Goal: Task Accomplishment & Management: Use online tool/utility

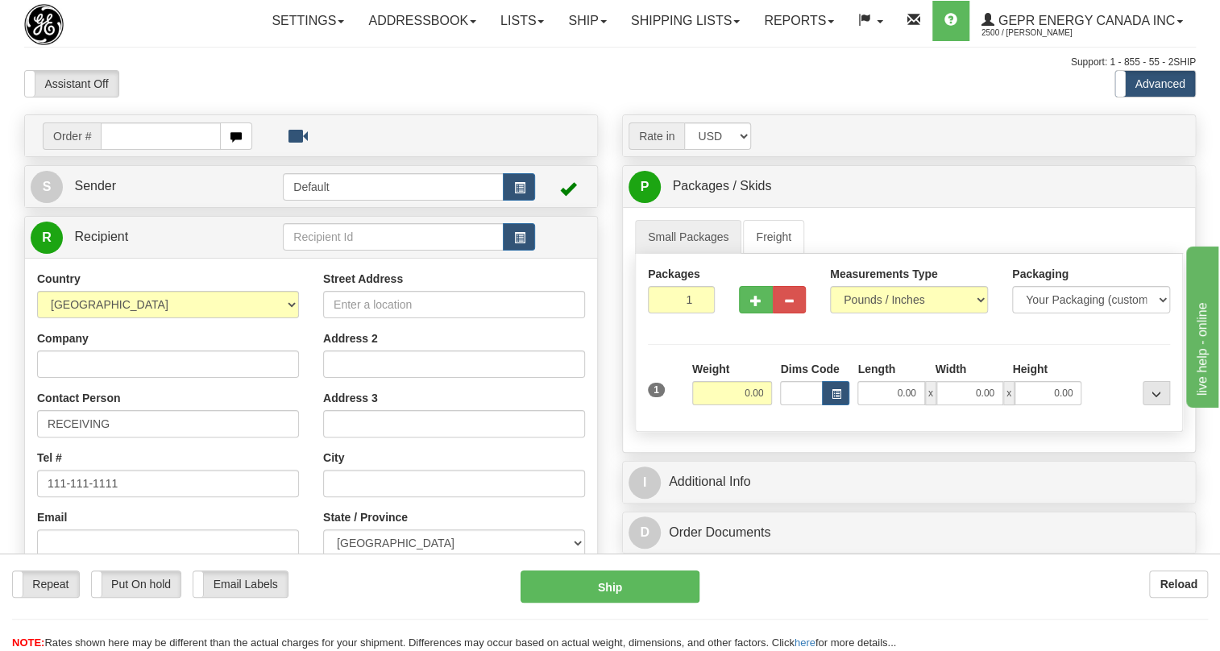
click at [97, 150] on span "Order #" at bounding box center [72, 135] width 58 height 27
paste input "0086692214"
click at [121, 150] on input "0086692214" at bounding box center [161, 135] width 120 height 27
type input "86692214"
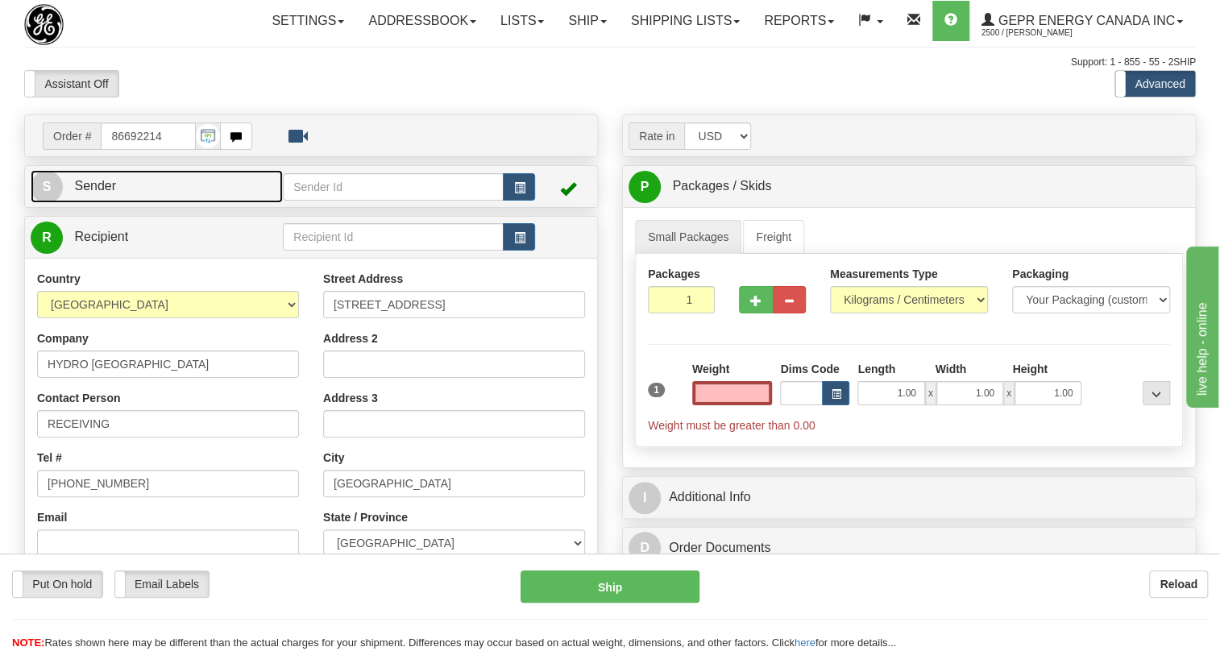
type input "0.00"
drag, startPoint x: 102, startPoint y: 219, endPoint x: 71, endPoint y: 218, distance: 31.5
click at [102, 193] on span "Sender" at bounding box center [95, 186] width 42 height 14
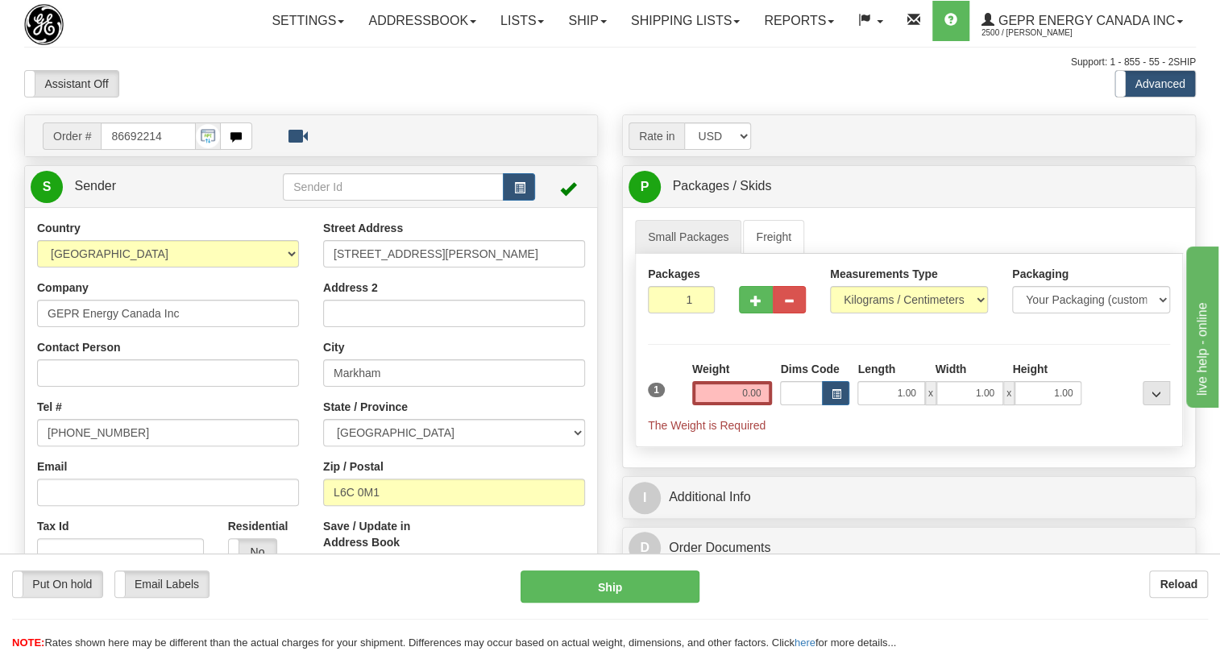
type input "MARKHAM"
click at [96, 446] on input "[PHONE_NUMBER]" at bounding box center [168, 432] width 262 height 27
paste input "[PHONE_NUMBER]"
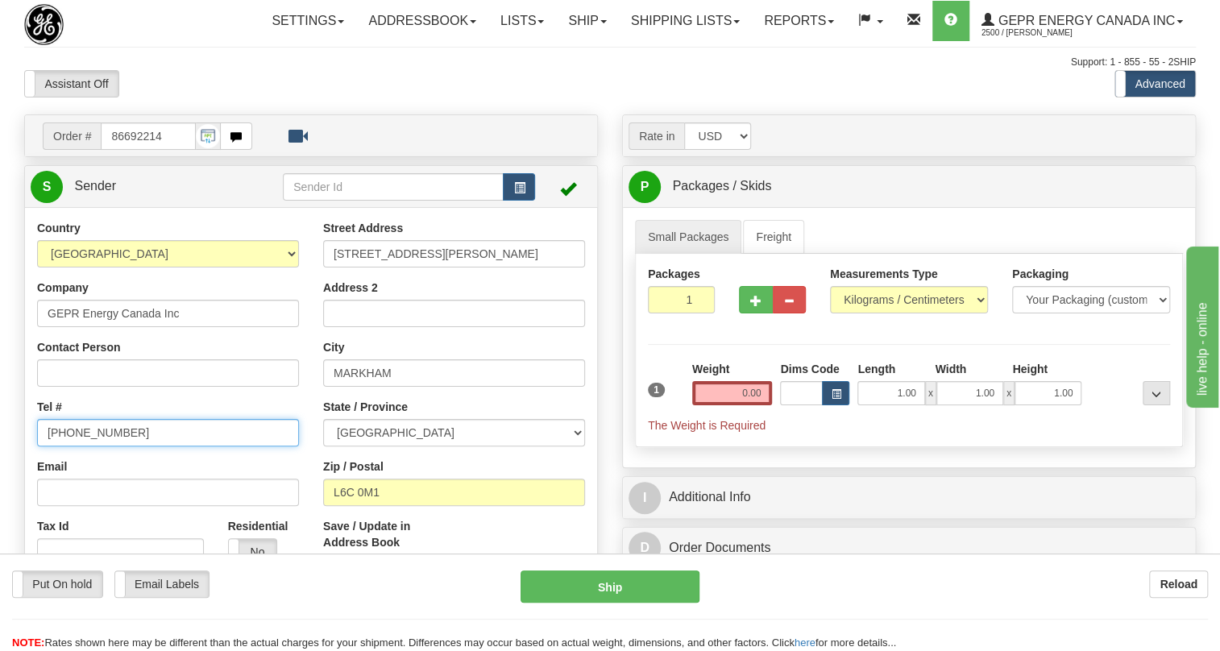
type input "[PHONE_NUMBER]"
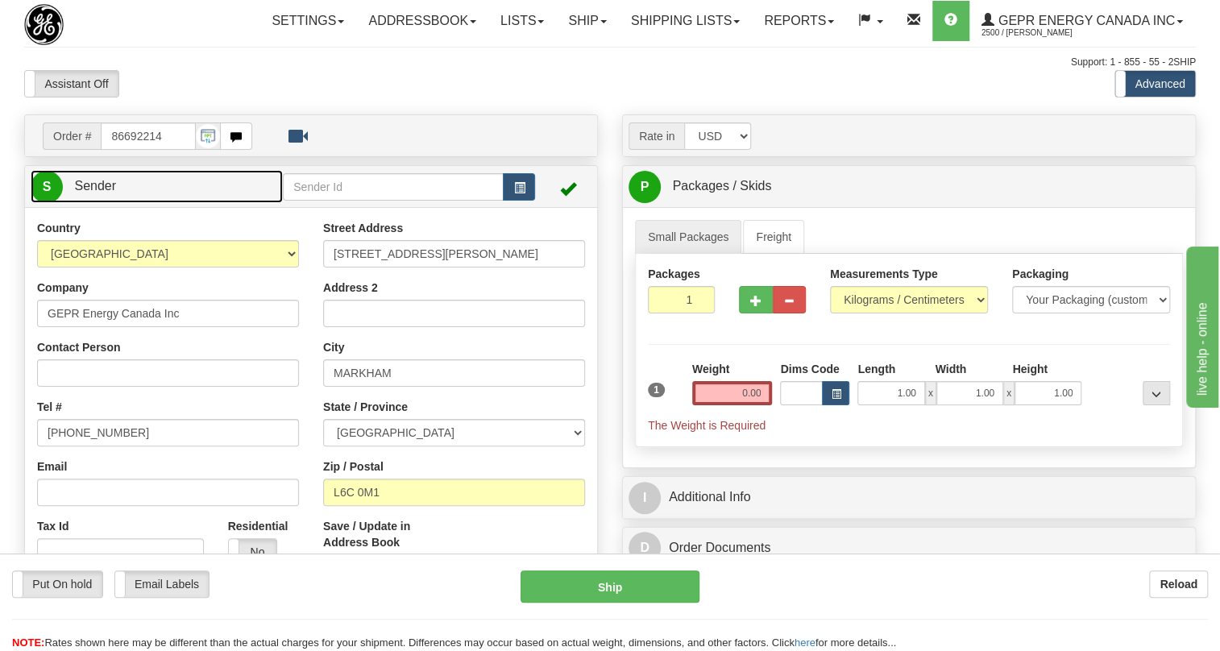
click at [102, 193] on span "Sender" at bounding box center [95, 186] width 42 height 14
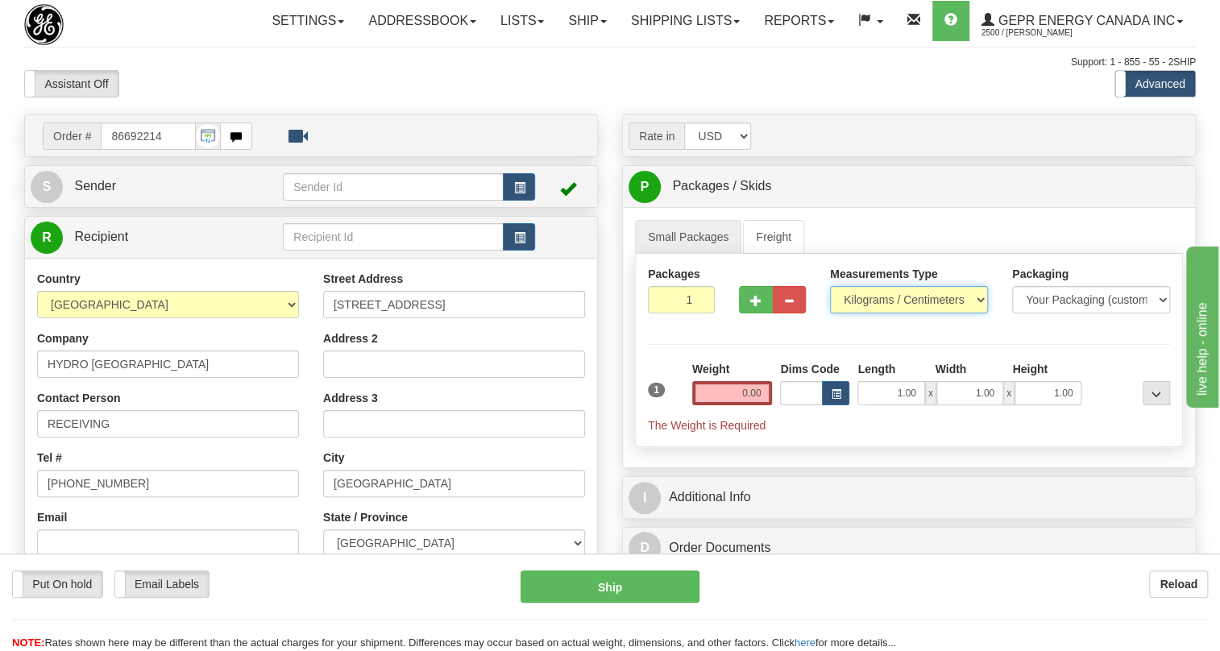
click at [884, 313] on select "Pounds / Inches Kilograms / Centimeters" at bounding box center [909, 299] width 158 height 27
select select "0"
click at [830, 313] on select "Pounds / Inches Kilograms / Centimeters" at bounding box center [909, 299] width 158 height 27
click at [732, 405] on input "0.00" at bounding box center [732, 393] width 81 height 24
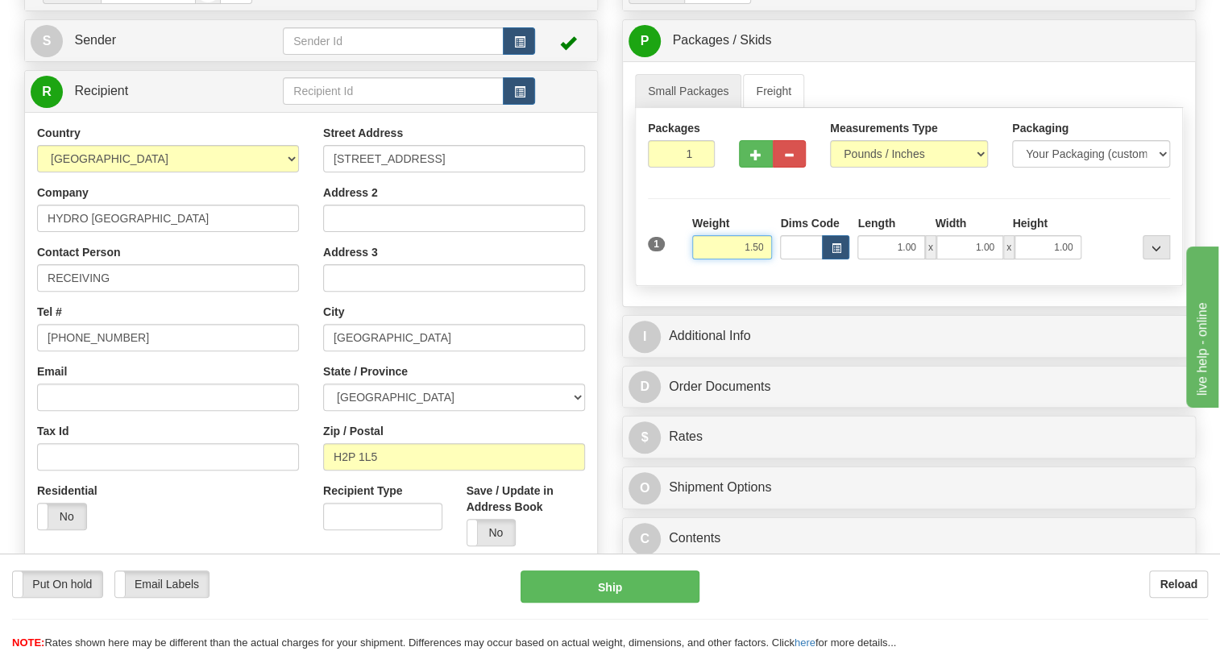
type input "1.50"
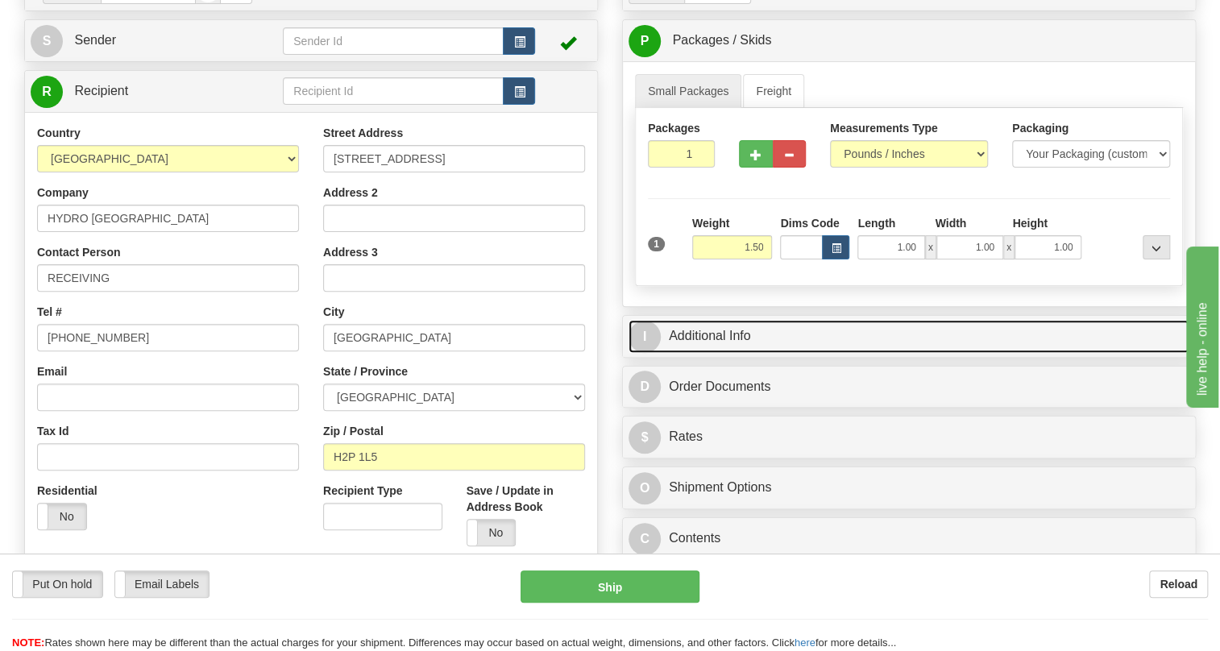
click at [718, 353] on link "I Additional Info" at bounding box center [909, 336] width 561 height 33
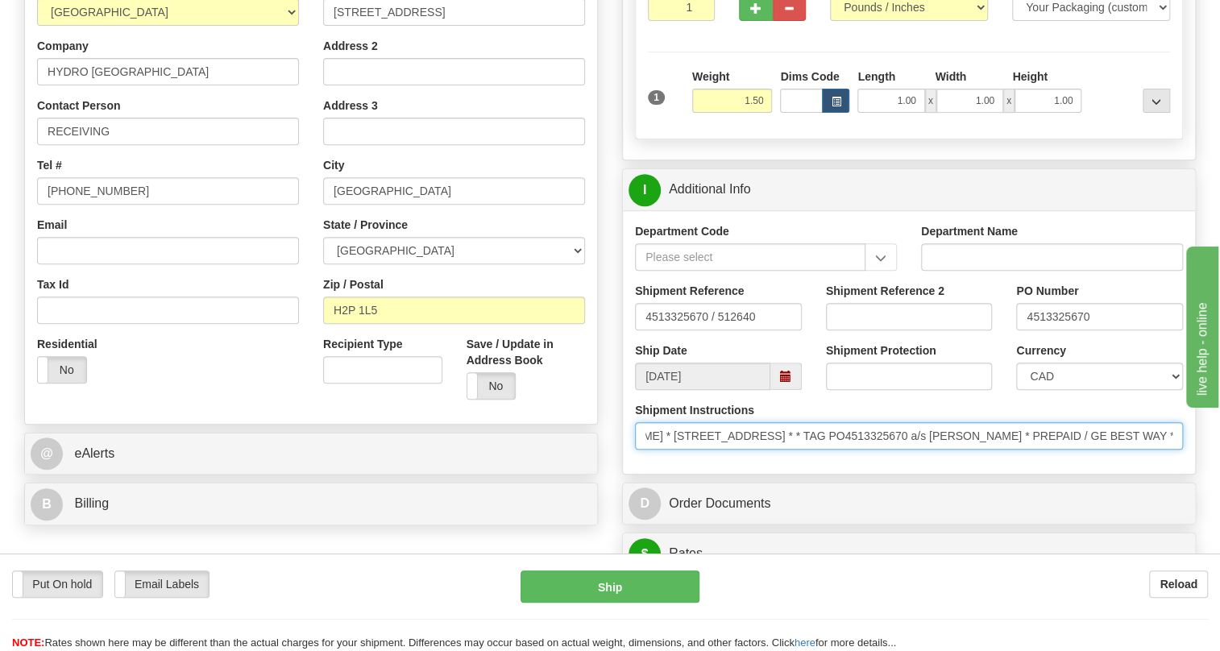
scroll to position [0, 383]
drag, startPoint x: 1125, startPoint y: 469, endPoint x: 1103, endPoint y: 472, distance: 22.0
click at [1104, 450] on input "* Hydro-Quebec * Materiel a projet * a/s Mathieu Desroches-Landry * 304 rue Gui…" at bounding box center [909, 435] width 548 height 27
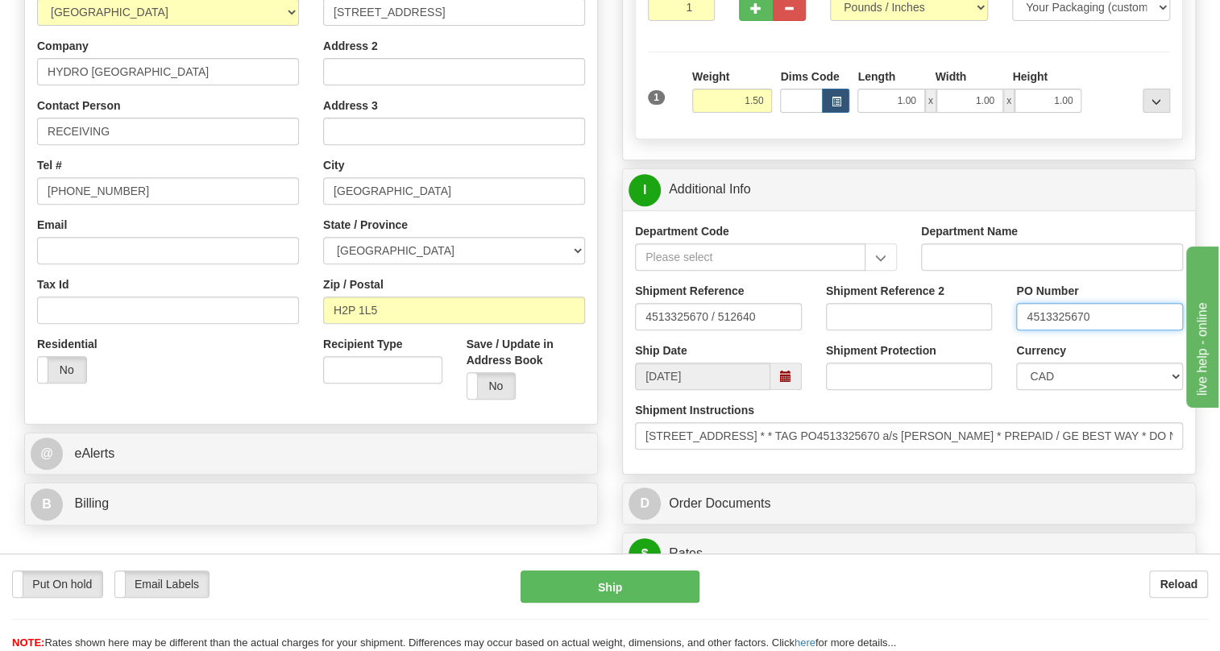
click at [1058, 330] on input "4513325670" at bounding box center [1099, 316] width 167 height 27
click at [120, 145] on input "RECEIVING" at bounding box center [168, 131] width 262 height 27
paste input "4513325670"
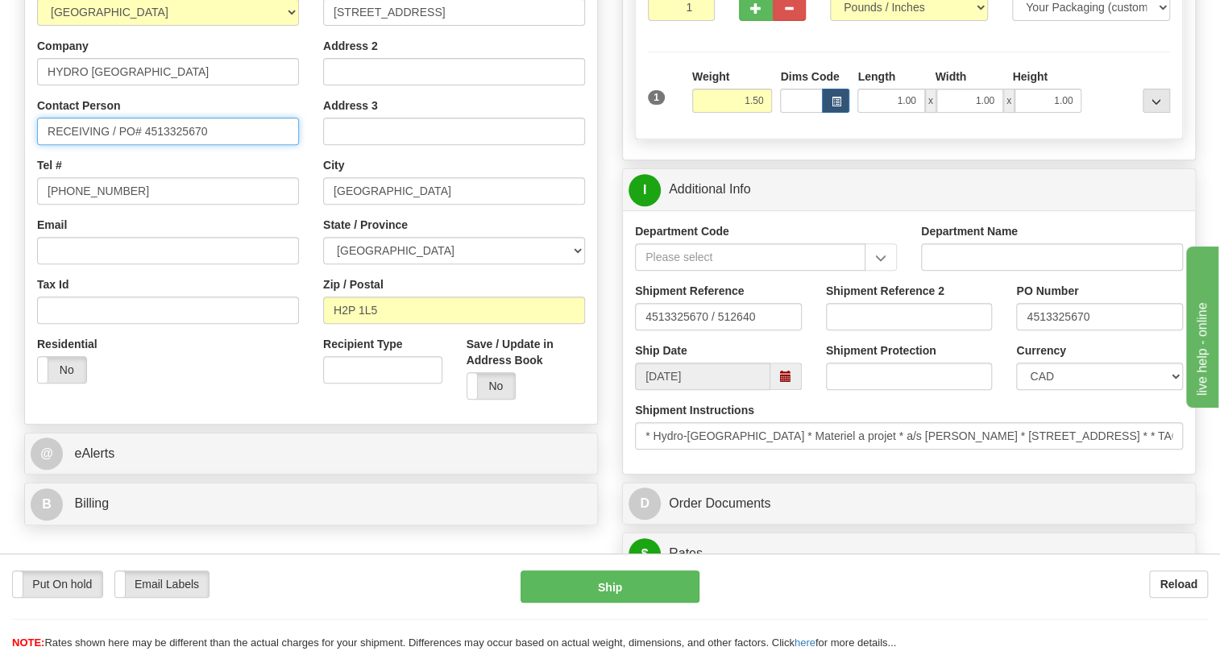
type input "RECEIVING / PO# 4513325670"
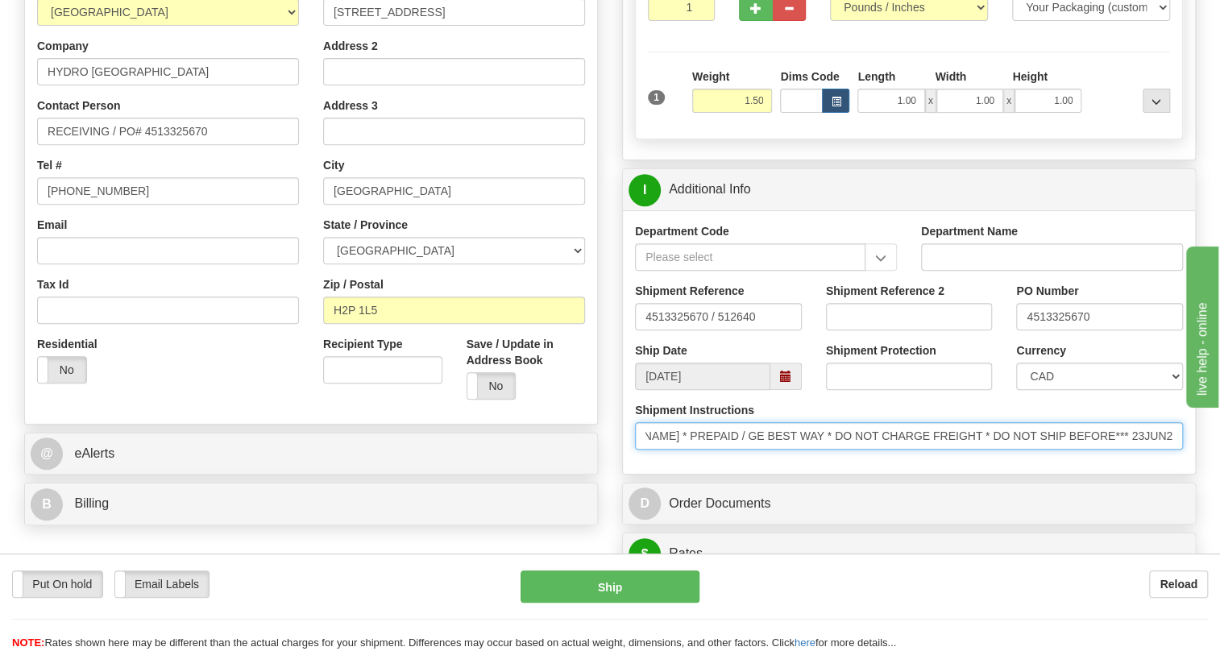
scroll to position [0, 898]
drag, startPoint x: 1071, startPoint y: 475, endPoint x: 1203, endPoint y: 467, distance: 132.4
click at [1213, 469] on div "Toggle navigation Settings Shipping Preferences Fields Preferences New" at bounding box center [610, 546] width 1220 height 1678
click at [741, 450] on input "* Hydro-Quebec * Materiel a projet * a/s Mathieu Desroches-Landry * 304 rue Gui…" at bounding box center [909, 435] width 548 height 27
click at [734, 450] on input "* Hydro-Quebec * Materiel a projet * a/s Mathieu Desroches-Landry * 304 rue Gui…" at bounding box center [909, 435] width 548 height 27
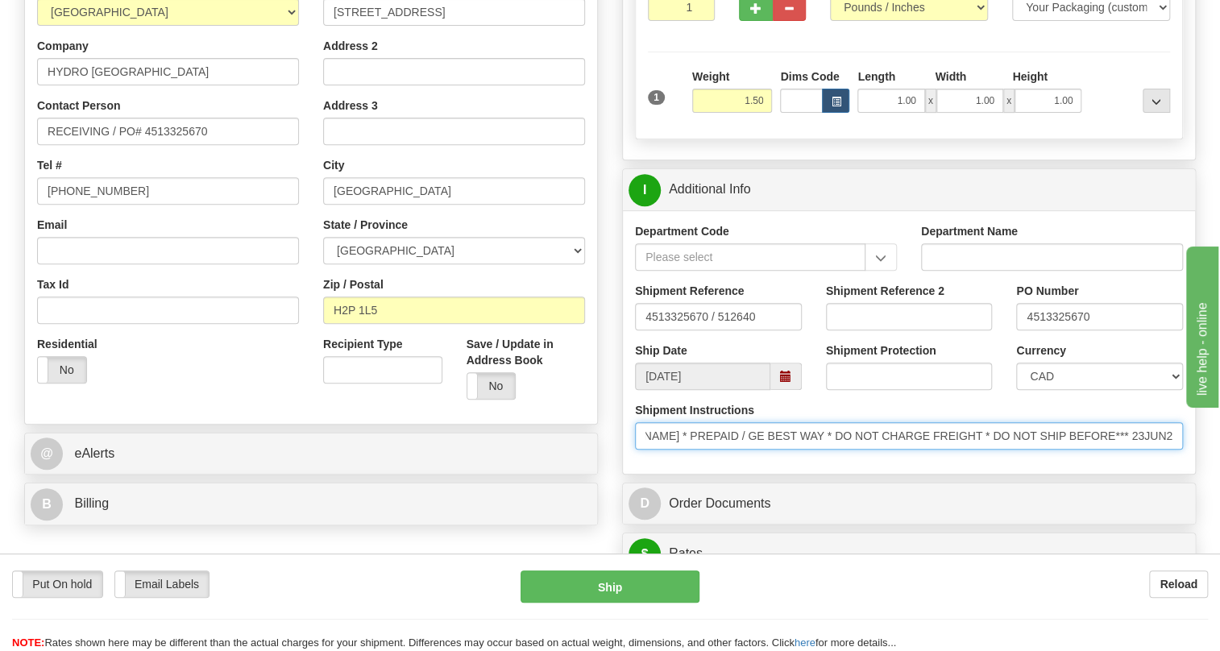
click at [681, 450] on input "* Hydro-Quebec * Materiel a projet * a/s Mathieu Desroches-Landry * 304 rue Gui…" at bounding box center [909, 435] width 548 height 27
drag, startPoint x: 681, startPoint y: 473, endPoint x: 806, endPoint y: 479, distance: 125.1
click at [806, 450] on input "* Hydro-Quebec * Materiel a projet * a/s Mathieu Desroches-Landry * 304 rue Gui…" at bounding box center [909, 435] width 548 height 27
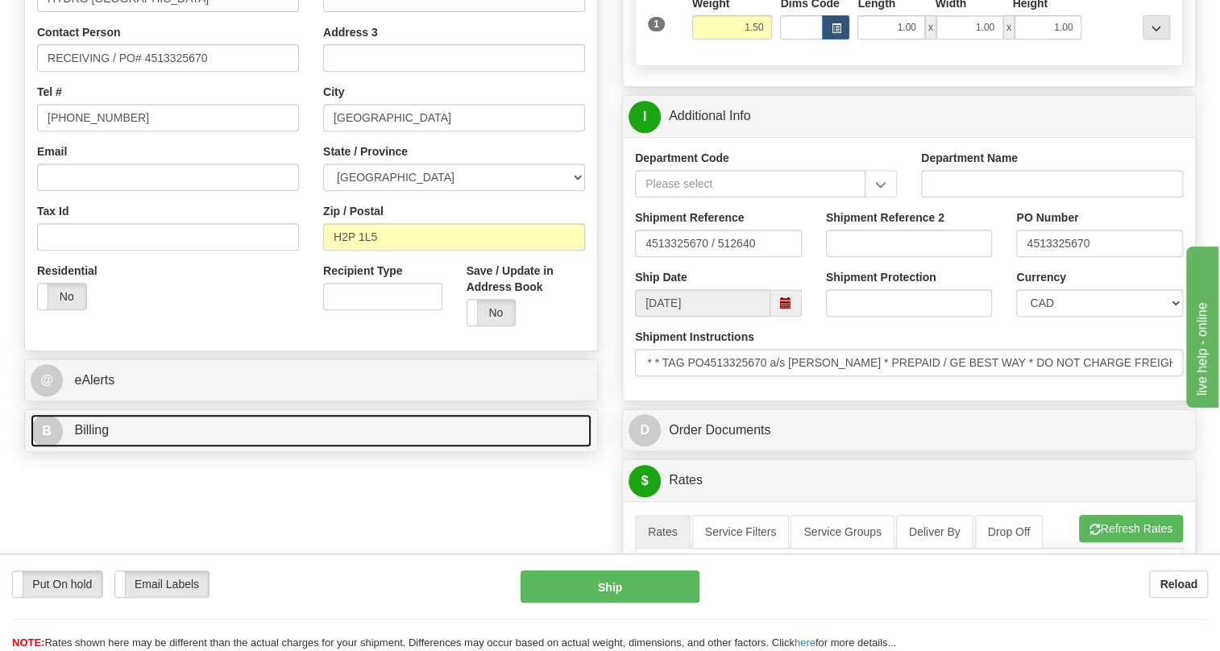
scroll to position [0, 0]
click at [99, 437] on span "Billing" at bounding box center [91, 430] width 35 height 14
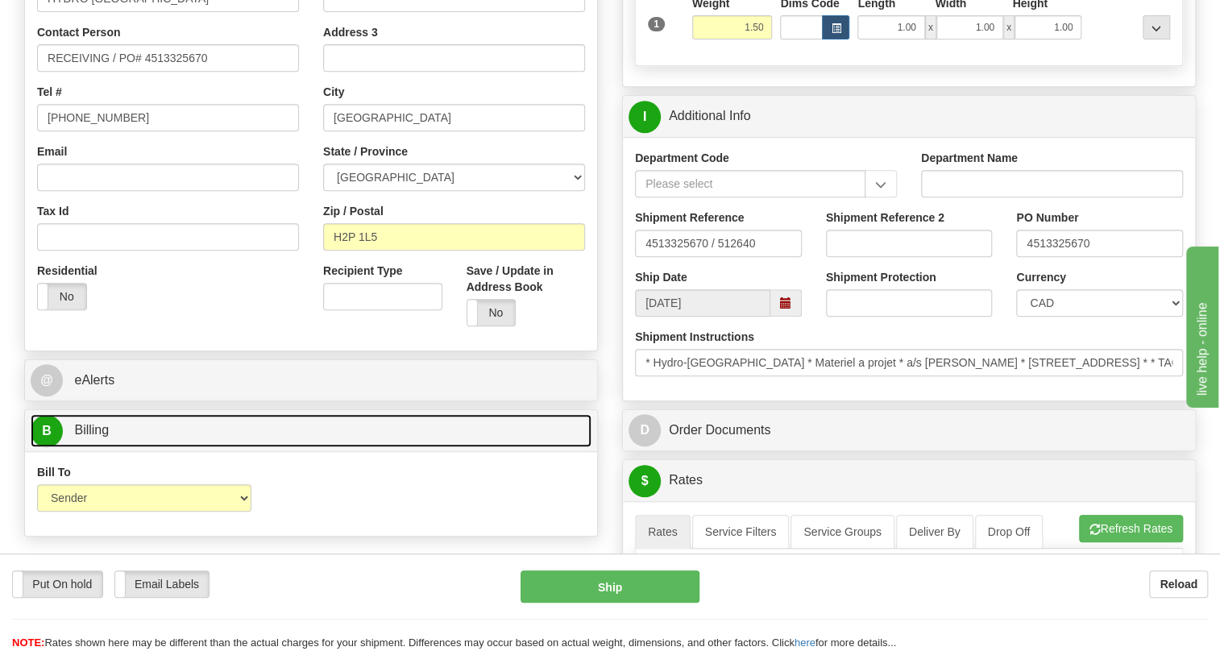
click at [98, 437] on span "Billing" at bounding box center [91, 430] width 35 height 14
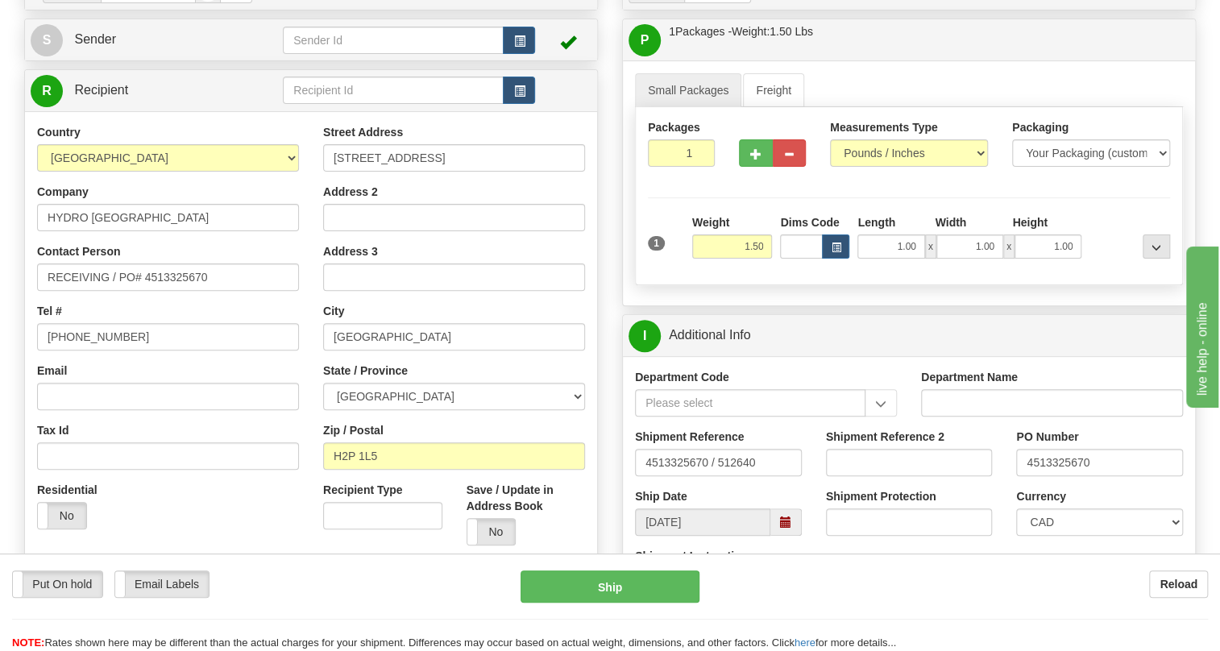
scroll to position [146, 0]
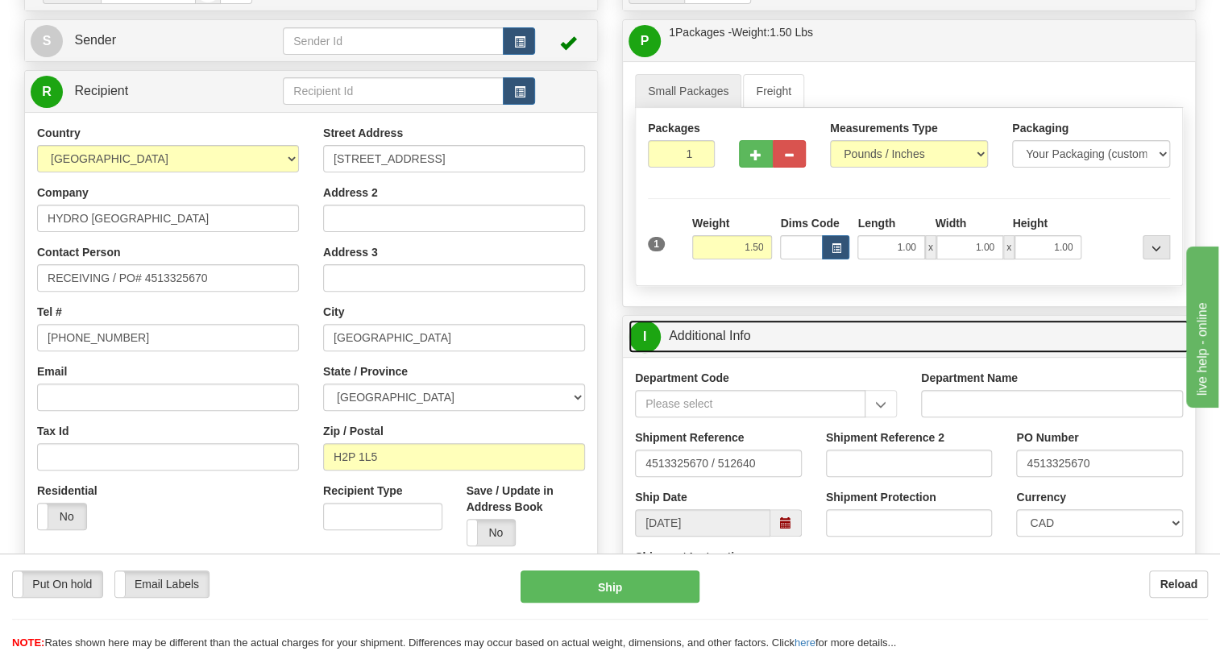
click at [730, 353] on link "I Additional Info" at bounding box center [909, 336] width 561 height 33
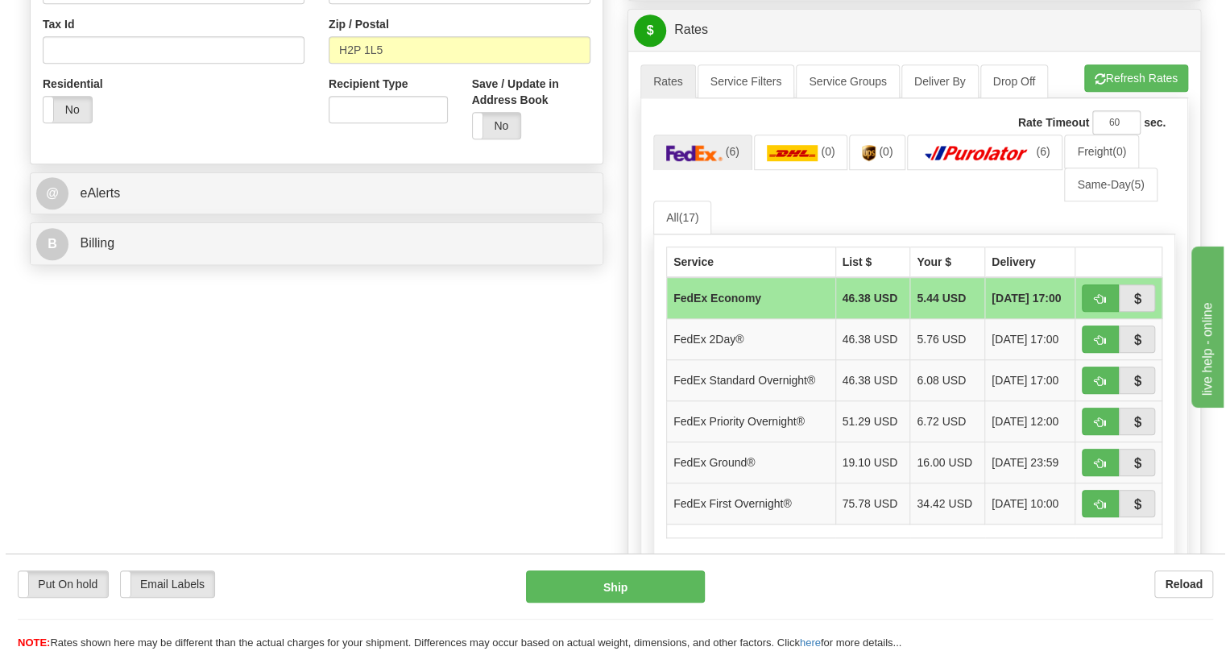
scroll to position [586, 0]
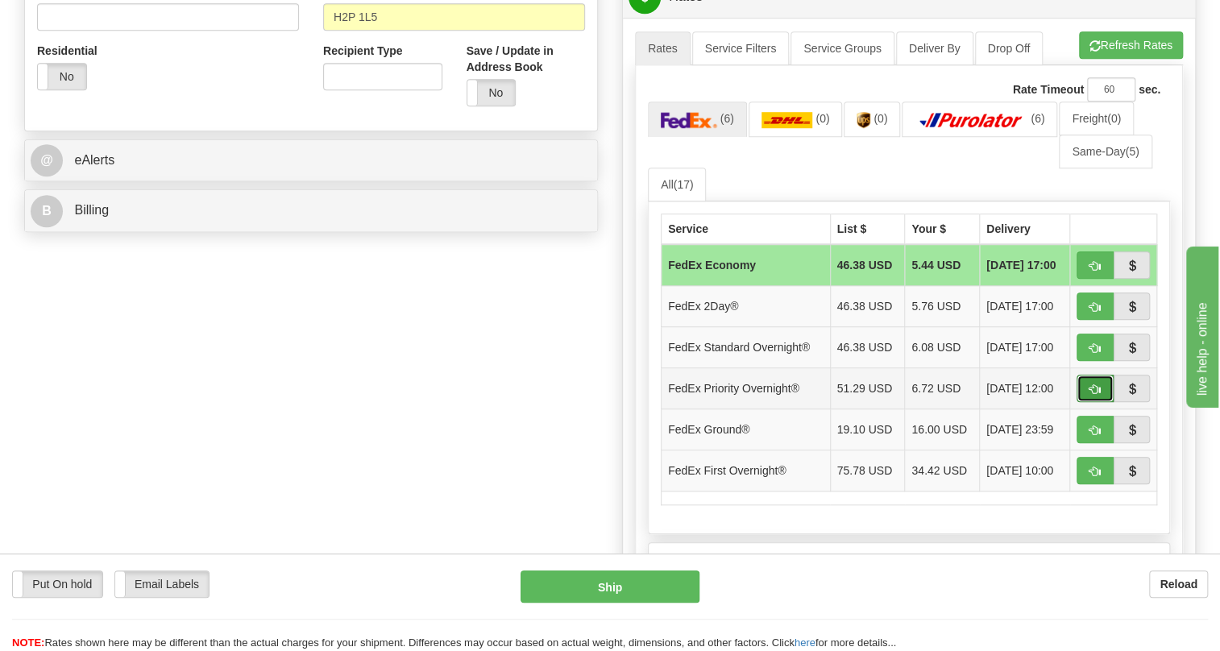
click at [1093, 395] on span "button" at bounding box center [1094, 389] width 11 height 10
type input "01"
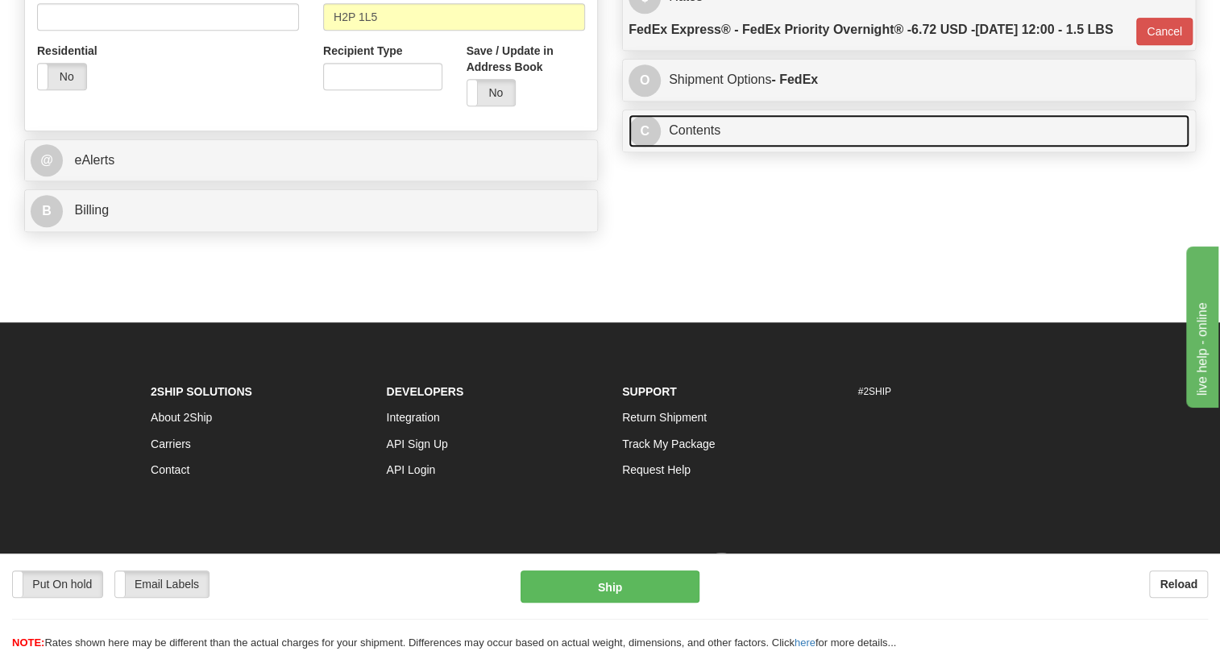
click at [707, 147] on link "C Contents" at bounding box center [909, 130] width 561 height 33
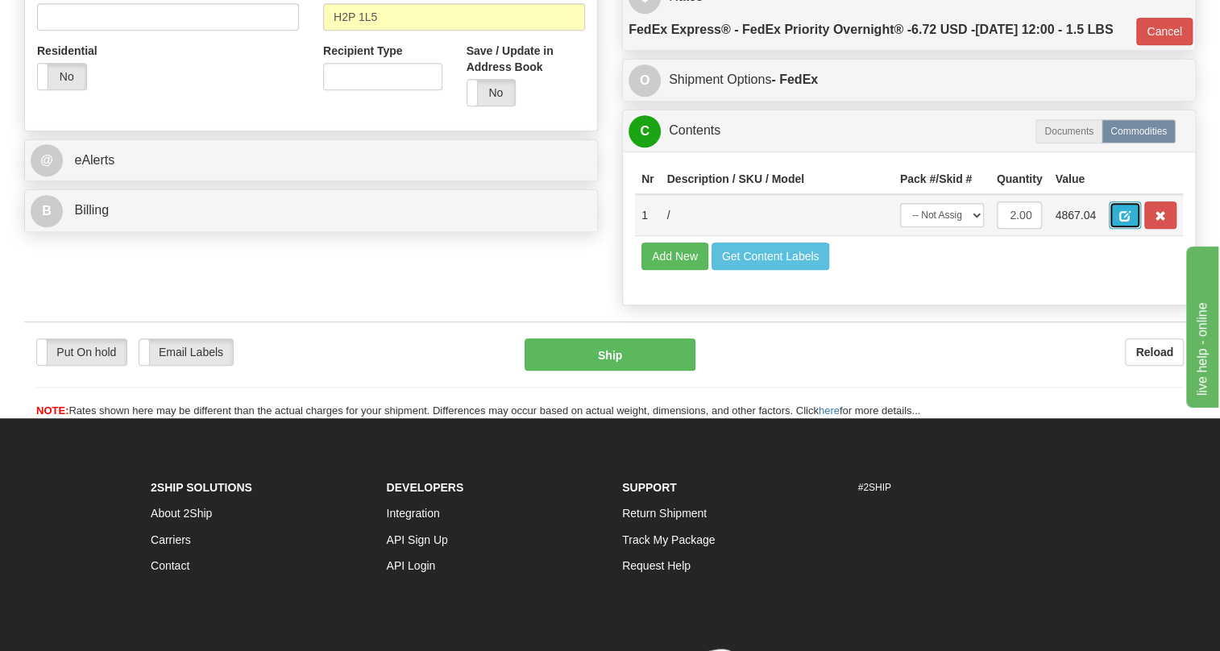
click at [1131, 229] on button "button" at bounding box center [1125, 214] width 32 height 27
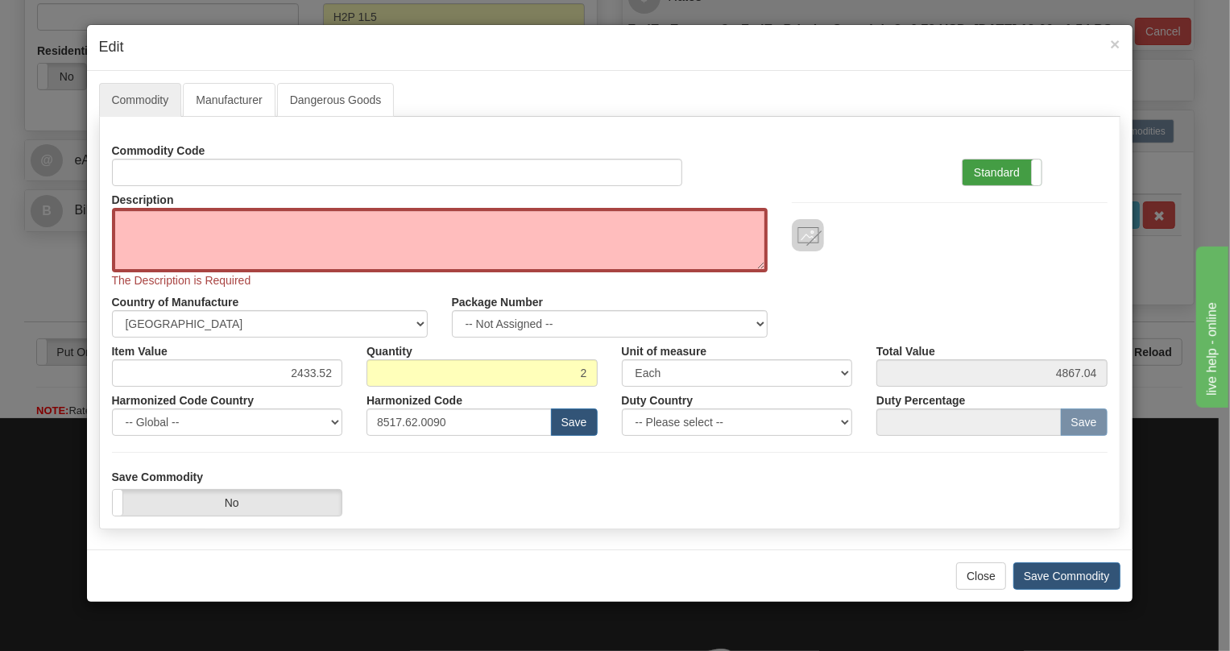
click at [1002, 172] on label "Standard" at bounding box center [1002, 173] width 79 height 26
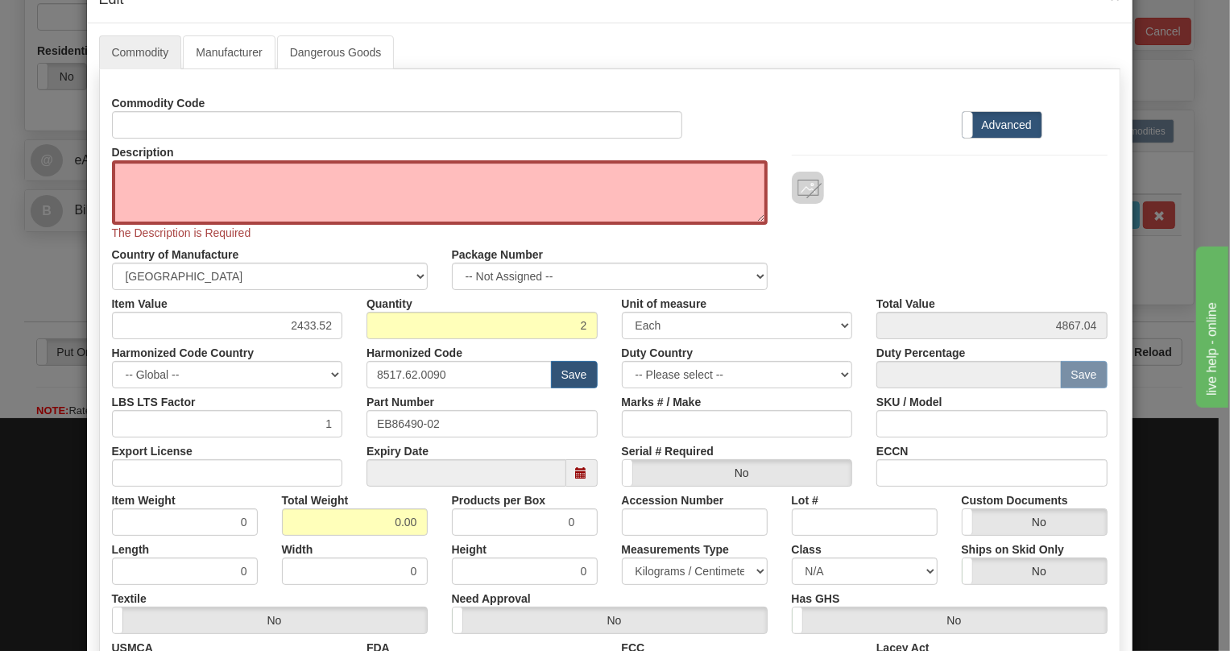
scroll to position [146, 0]
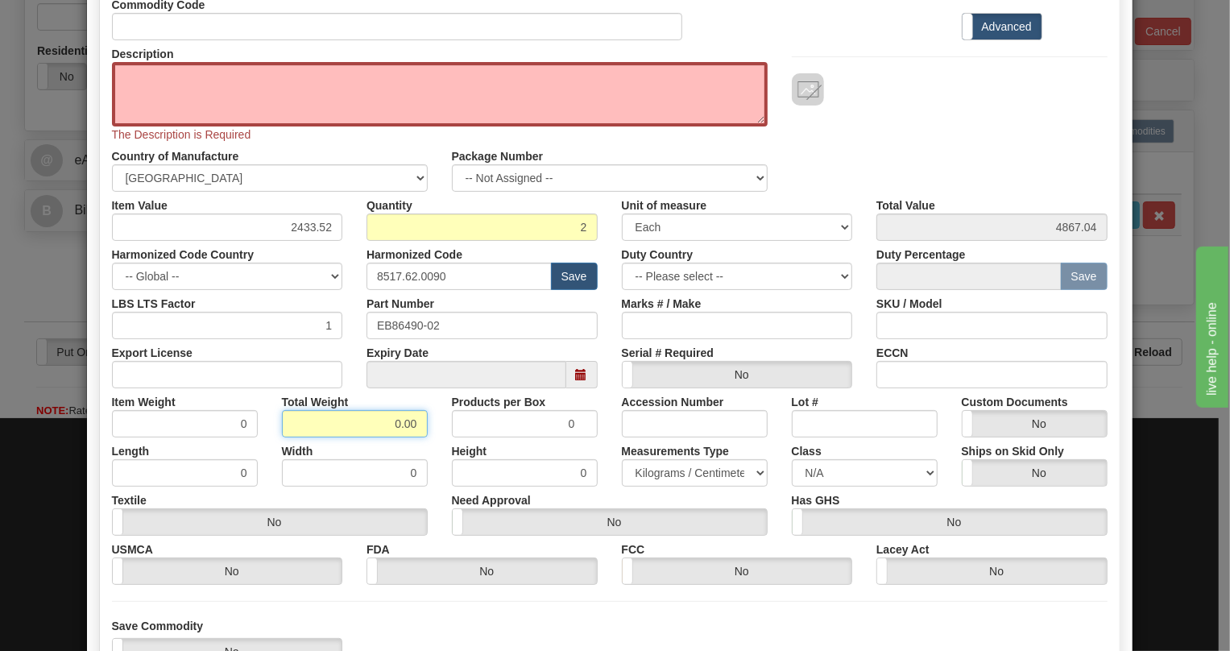
click at [388, 427] on input "0.00" at bounding box center [355, 423] width 146 height 27
type input "1.00"
type input "0.5000"
click at [683, 471] on select "Pounds / Inches Kilograms / Centimeters" at bounding box center [695, 472] width 146 height 27
select select "0"
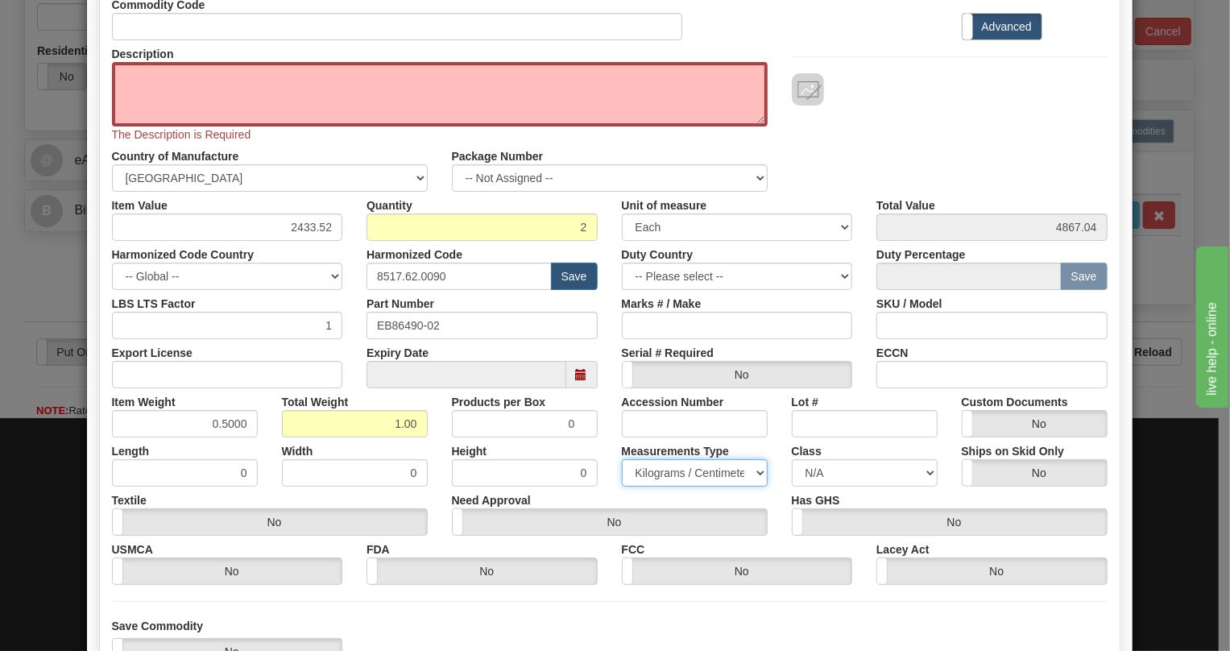
click at [622, 459] on select "Pounds / Inches Kilograms / Centimeters" at bounding box center [695, 472] width 146 height 27
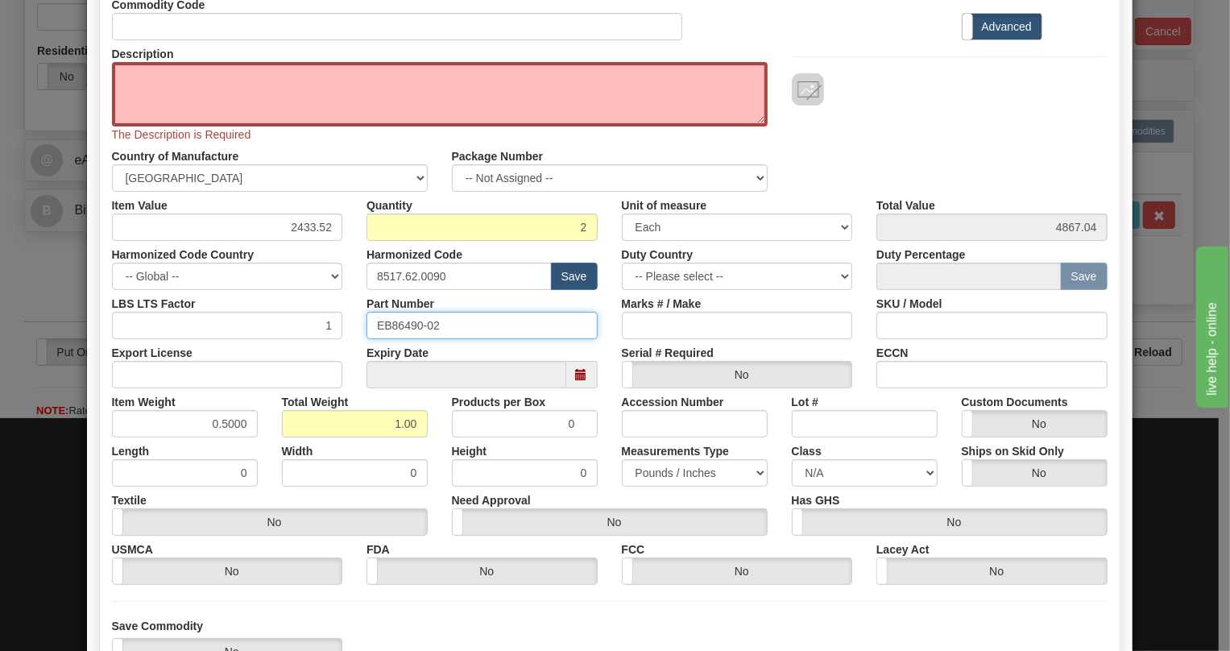
click at [404, 322] on input "EB86490-02" at bounding box center [482, 325] width 231 height 27
click at [131, 69] on textarea "Description" at bounding box center [440, 94] width 656 height 64
paste textarea "EB86490-02"
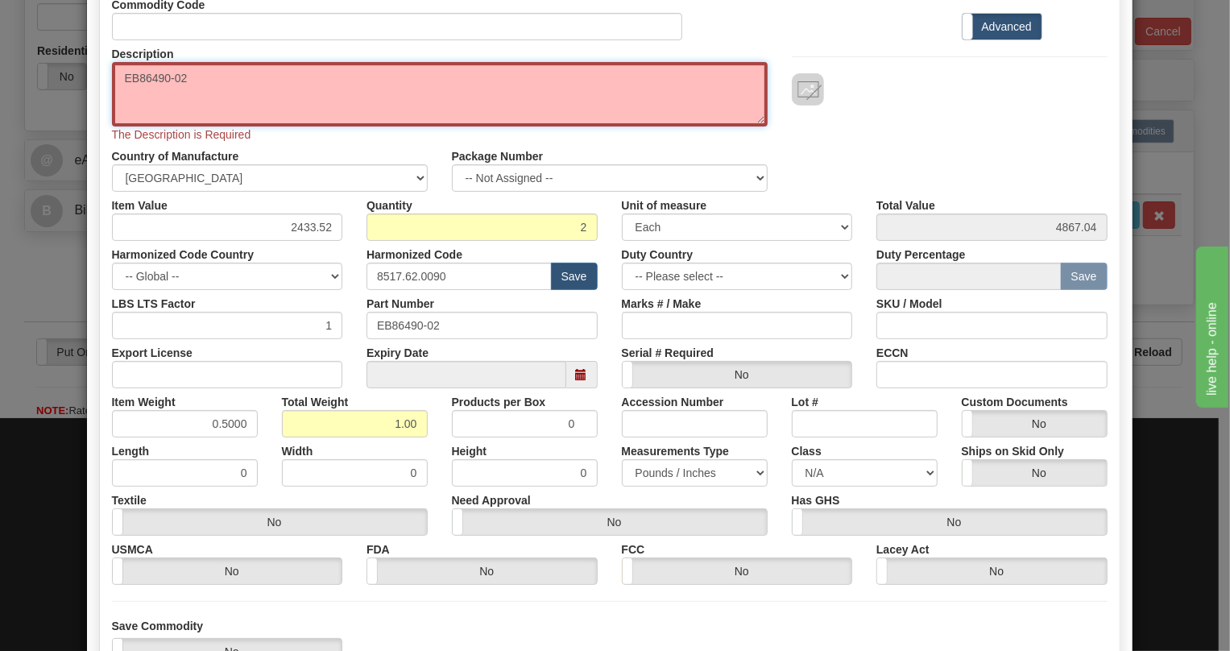
click at [127, 77] on textarea "EB86490-02" at bounding box center [440, 94] width 656 height 64
click at [192, 72] on textarea "B86490-02" at bounding box center [440, 94] width 656 height 64
type textarea "B86490-02"
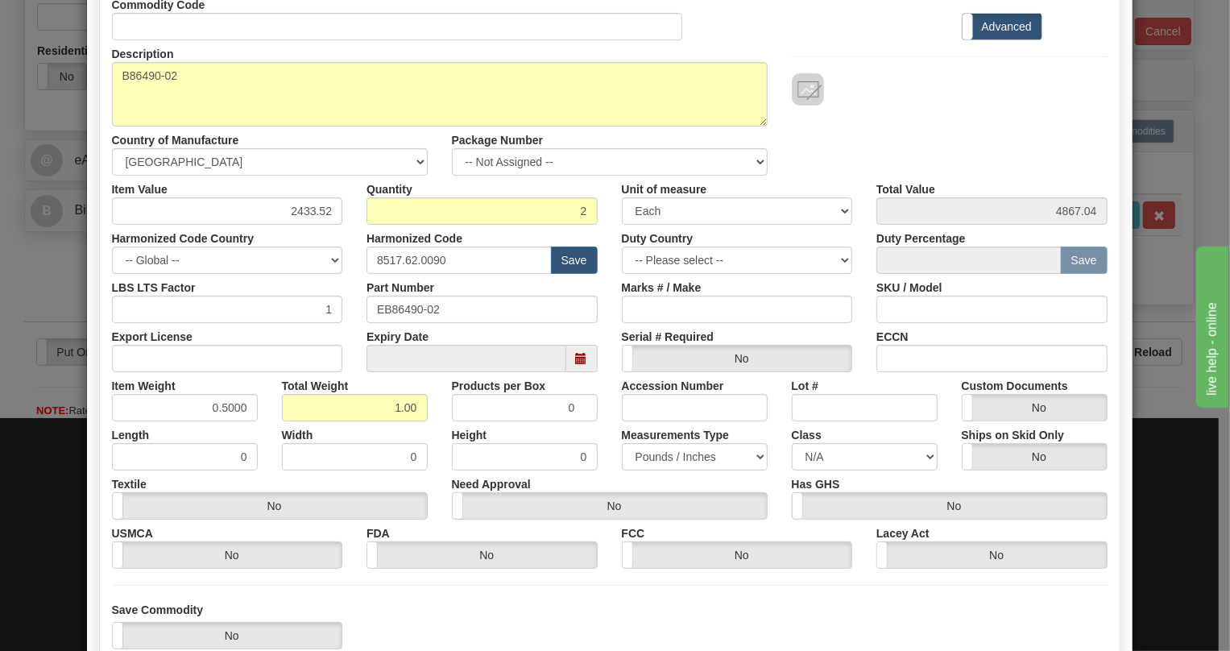
click at [977, 620] on div "Save Commodity Yes No" at bounding box center [610, 626] width 1020 height 48
click at [309, 210] on input "2433.52" at bounding box center [227, 210] width 231 height 27
paste input "3.863,64"
click at [288, 214] on input "3.863,64" at bounding box center [227, 210] width 231 height 27
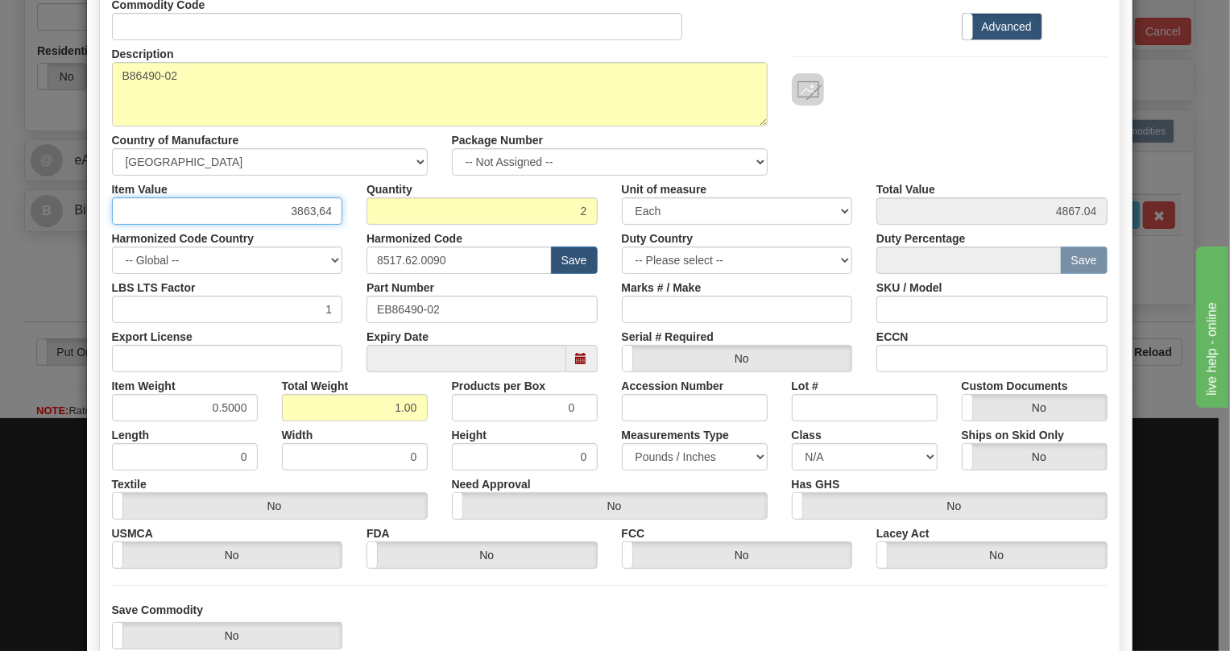
click at [314, 210] on input "3863,64" at bounding box center [227, 210] width 231 height 27
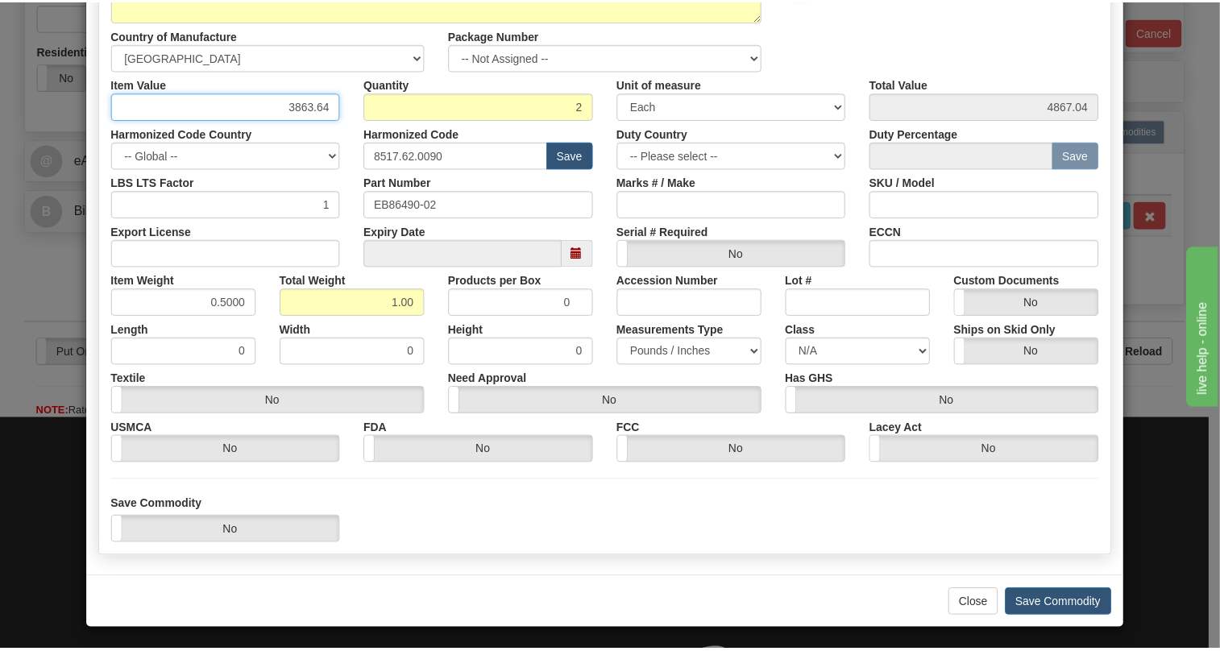
scroll to position [253, 0]
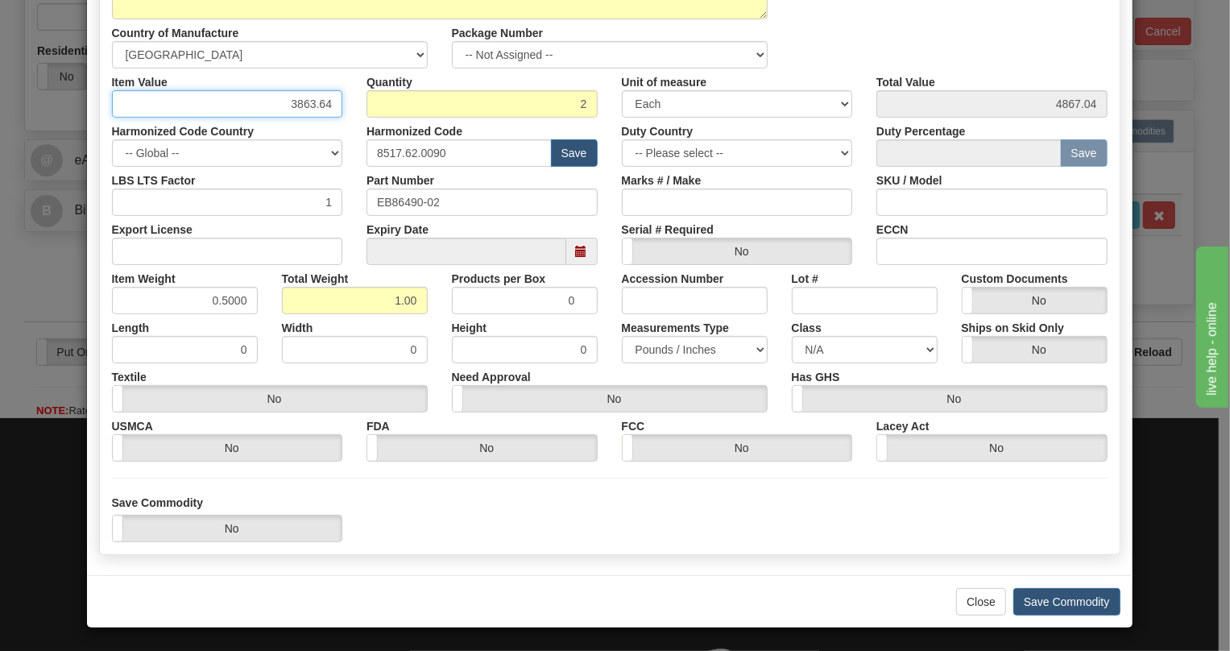
type input "3863.64"
type input "7727.28"
click at [962, 507] on div "Save Commodity Yes No" at bounding box center [610, 519] width 1020 height 48
click at [1065, 602] on button "Save Commodity" at bounding box center [1067, 601] width 107 height 27
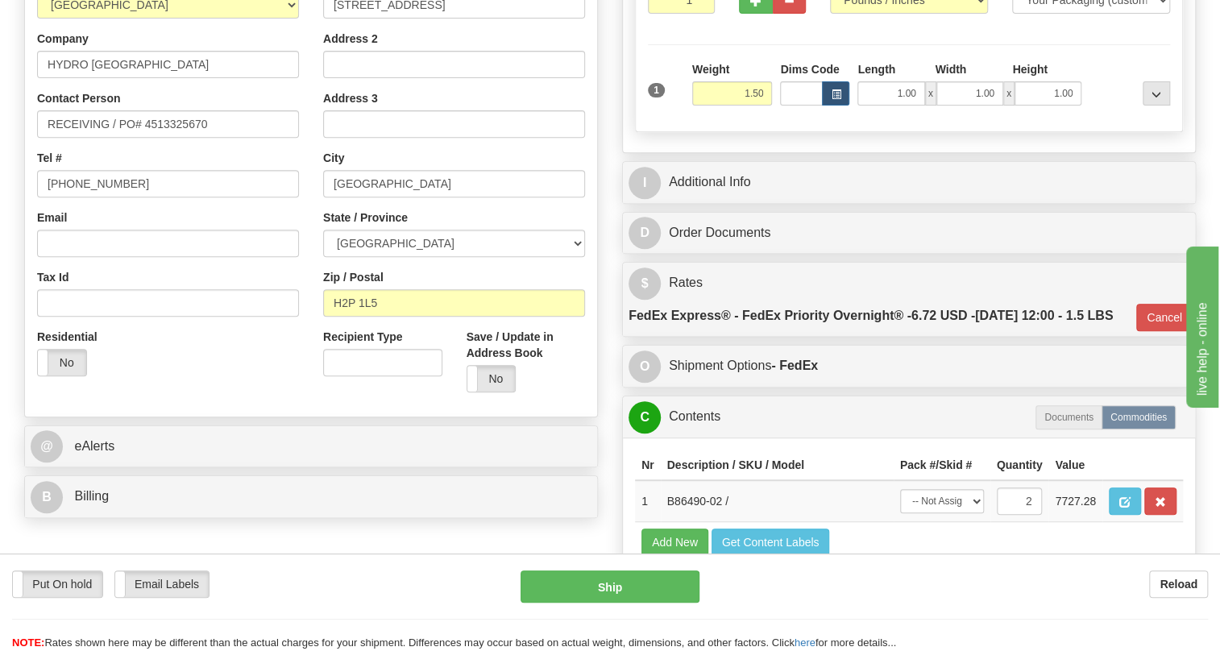
scroll to position [293, 0]
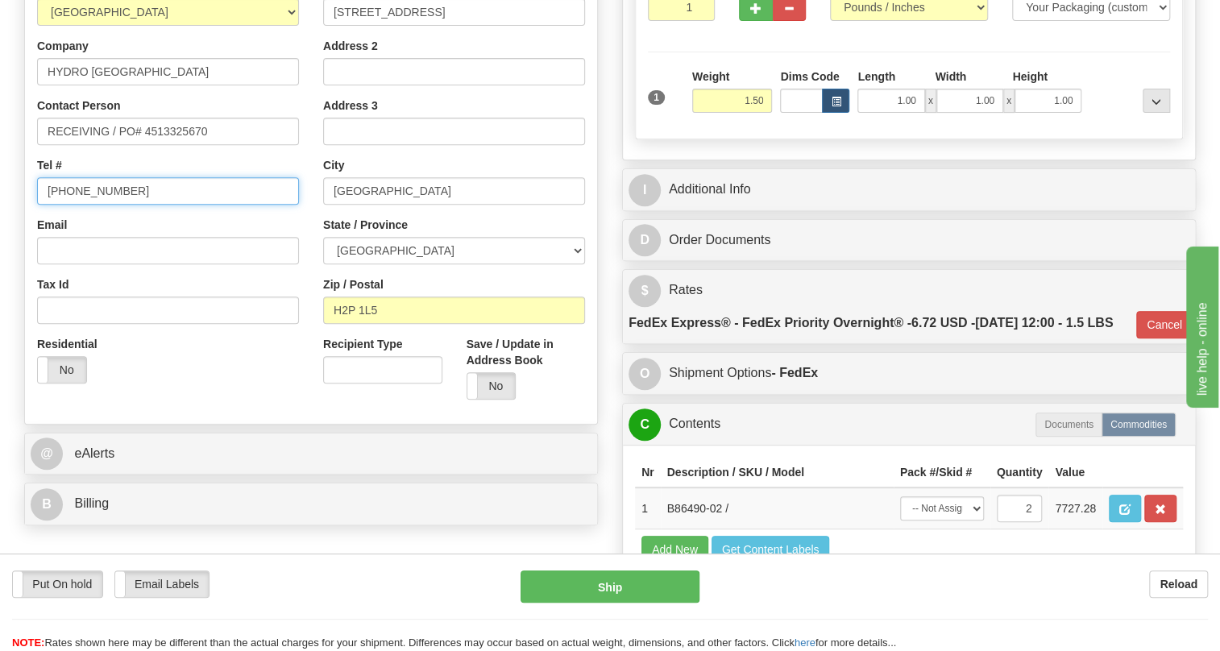
click at [105, 205] on input "[PHONE_NUMBER]" at bounding box center [168, 190] width 262 height 27
type input "111-111-1111"
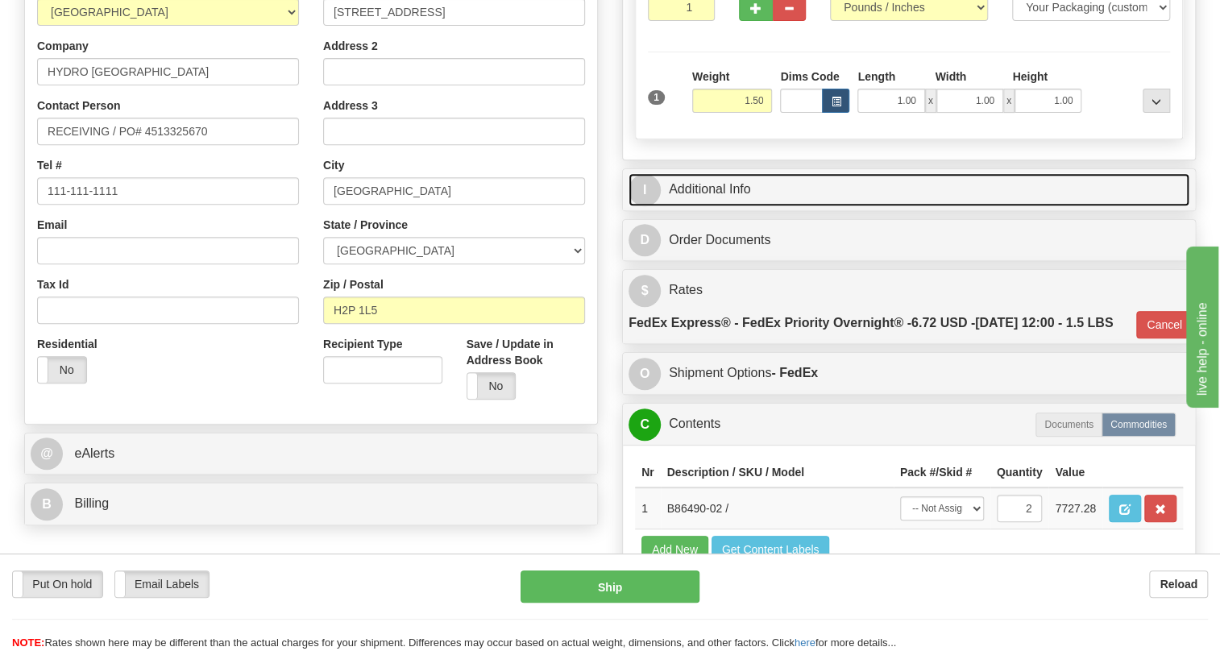
click at [716, 206] on link "I Additional Info" at bounding box center [909, 189] width 561 height 33
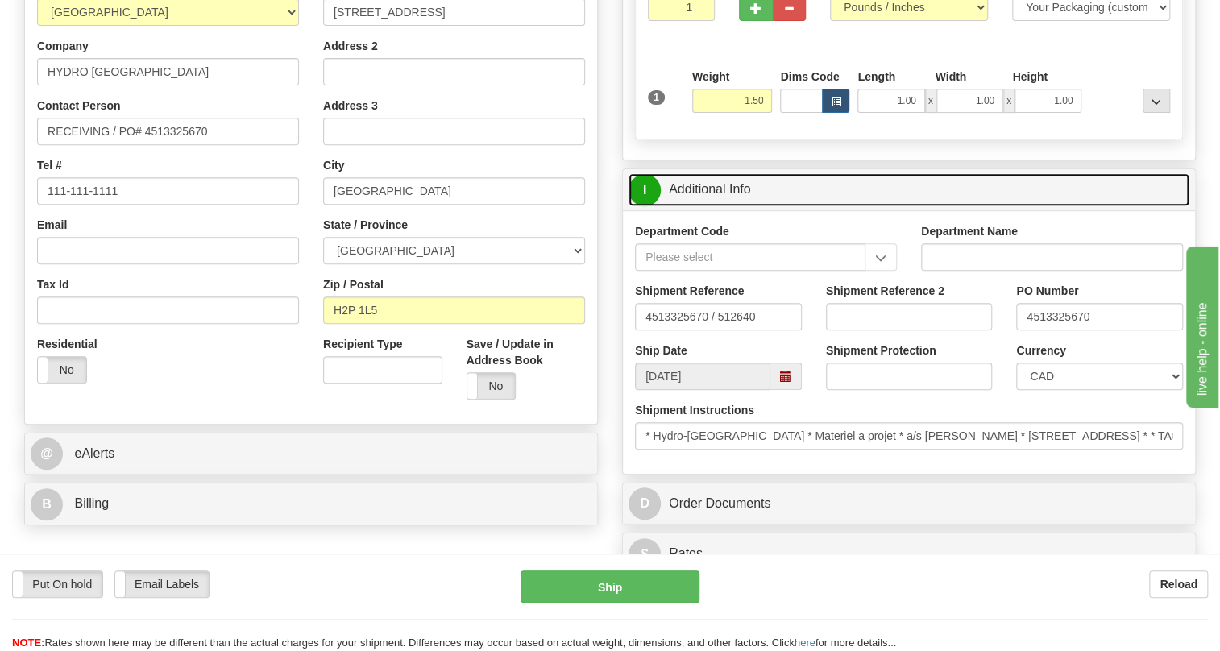
click at [716, 206] on link "I Additional Info" at bounding box center [909, 189] width 561 height 33
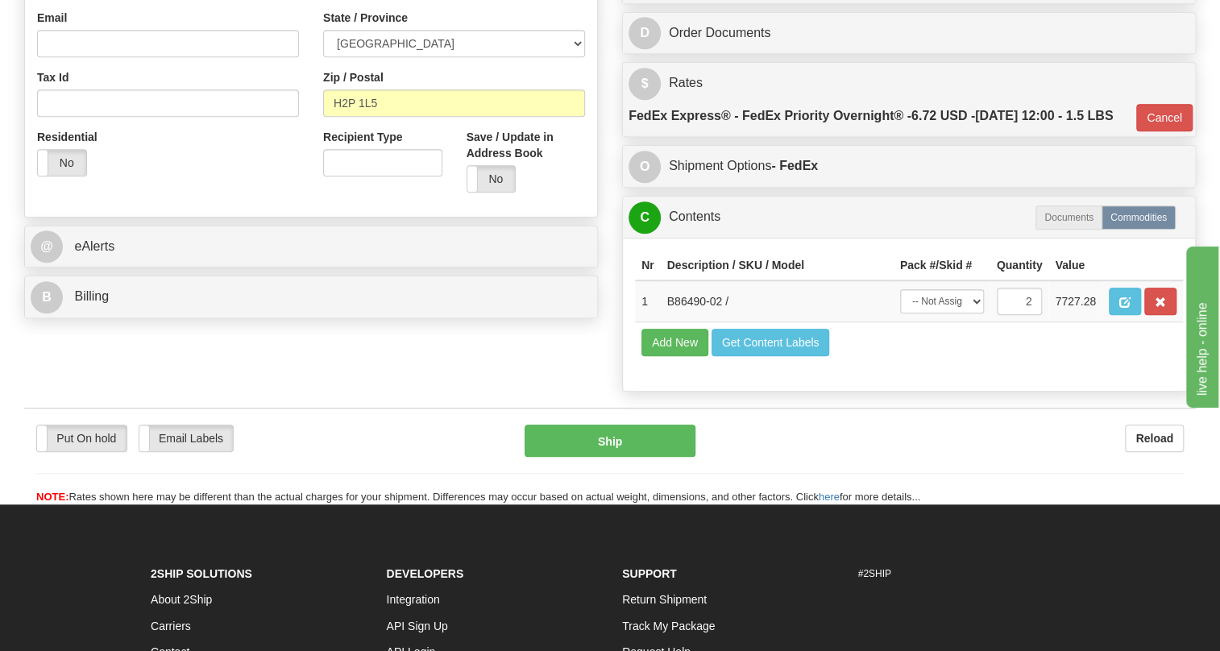
scroll to position [512, 0]
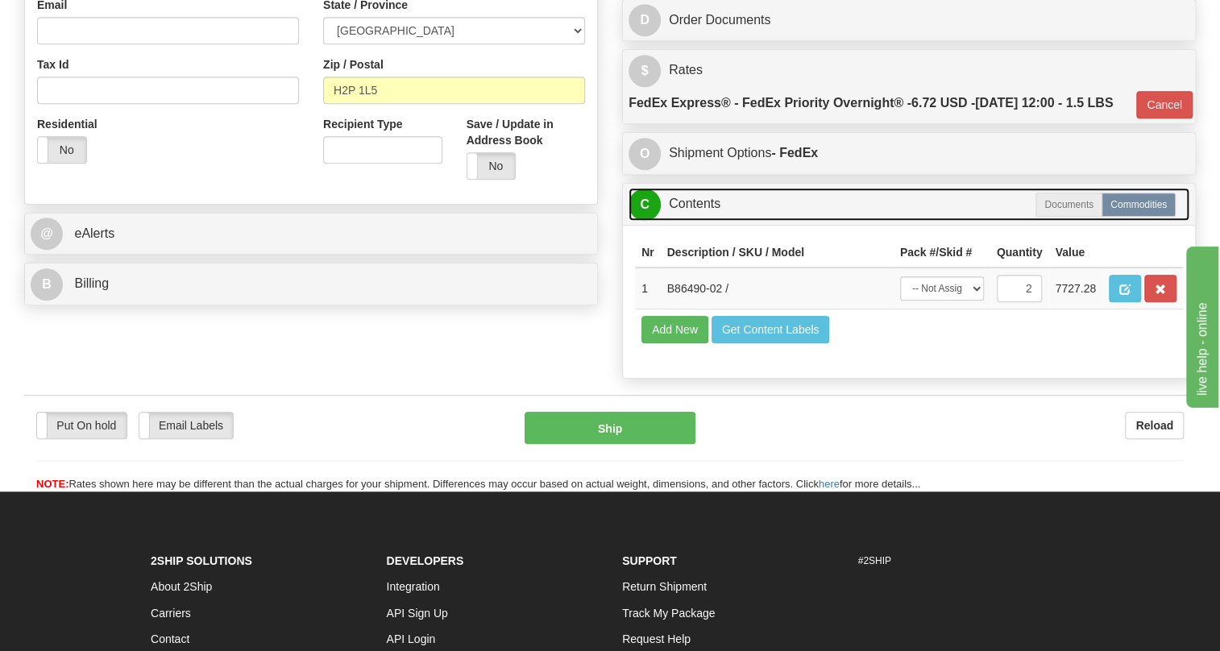
click at [709, 221] on link "C Contents" at bounding box center [909, 204] width 561 height 33
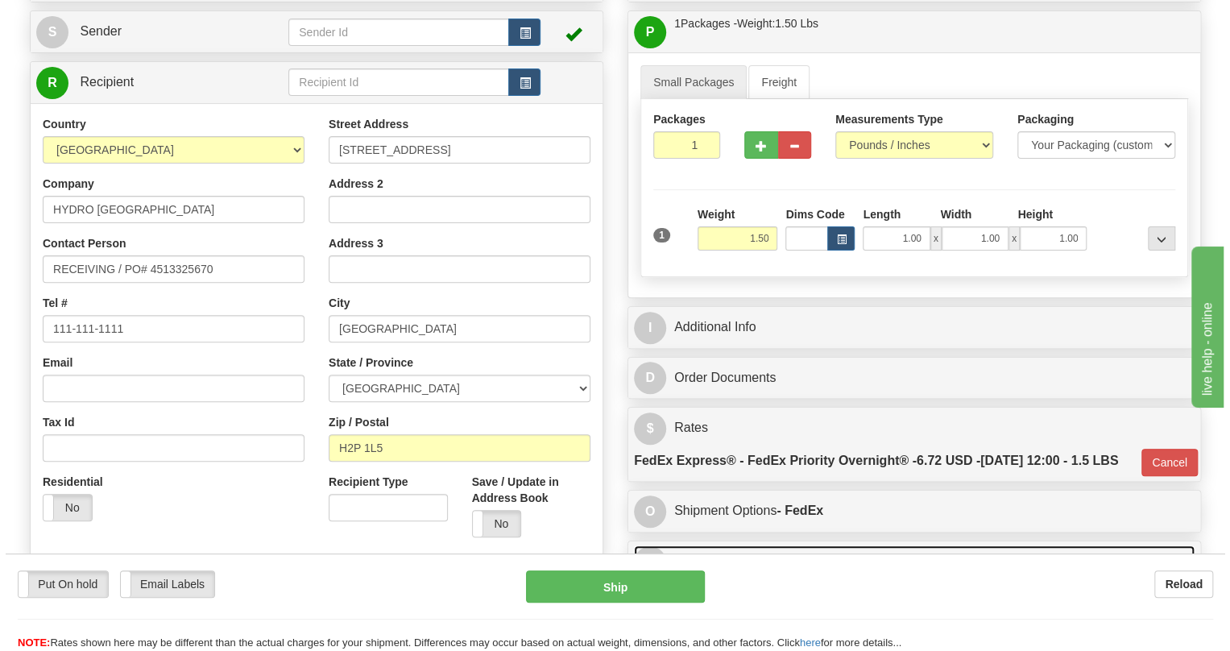
scroll to position [146, 0]
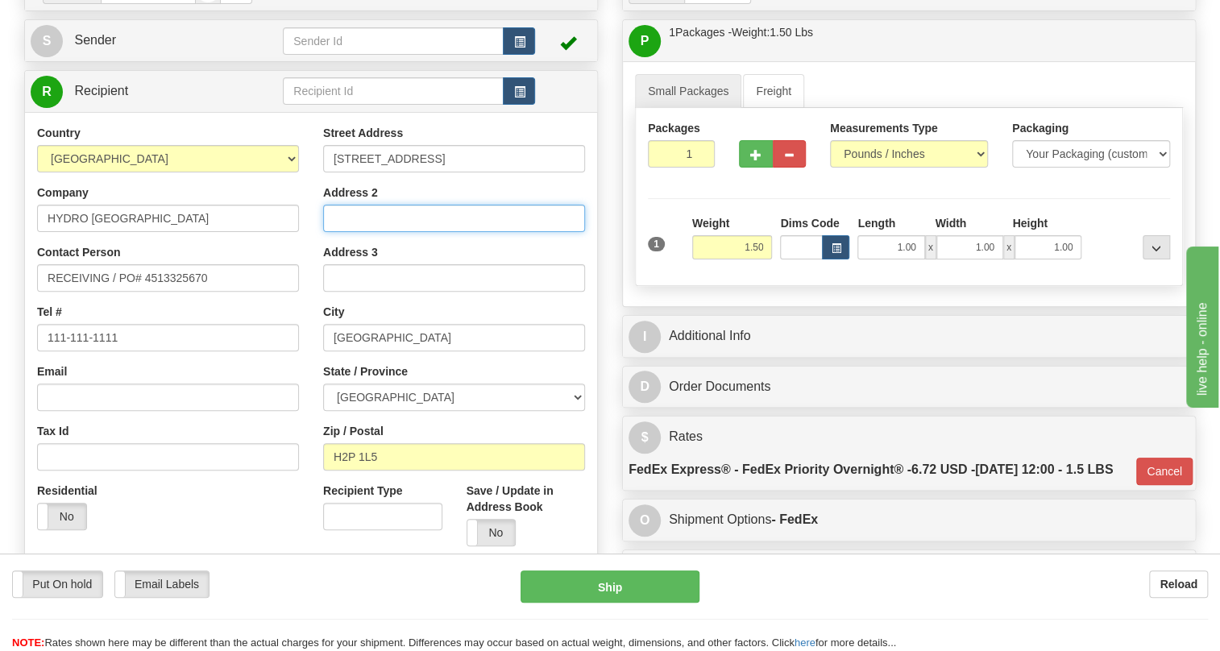
click at [343, 232] on input "Address 2" at bounding box center [454, 218] width 262 height 27
type input "PORTE 14"
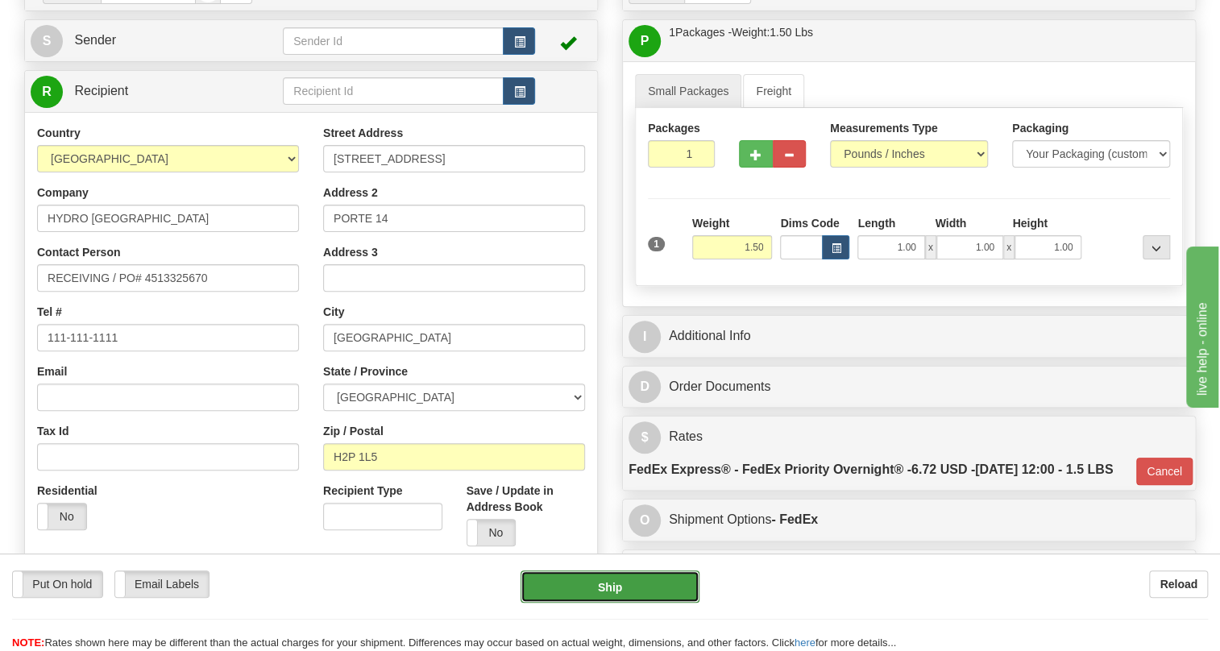
click at [612, 583] on button "Ship" at bounding box center [610, 586] width 179 height 32
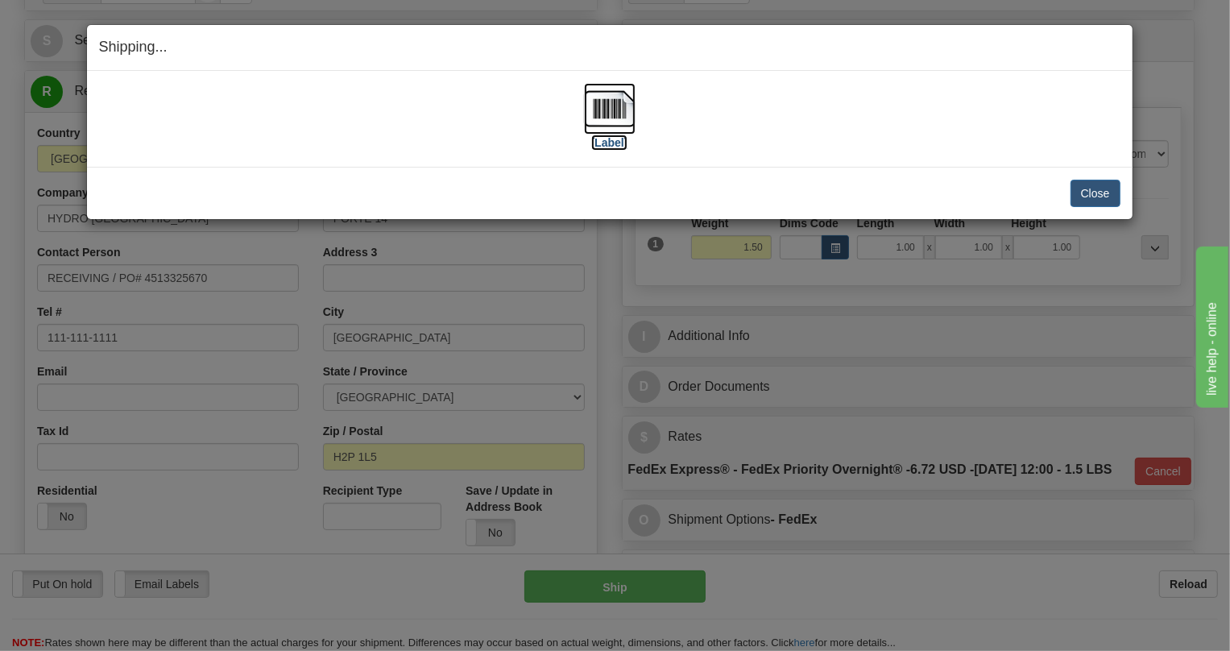
click at [612, 109] on img at bounding box center [610, 109] width 52 height 52
click at [1088, 191] on button "Close" at bounding box center [1096, 193] width 50 height 27
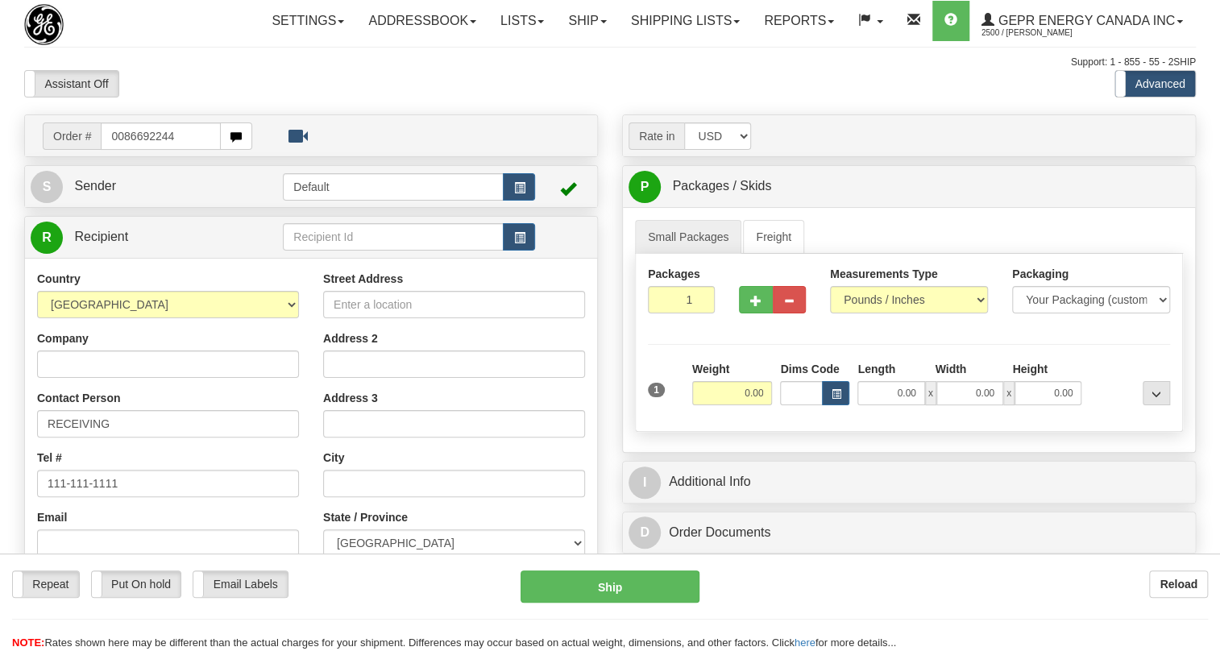
click at [123, 150] on input "0086692244" at bounding box center [161, 135] width 120 height 27
type input "86692244"
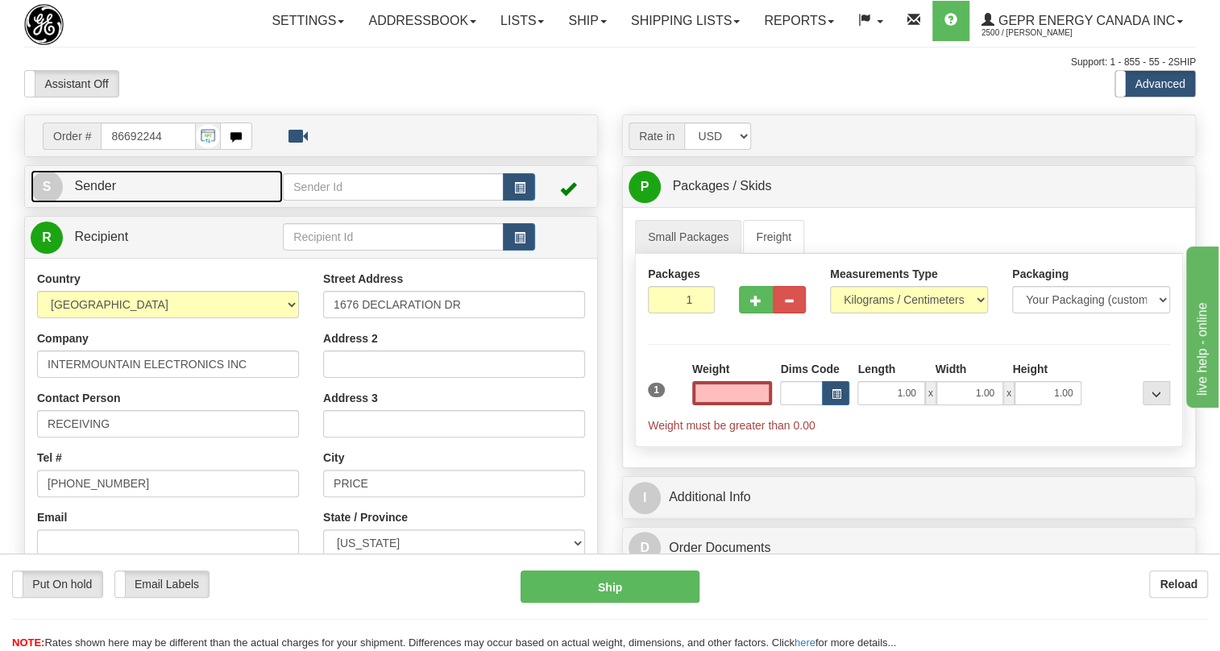
type input "0.00"
click at [108, 193] on span "Sender" at bounding box center [95, 186] width 42 height 14
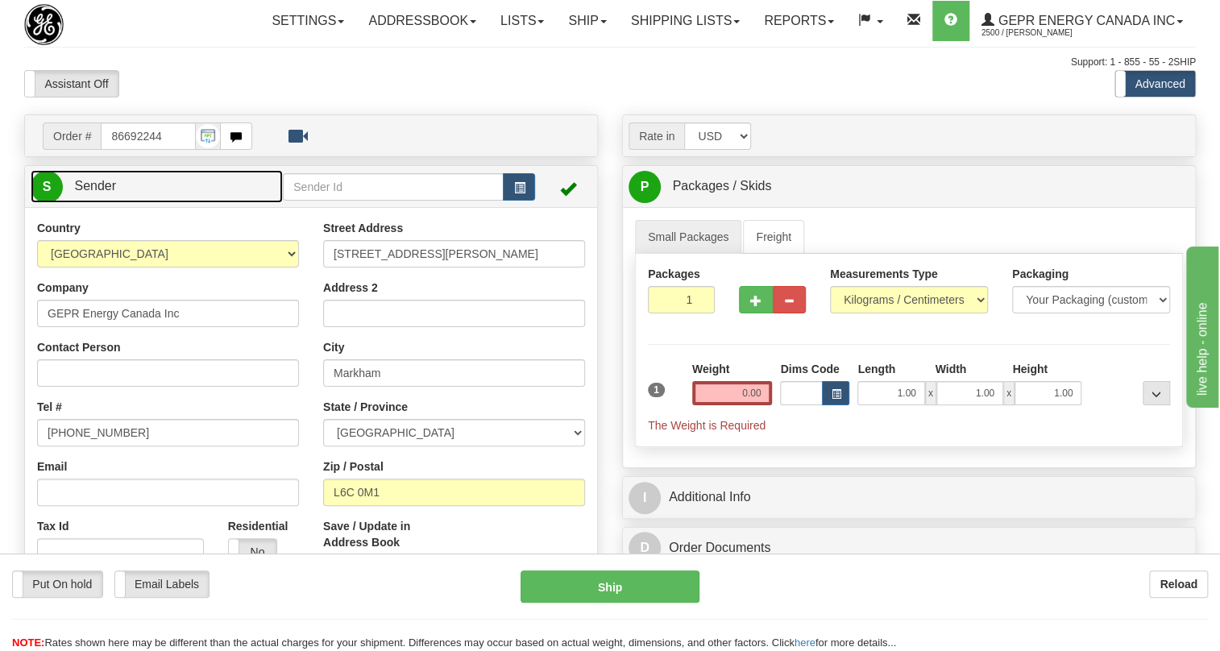
type input "MARKHAM"
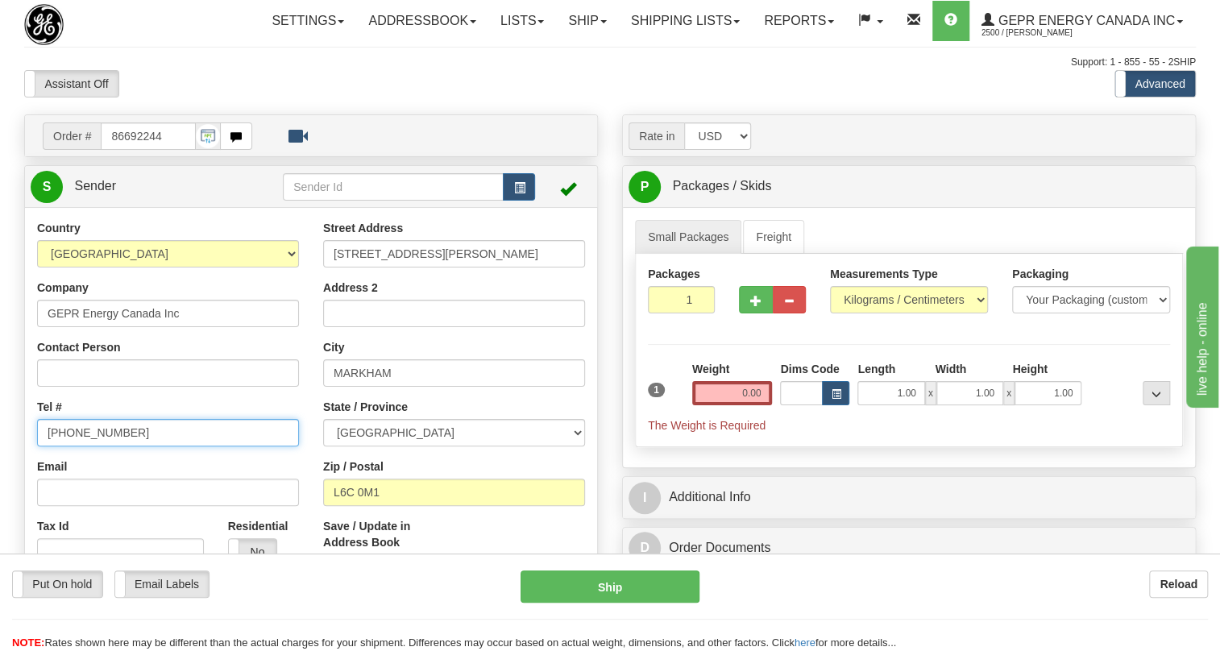
click at [101, 446] on input "[PHONE_NUMBER]" at bounding box center [168, 432] width 262 height 27
paste input "[PHONE_NUMBER]"
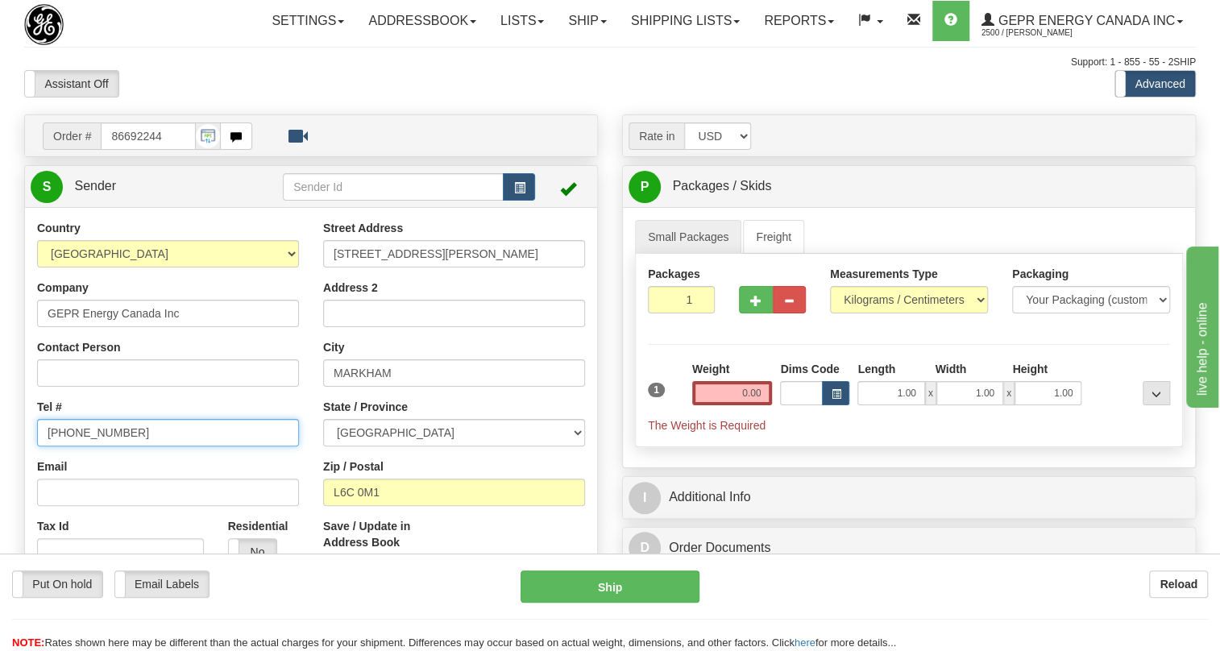
type input "[PHONE_NUMBER]"
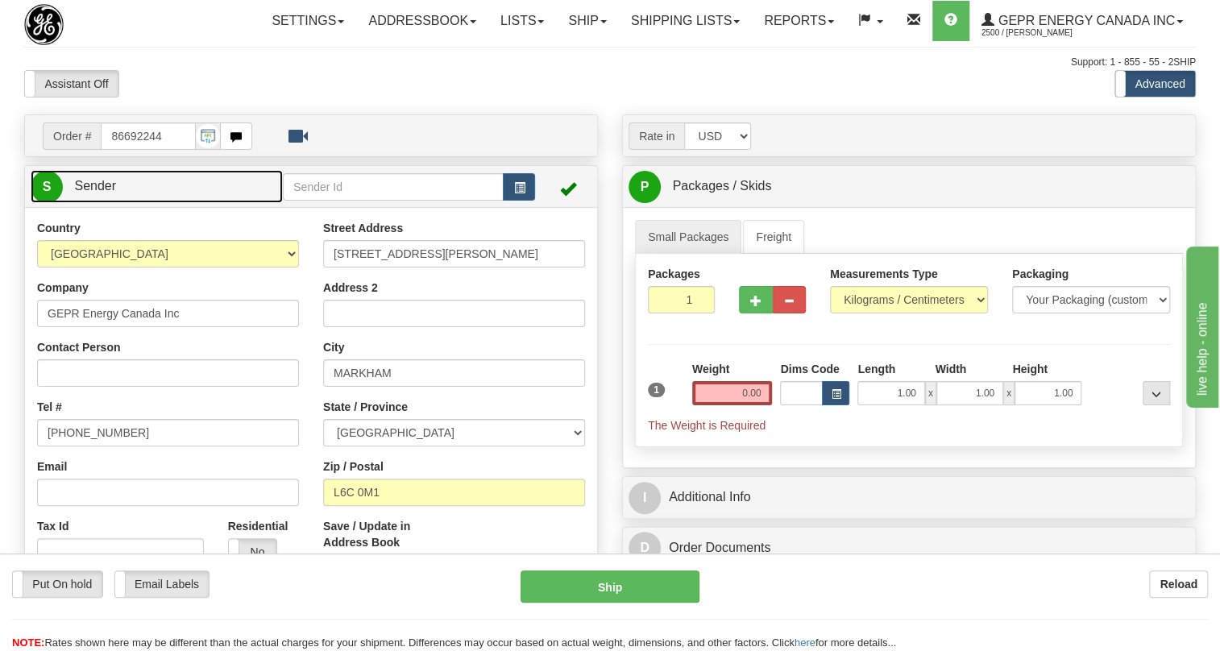
click at [102, 193] on span "Sender" at bounding box center [95, 186] width 42 height 14
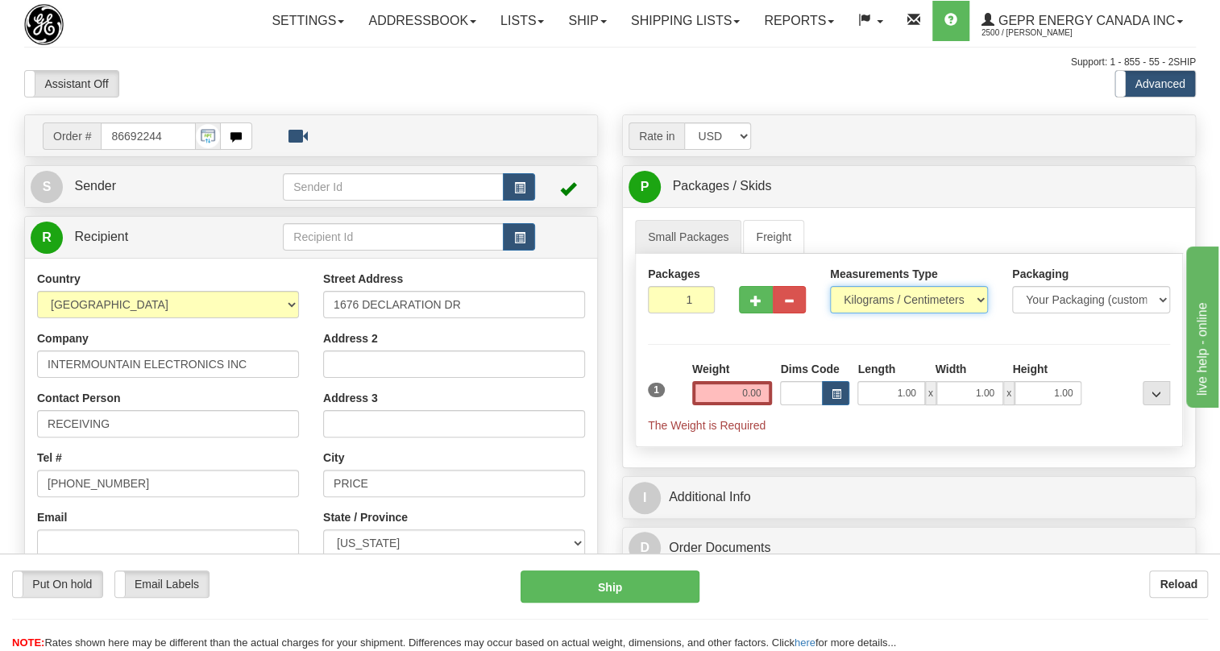
click at [890, 313] on select "Pounds / Inches Kilograms / Centimeters" at bounding box center [909, 299] width 158 height 27
select select "0"
click at [830, 313] on select "Pounds / Inches Kilograms / Centimeters" at bounding box center [909, 299] width 158 height 27
click at [751, 405] on input "0.00" at bounding box center [732, 393] width 81 height 24
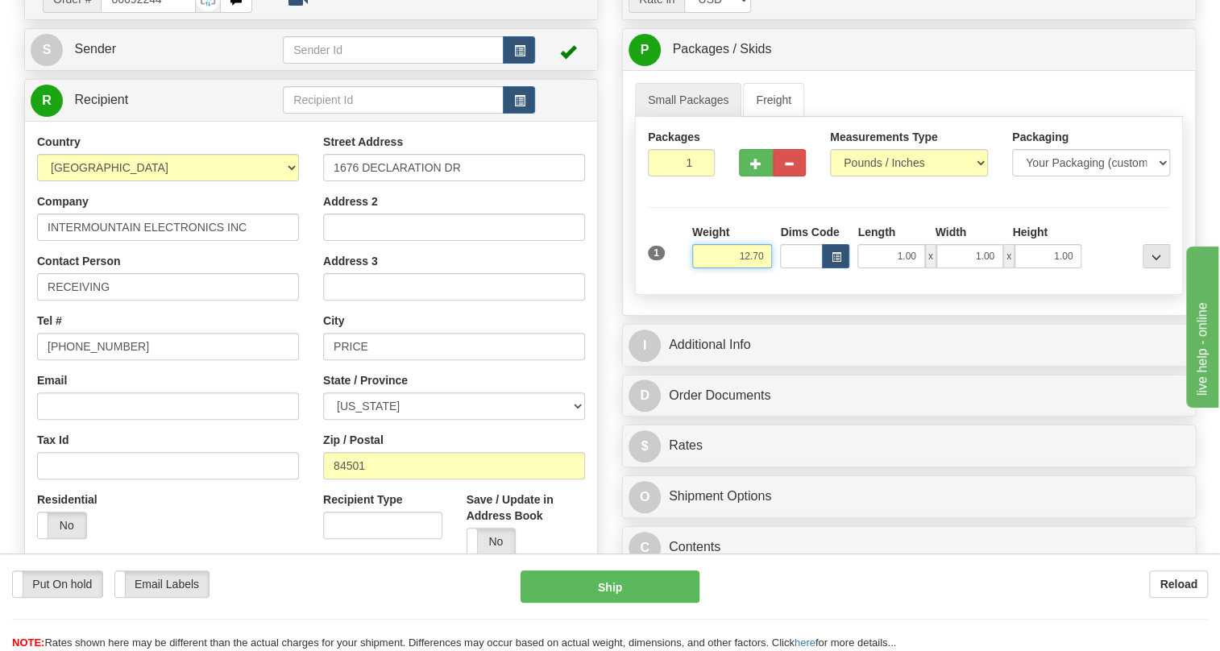
scroll to position [146, 0]
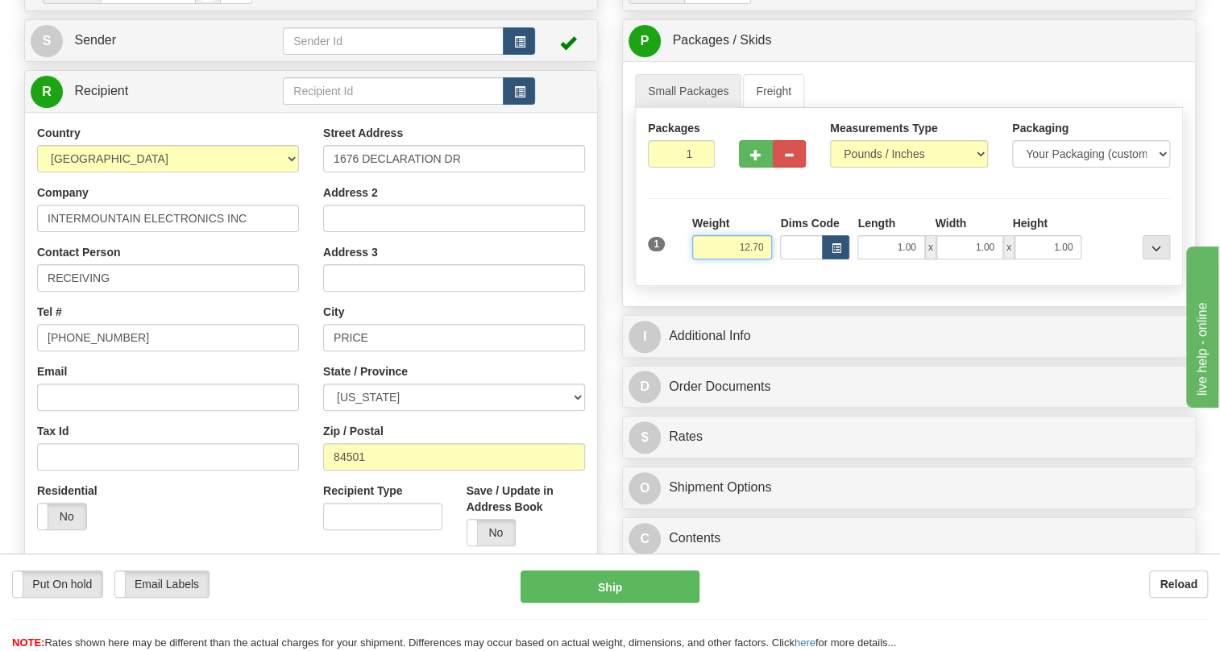
type input "12.70"
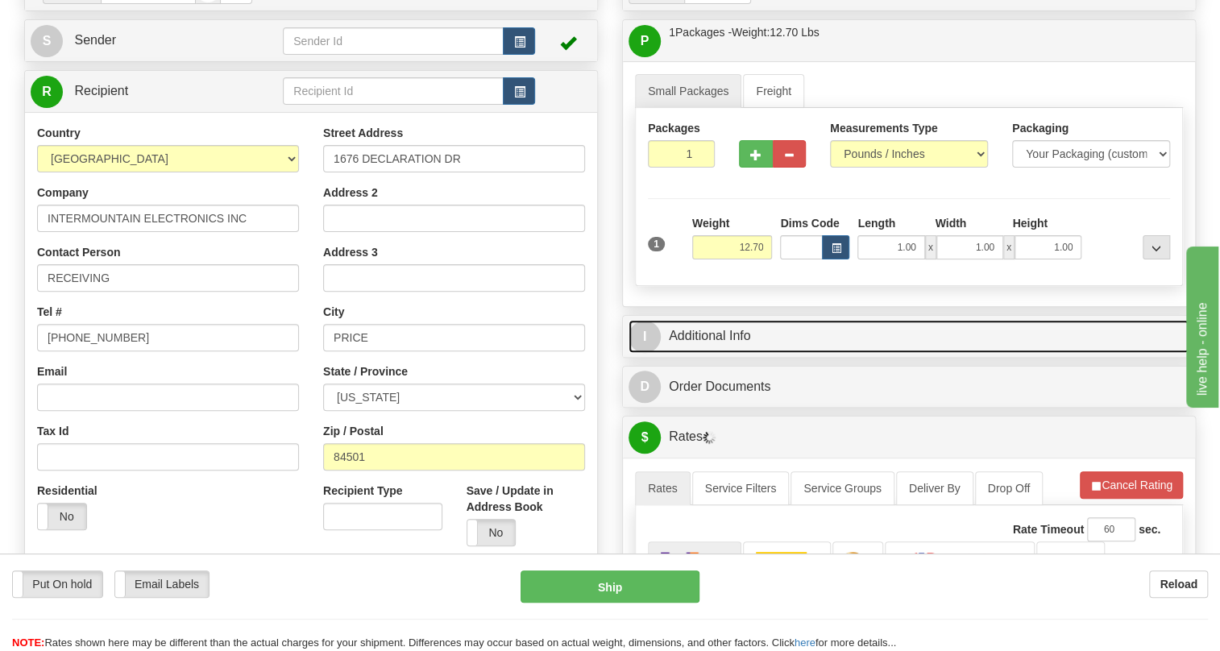
click at [716, 353] on link "I Additional Info" at bounding box center [909, 336] width 561 height 33
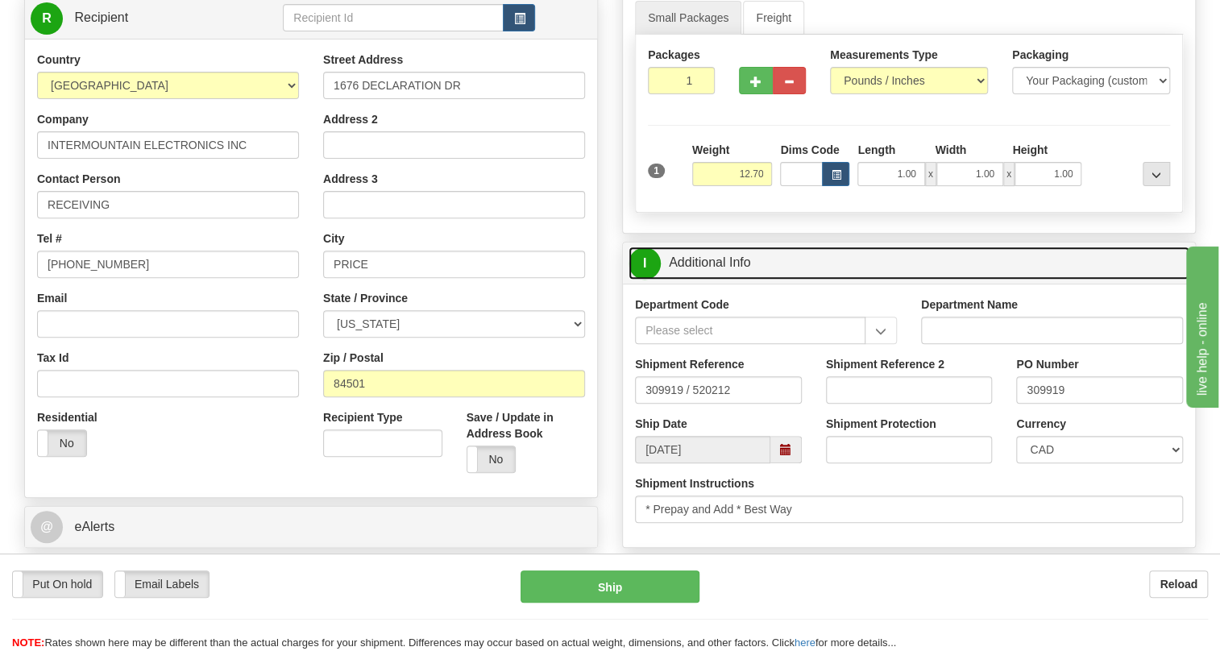
scroll to position [293, 0]
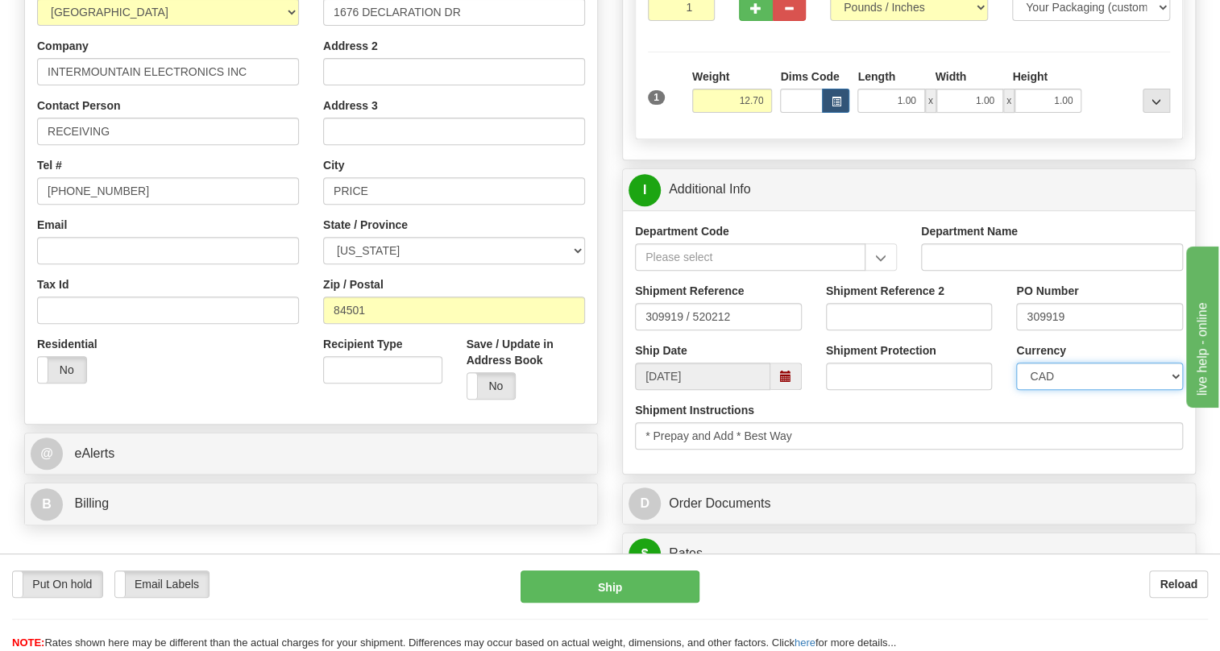
click at [1079, 390] on select "CAD USD EUR ZAR [PERSON_NAME] ARN AUD AUS AWG BBD BFR BGN BHD BMD BND BRC BRL C…" at bounding box center [1099, 376] width 167 height 27
select select "1"
click at [1016, 390] on select "CAD USD EUR ZAR [PERSON_NAME] ARN AUD AUS AWG BBD BFR BGN BHD BMD BND BRC BRL C…" at bounding box center [1099, 376] width 167 height 27
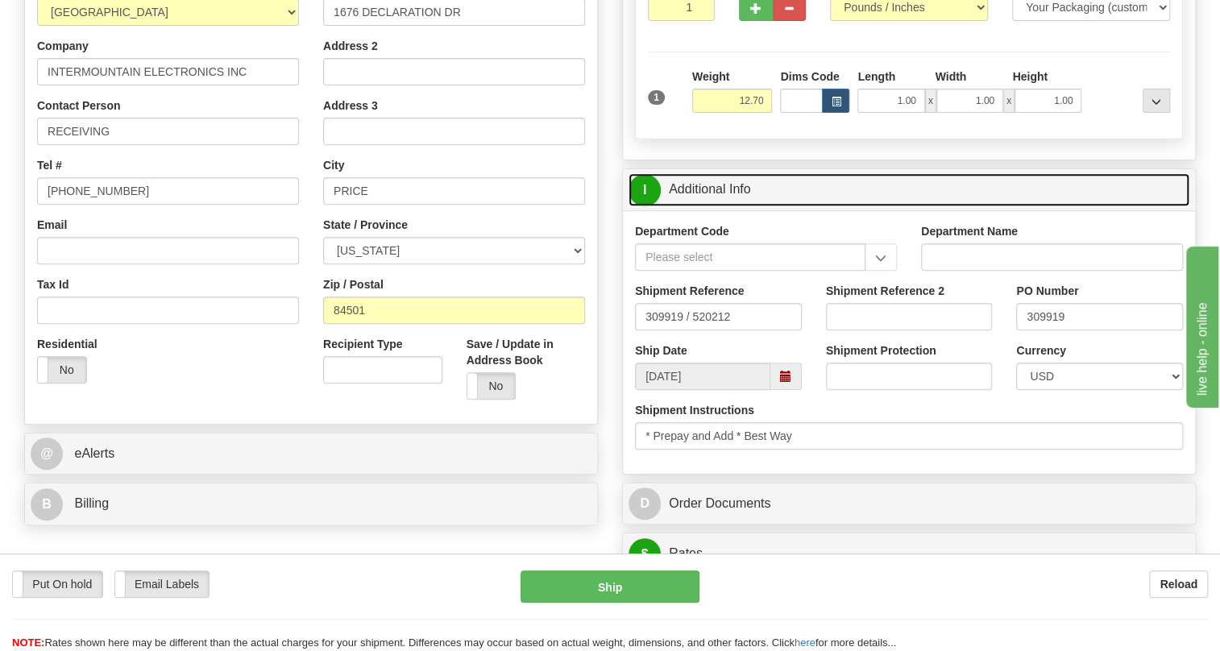
click at [711, 206] on link "I Additional Info" at bounding box center [909, 189] width 561 height 33
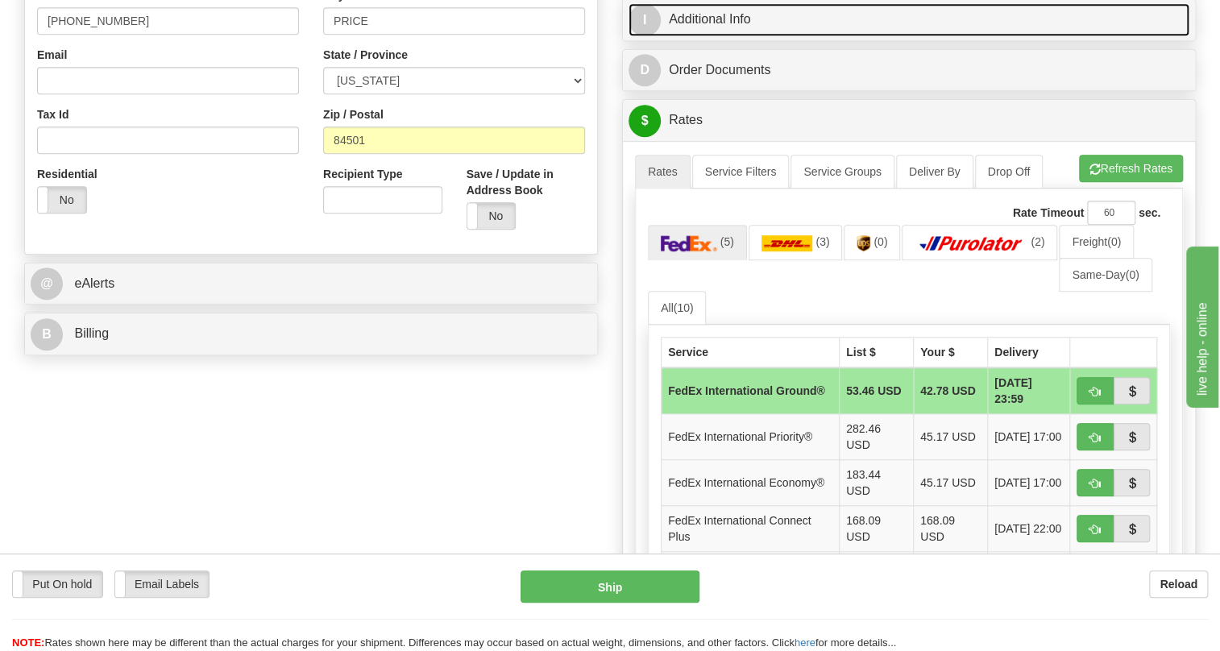
scroll to position [512, 0]
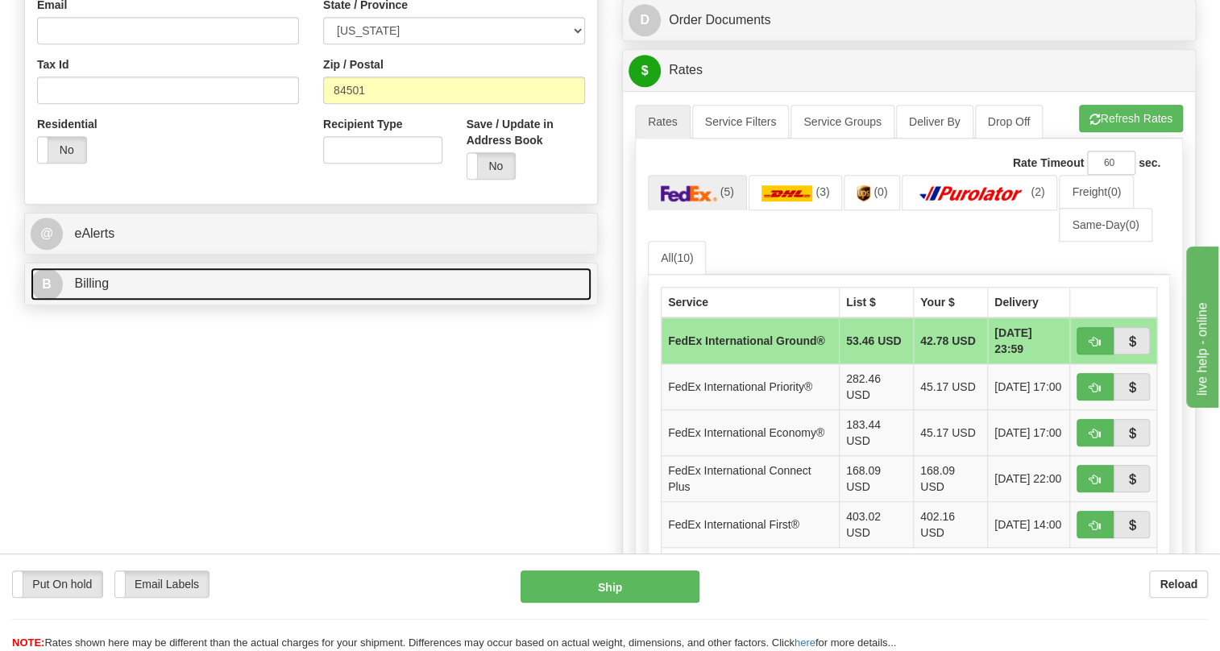
click at [97, 290] on span "Billing" at bounding box center [91, 283] width 35 height 14
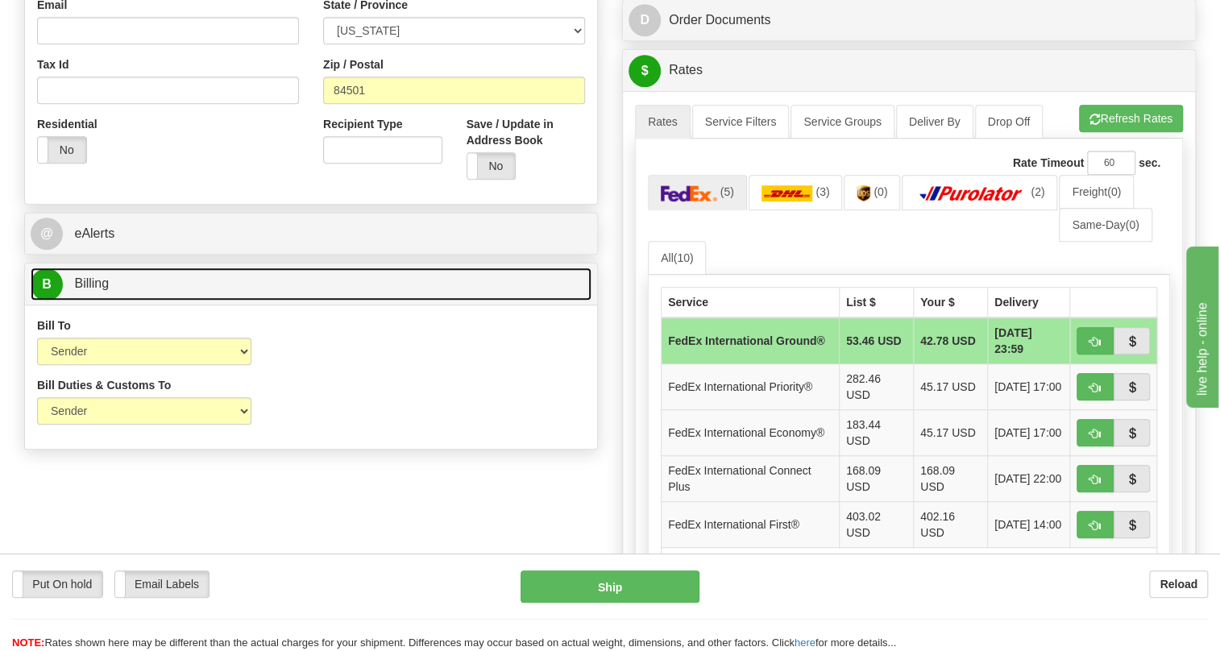
click at [97, 290] on span "Billing" at bounding box center [91, 283] width 35 height 14
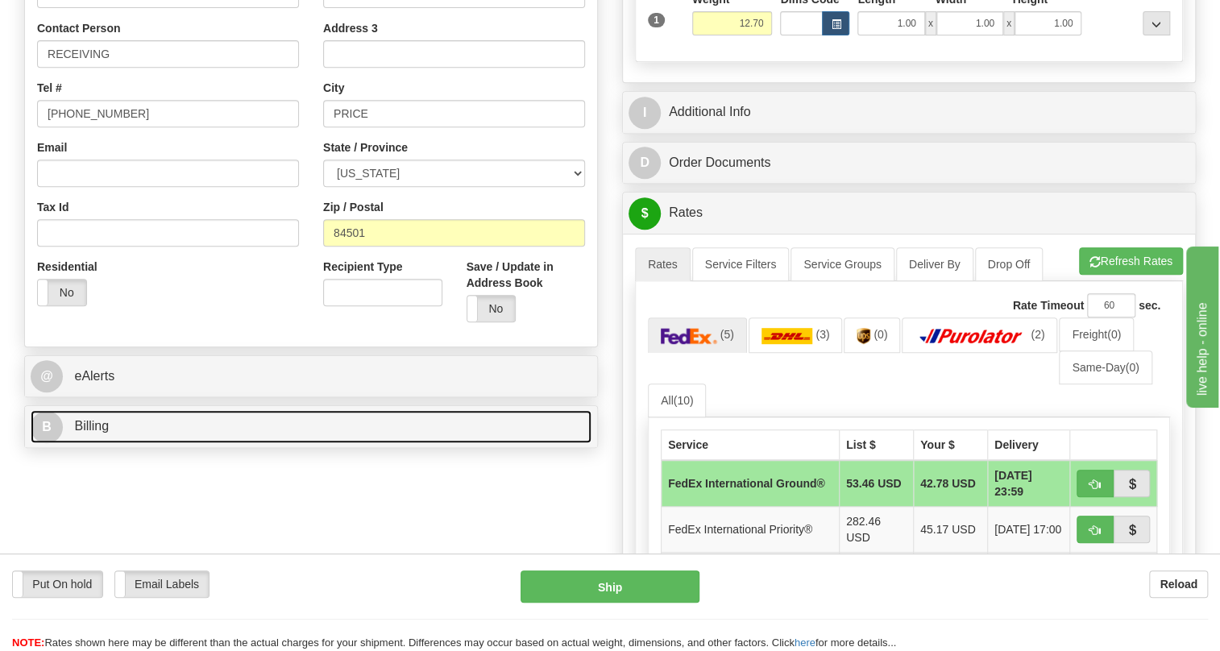
scroll to position [439, 0]
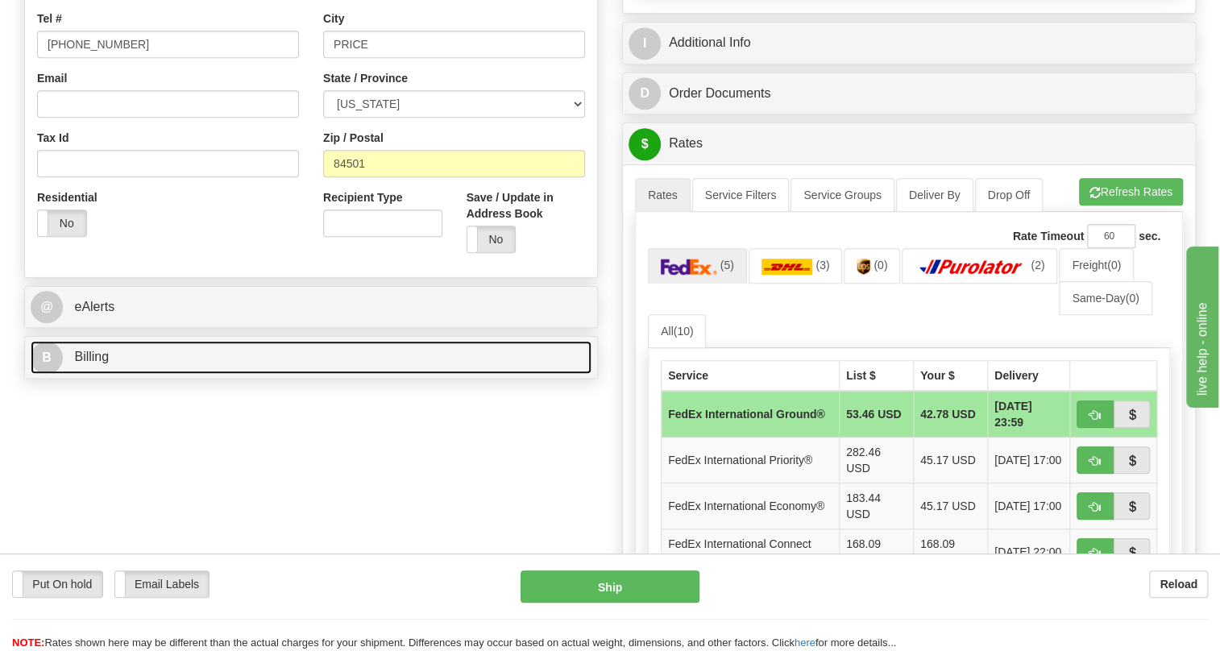
click at [101, 363] on span "Billing" at bounding box center [91, 357] width 35 height 14
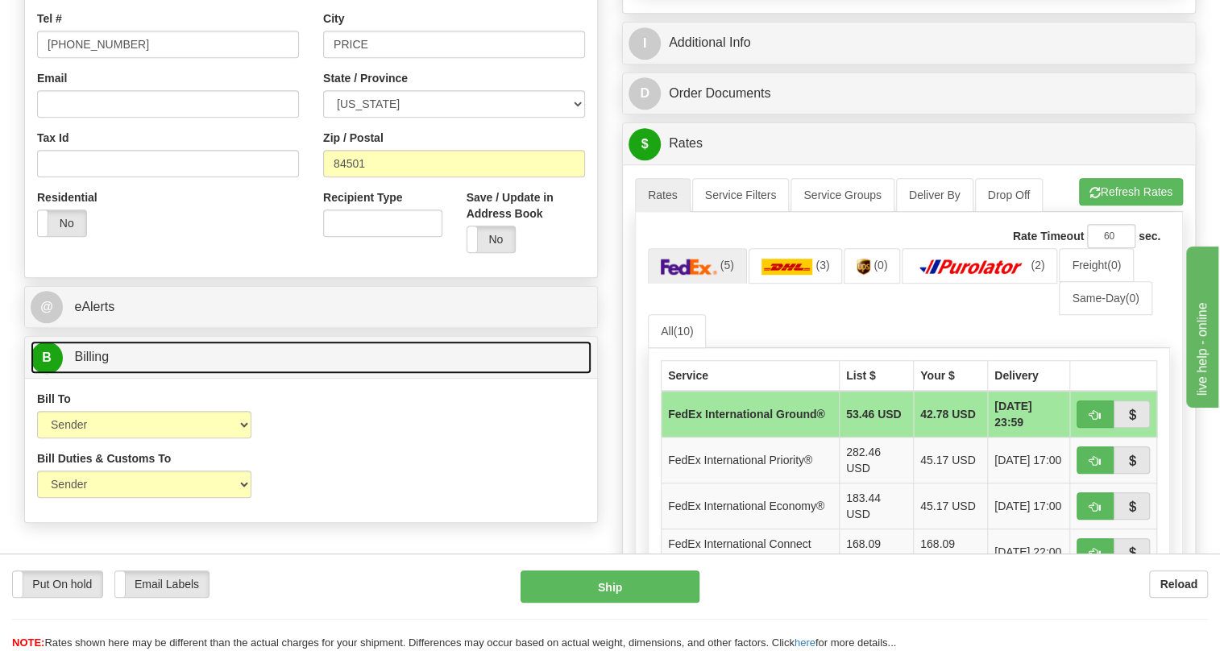
click at [101, 363] on span "Billing" at bounding box center [91, 357] width 35 height 14
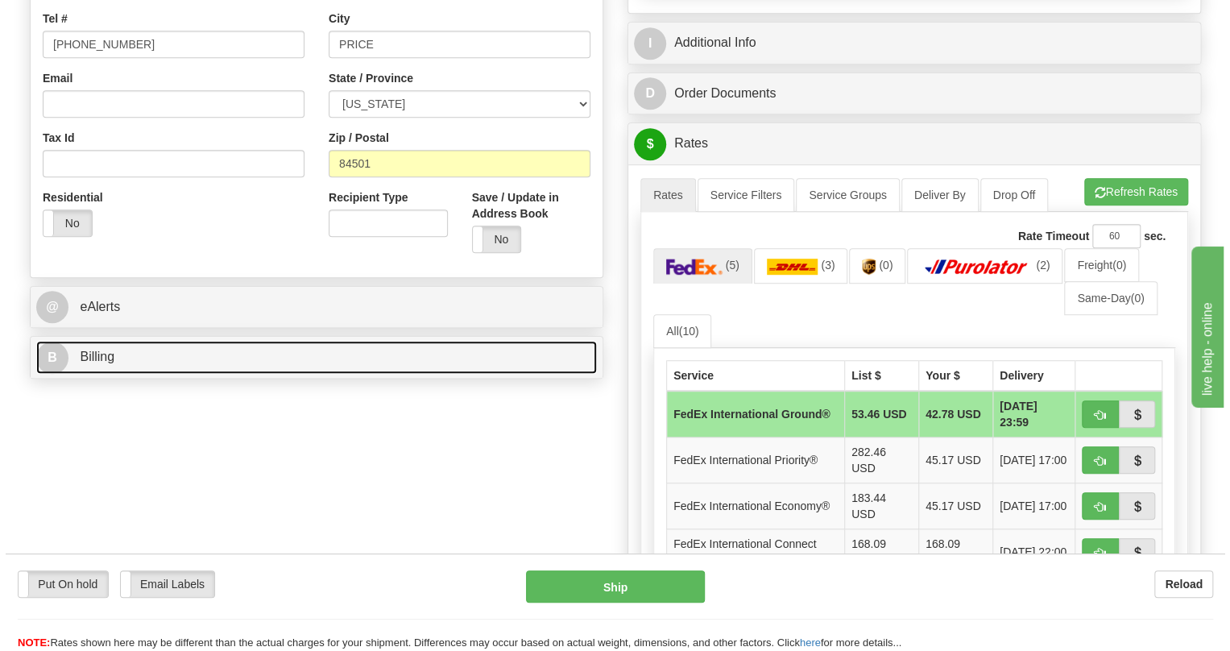
scroll to position [512, 0]
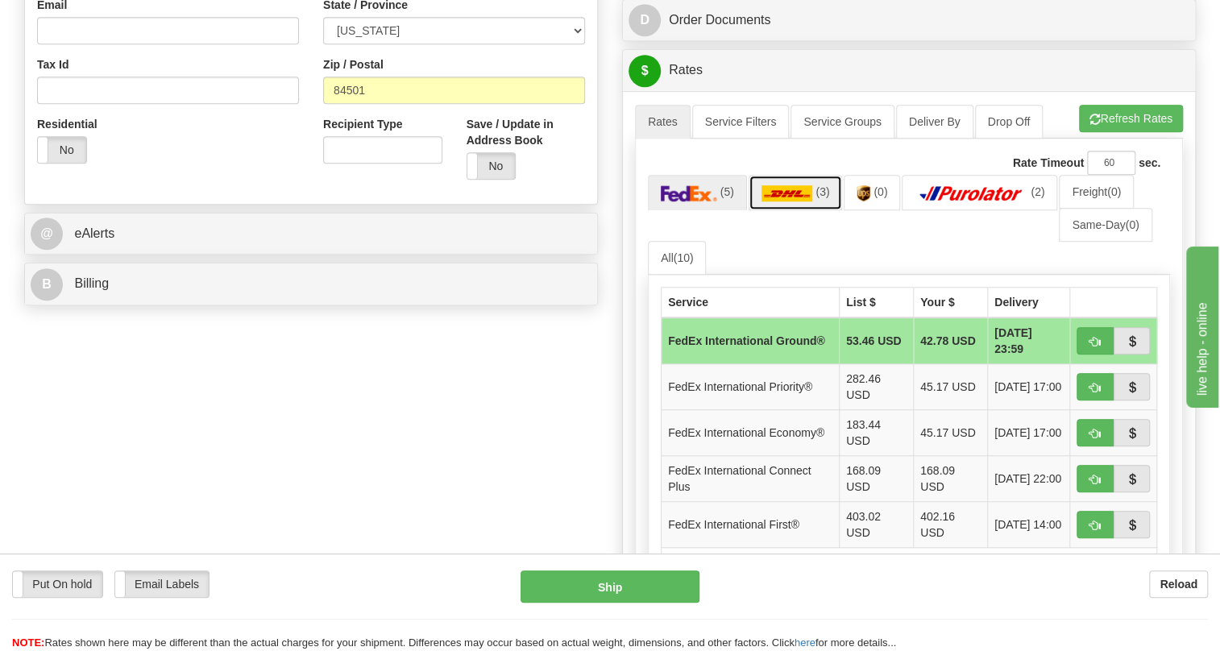
click at [793, 201] on img at bounding box center [787, 193] width 52 height 16
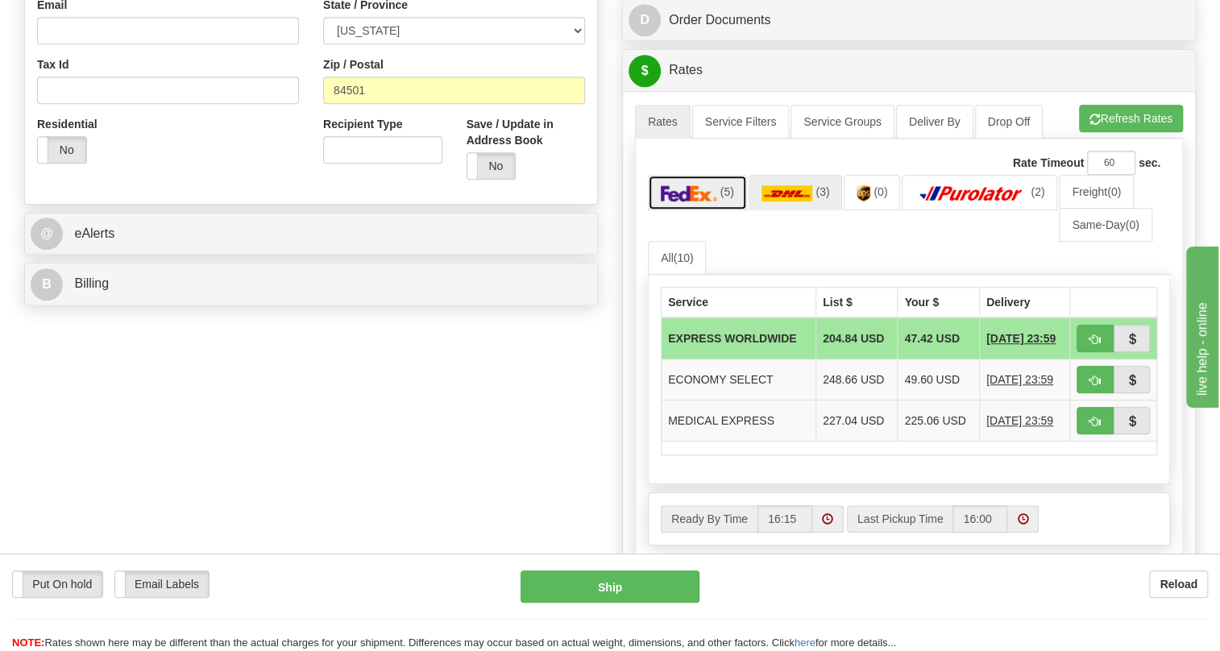
click at [691, 201] on img at bounding box center [689, 193] width 56 height 16
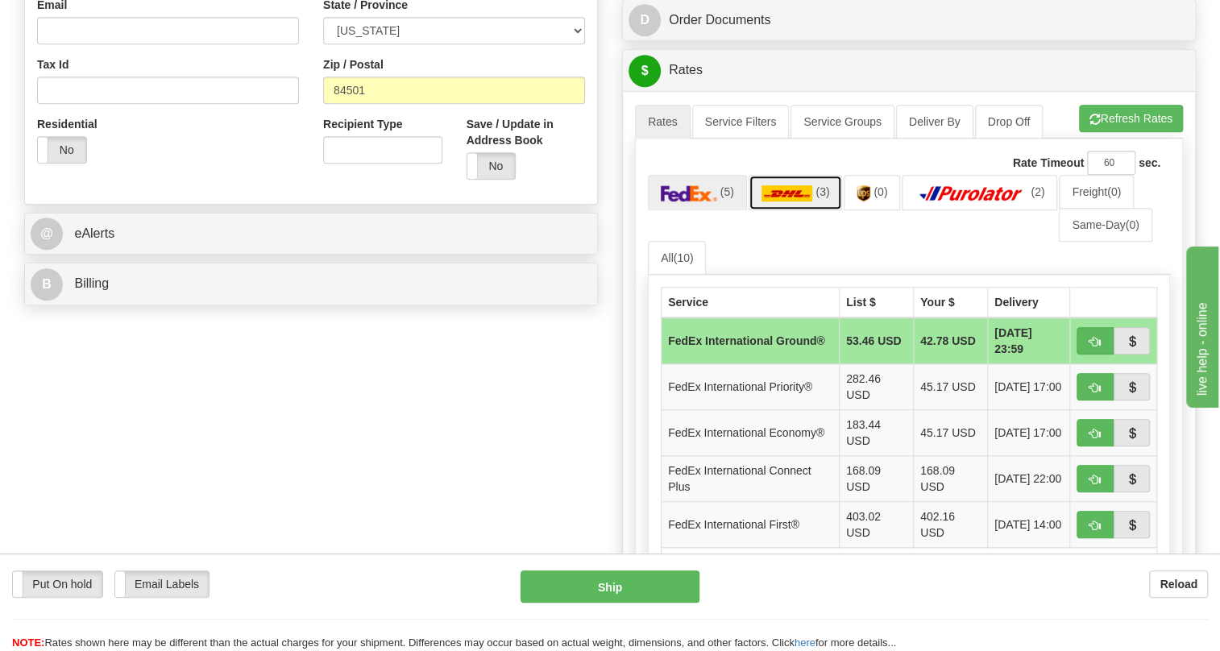
click at [804, 201] on img at bounding box center [787, 193] width 52 height 16
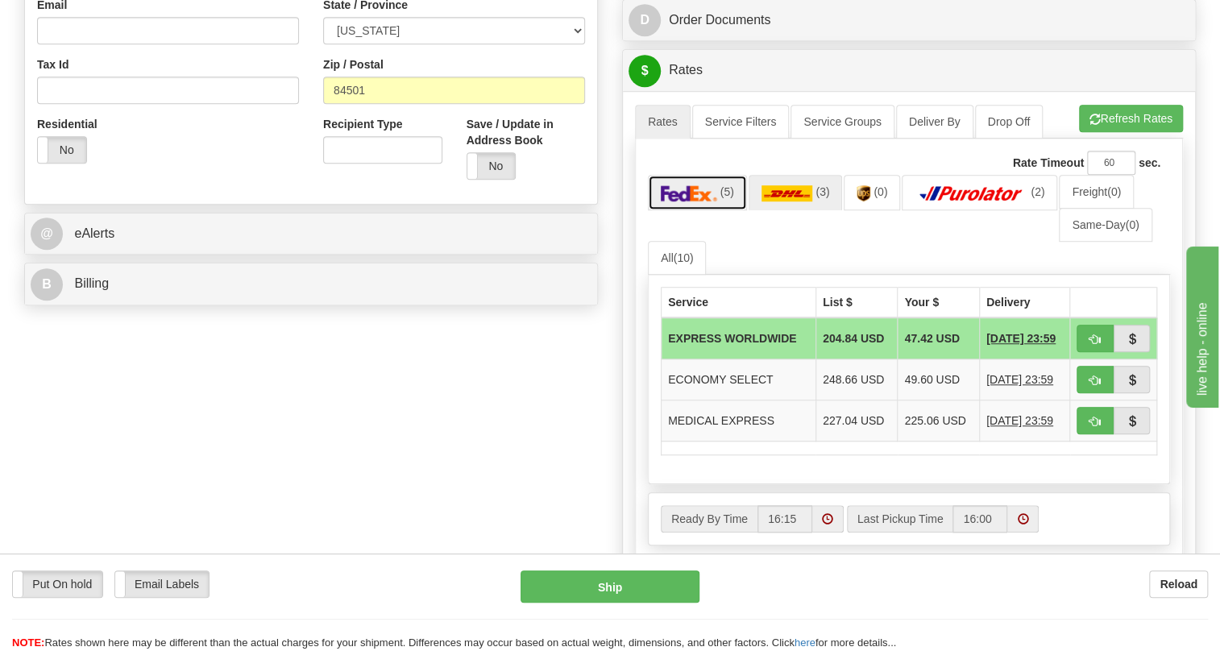
click at [679, 201] on img at bounding box center [689, 193] width 56 height 16
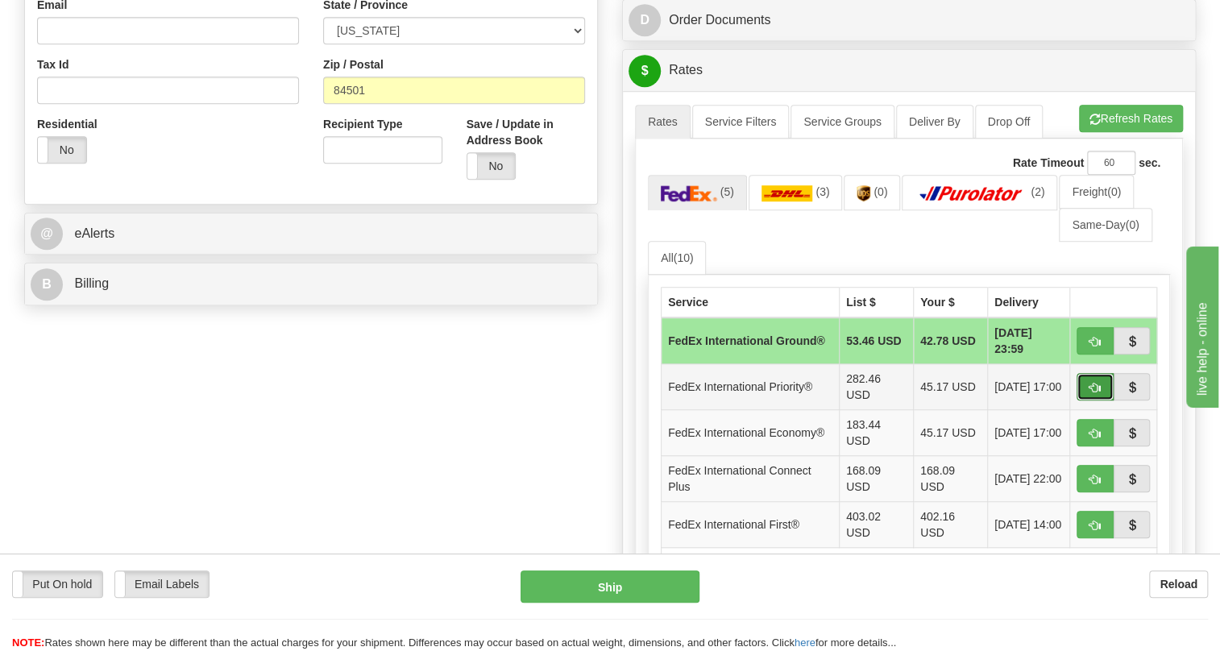
click at [1094, 393] on span "button" at bounding box center [1094, 388] width 11 height 10
type input "01"
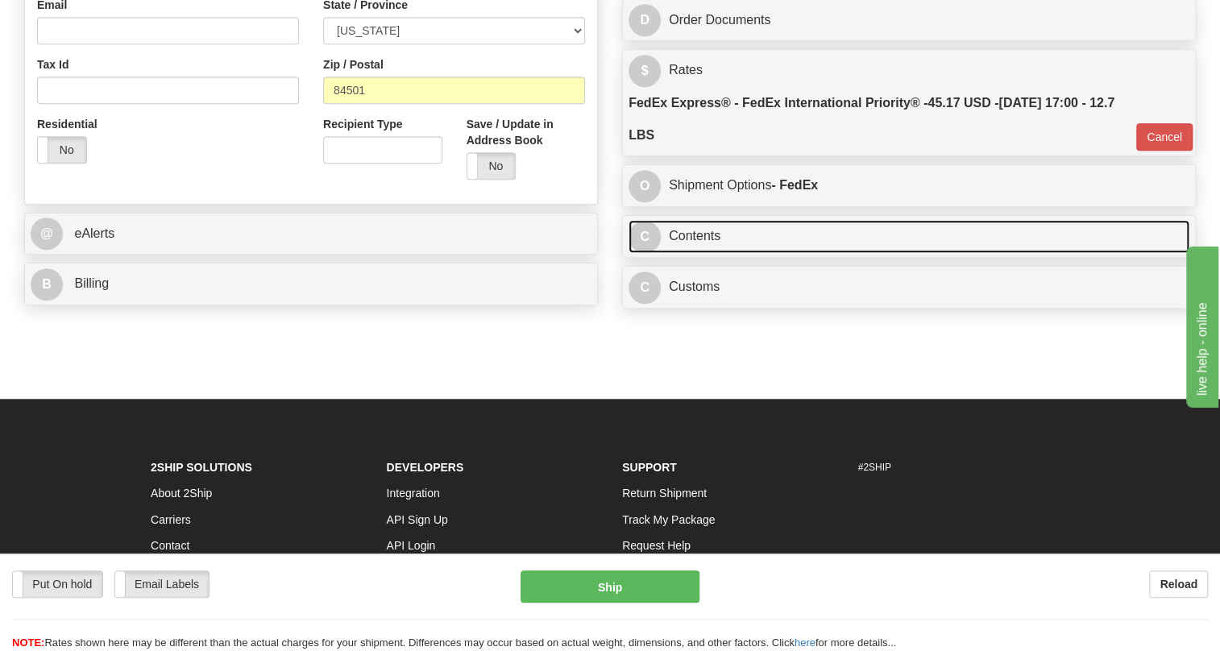
click at [703, 253] on link "C Contents" at bounding box center [909, 236] width 561 height 33
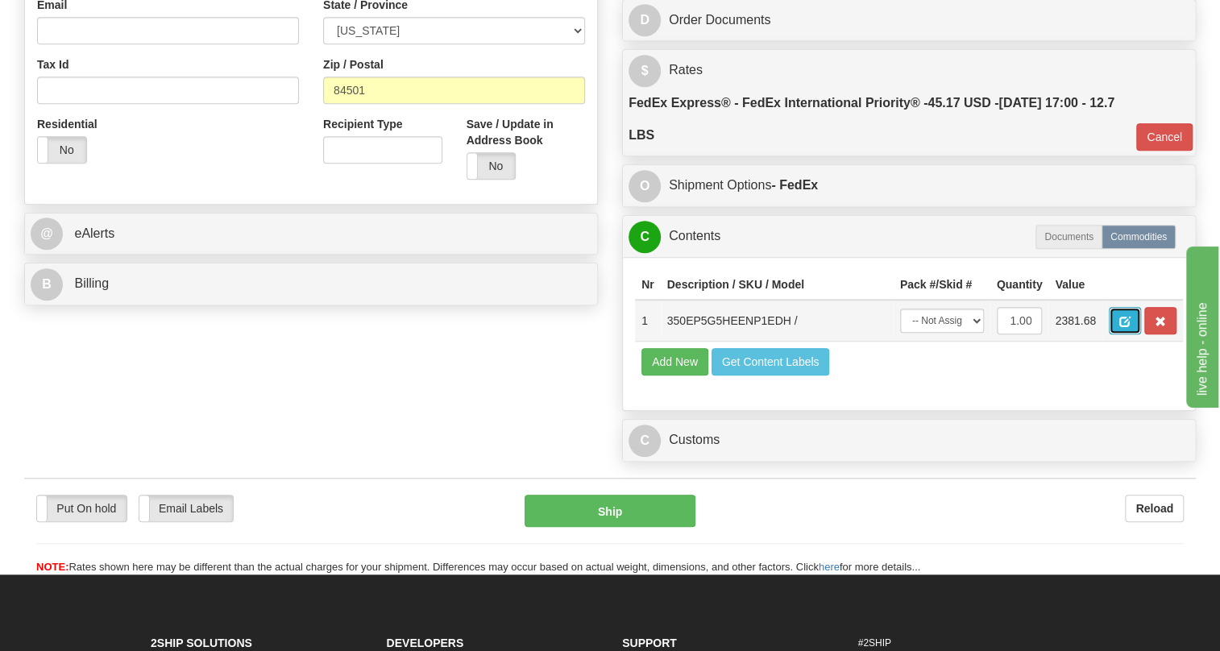
click at [1120, 327] on span "button" at bounding box center [1124, 322] width 11 height 10
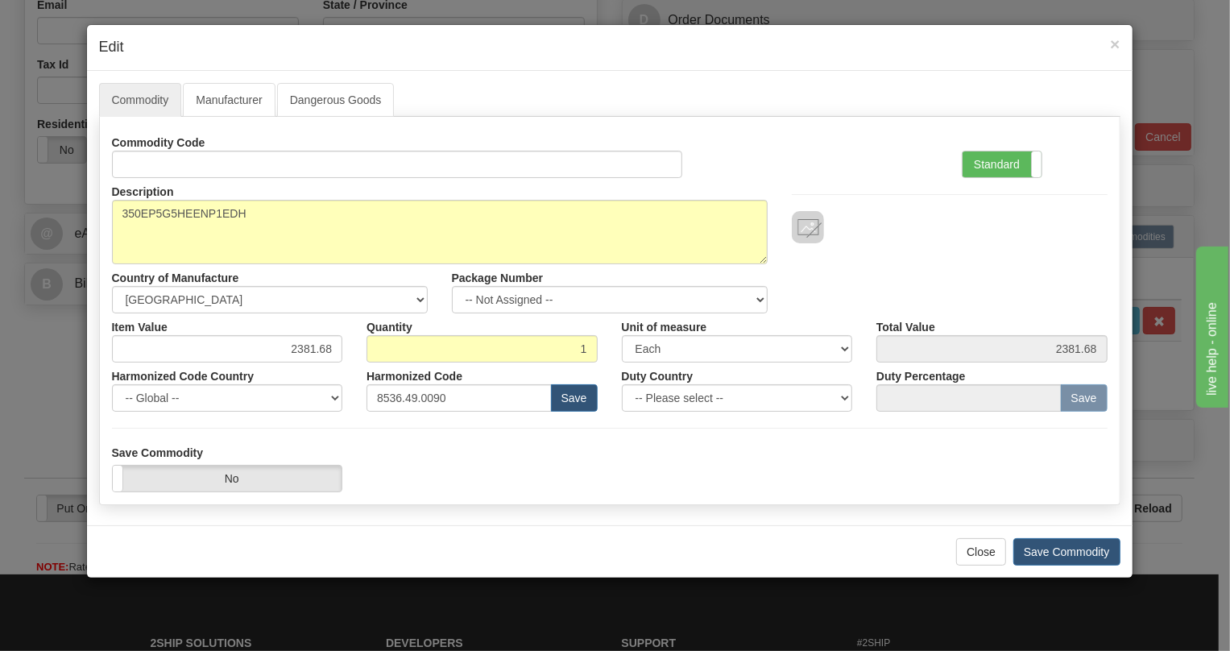
drag, startPoint x: 1000, startPoint y: 162, endPoint x: 912, endPoint y: 189, distance: 92.0
click at [999, 162] on label "Standard" at bounding box center [1002, 164] width 79 height 26
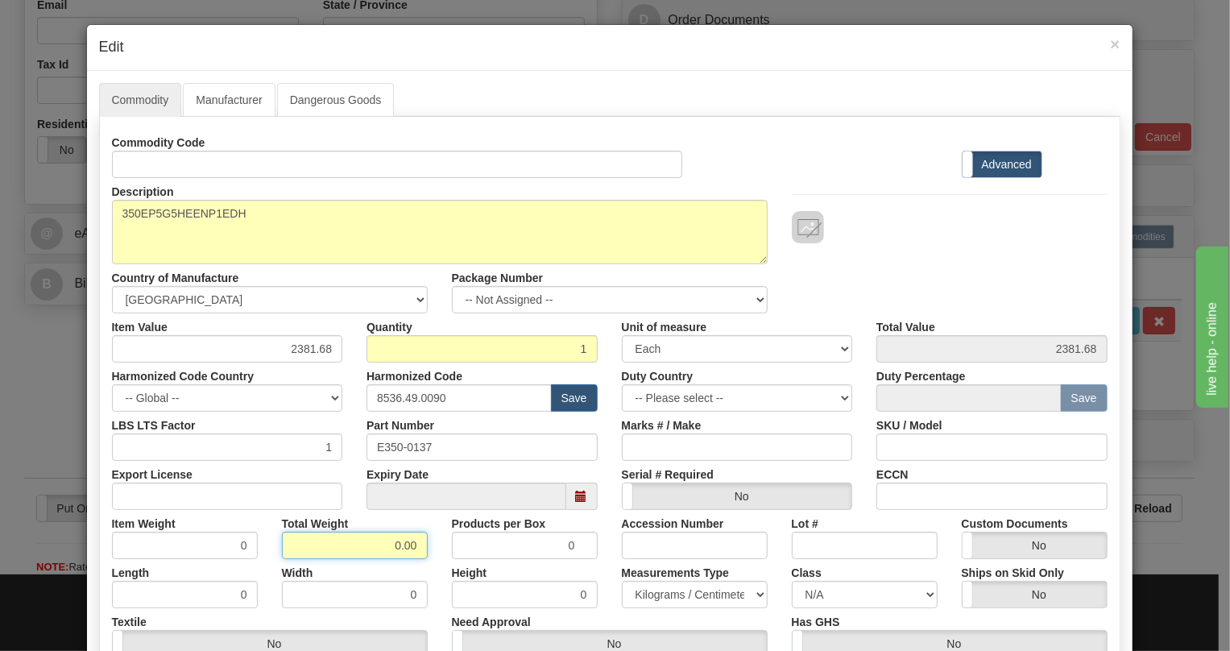
click at [370, 541] on input "0.00" at bounding box center [355, 545] width 146 height 27
type input "1.00"
type input "1.0000"
click at [660, 590] on select "Pounds / Inches Kilograms / Centimeters" at bounding box center [695, 594] width 146 height 27
select select "0"
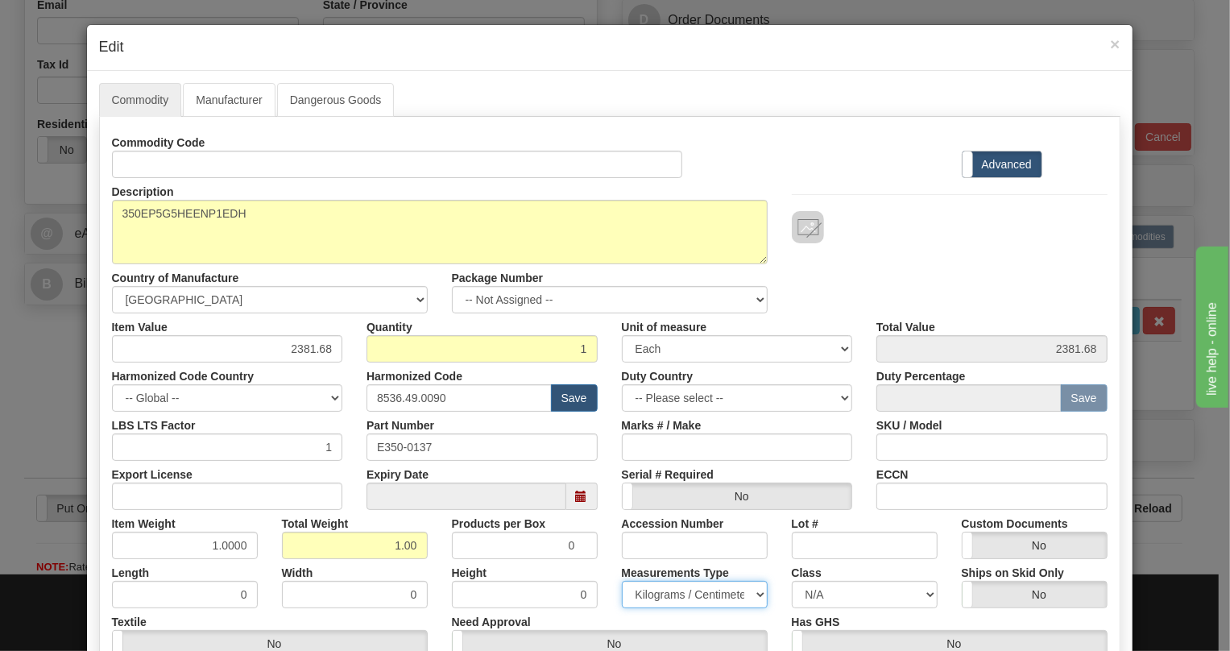
click at [622, 581] on select "Pounds / Inches Kilograms / Centimeters" at bounding box center [695, 594] width 146 height 27
click at [610, 563] on div "Measurements Type Pounds / Inches Kilograms / Centimeters" at bounding box center [695, 583] width 170 height 49
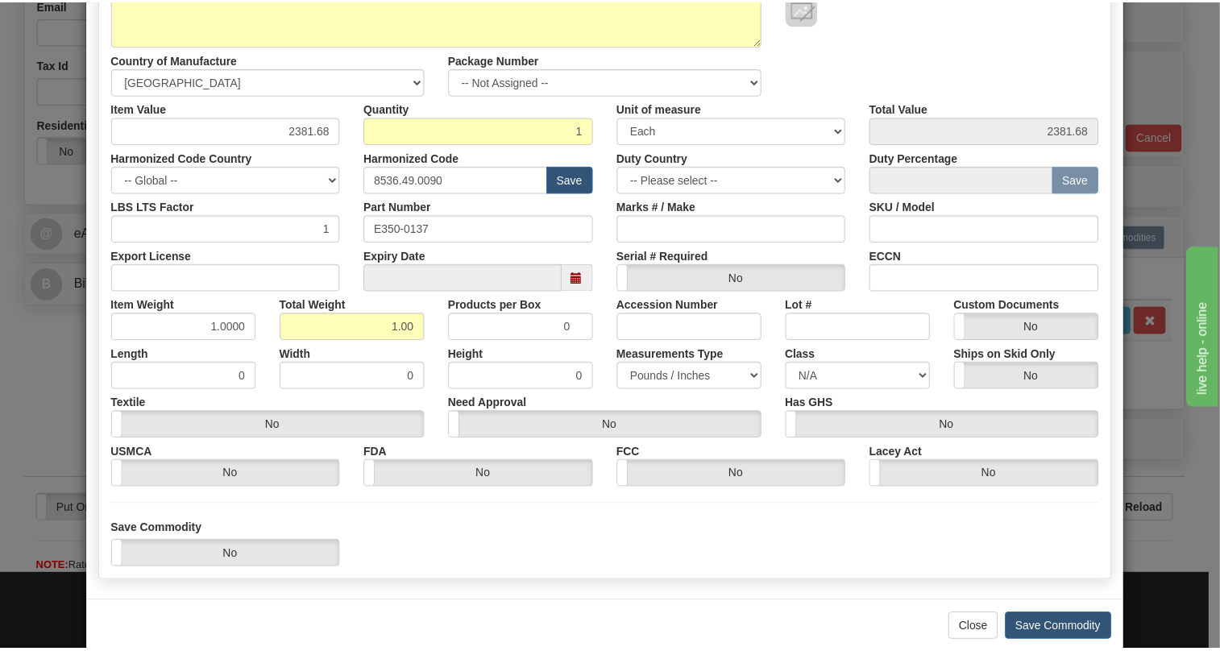
scroll to position [219, 0]
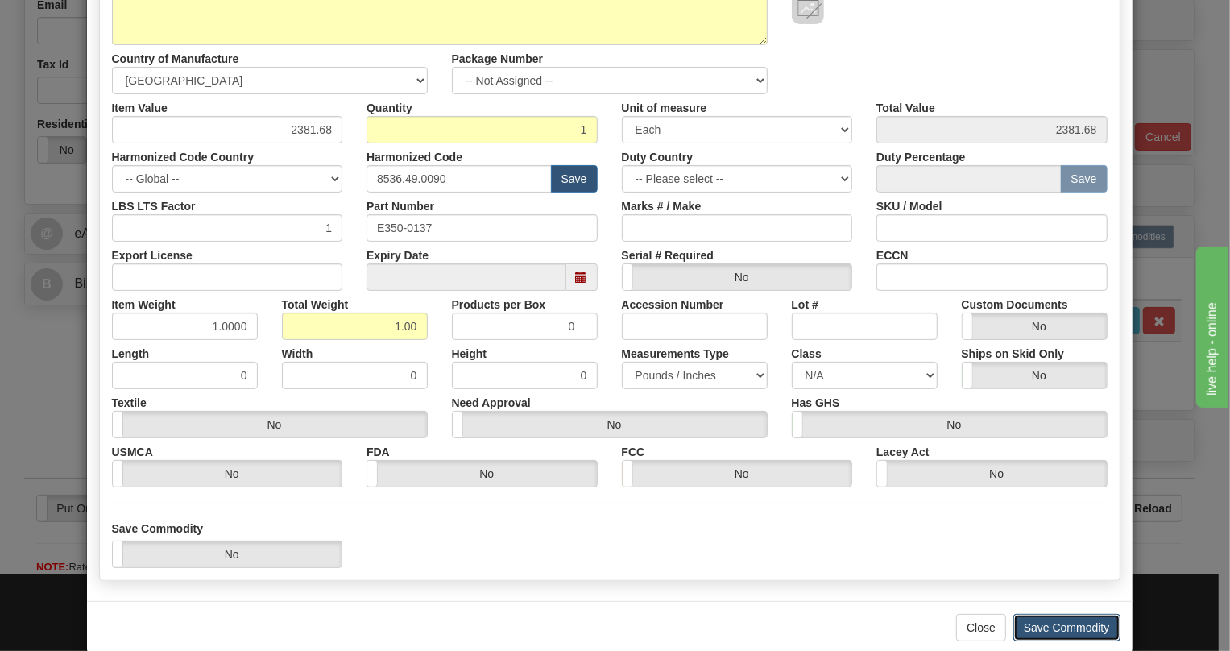
click at [1056, 629] on button "Save Commodity" at bounding box center [1067, 627] width 107 height 27
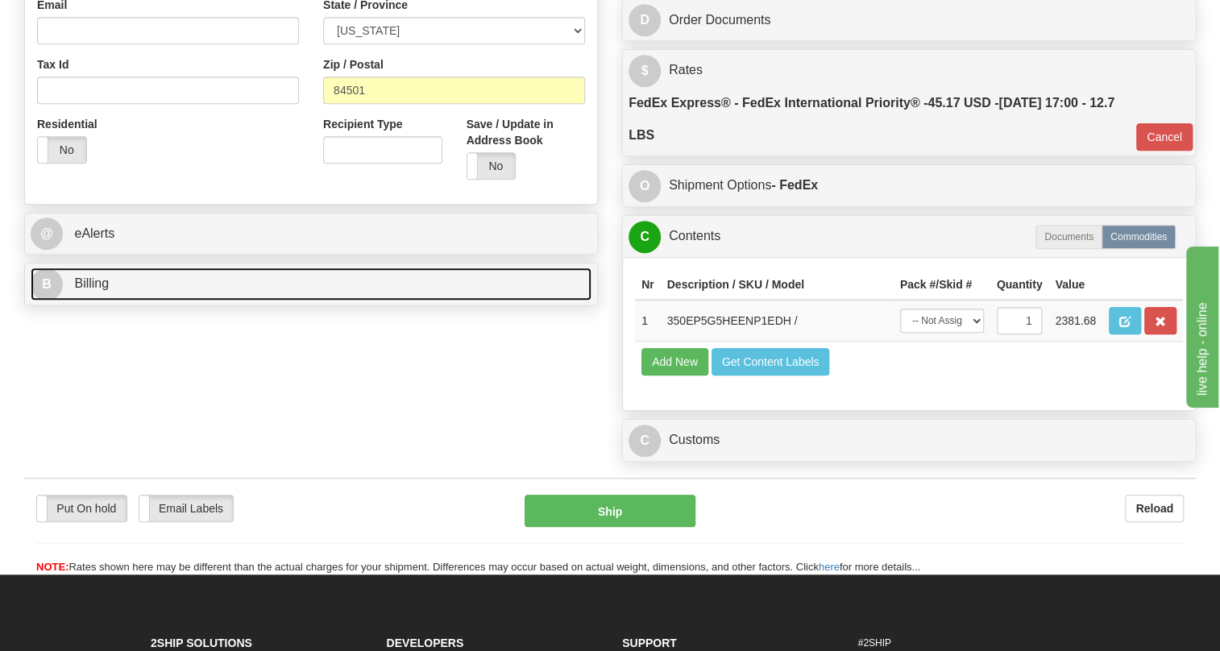
click at [96, 290] on span "Billing" at bounding box center [91, 283] width 35 height 14
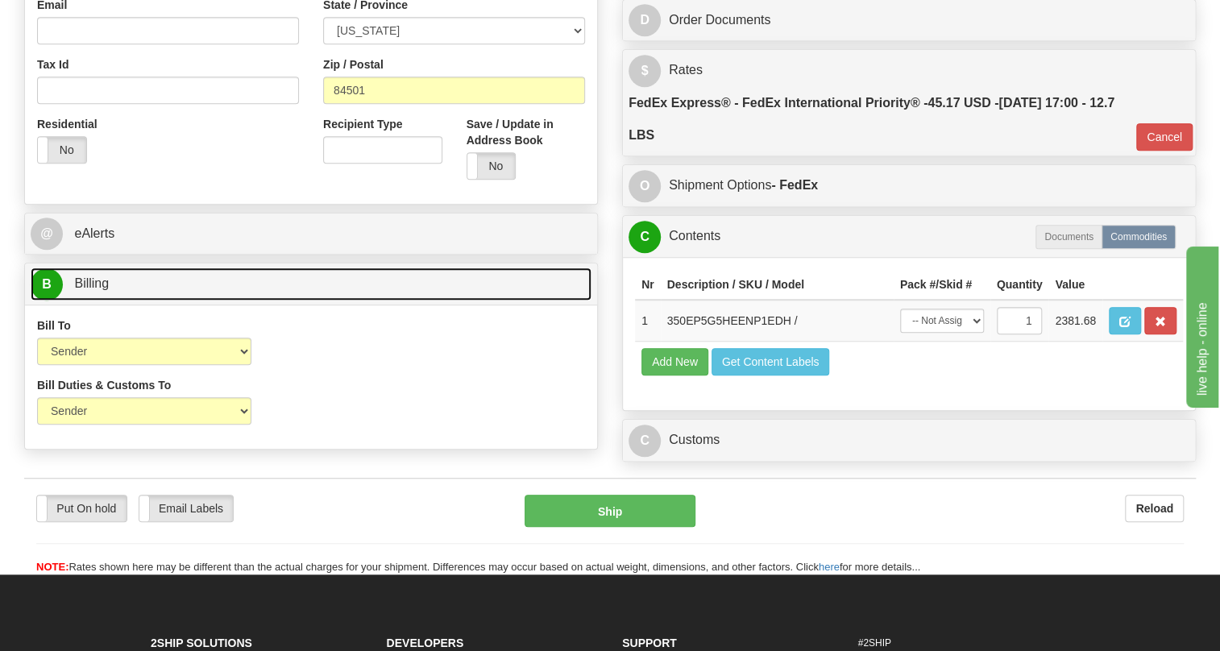
click at [96, 290] on span "Billing" at bounding box center [91, 283] width 35 height 14
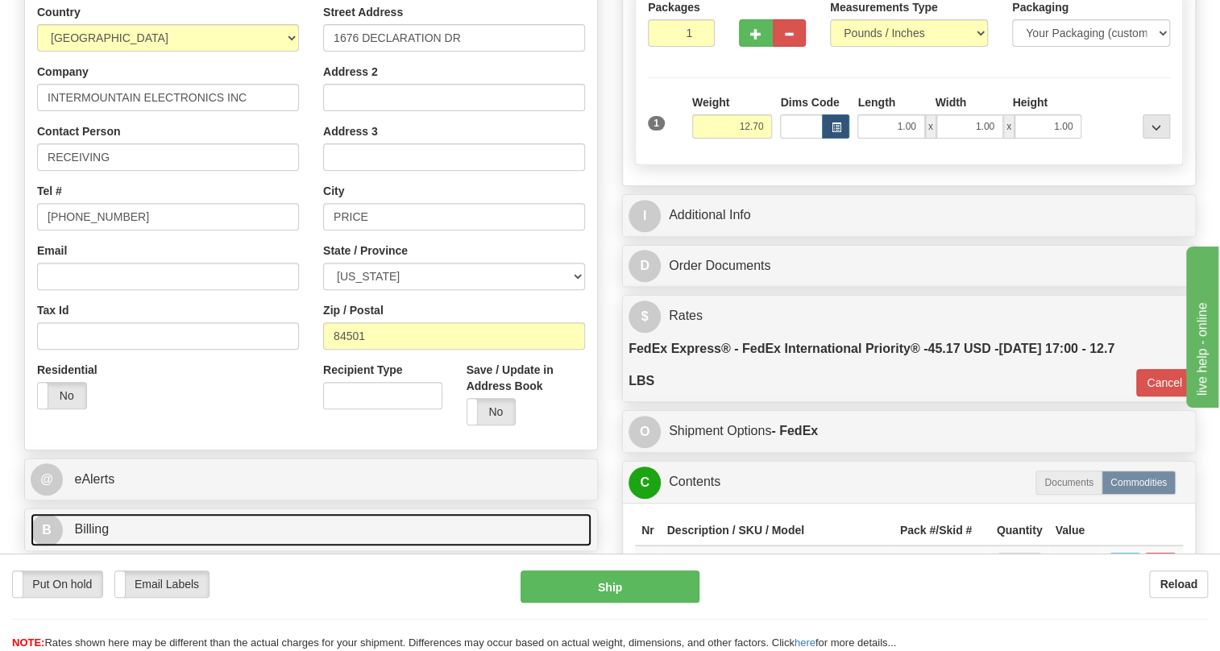
scroll to position [146, 0]
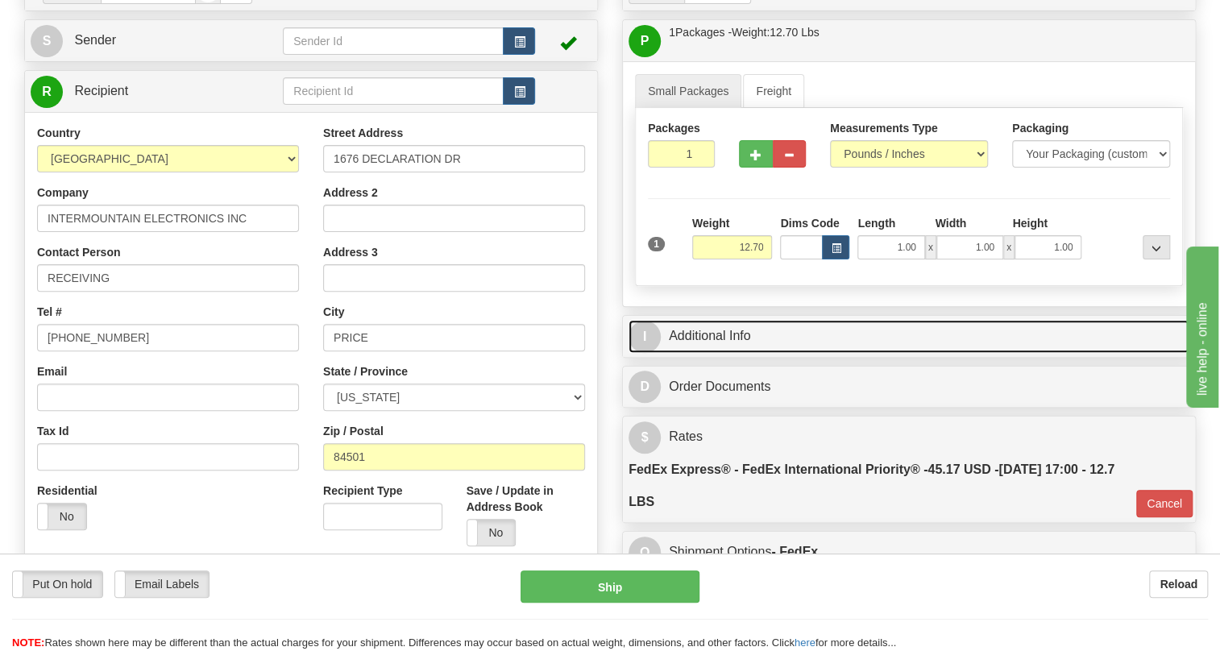
click at [720, 353] on link "I Additional Info" at bounding box center [909, 336] width 561 height 33
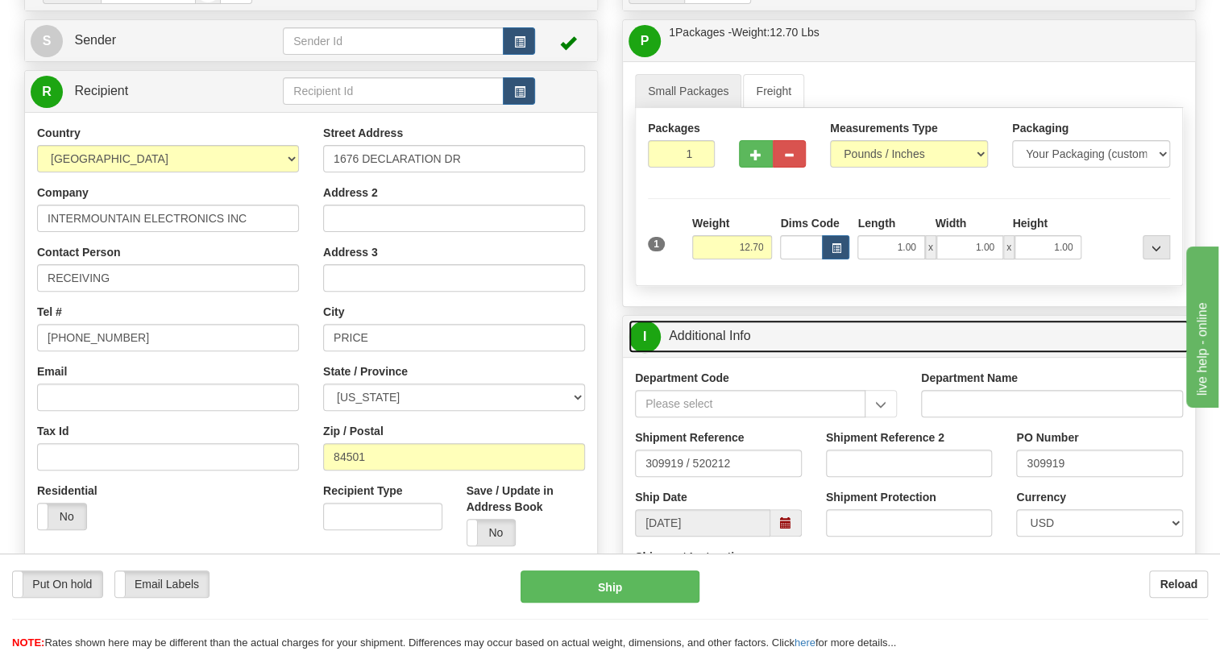
scroll to position [219, 0]
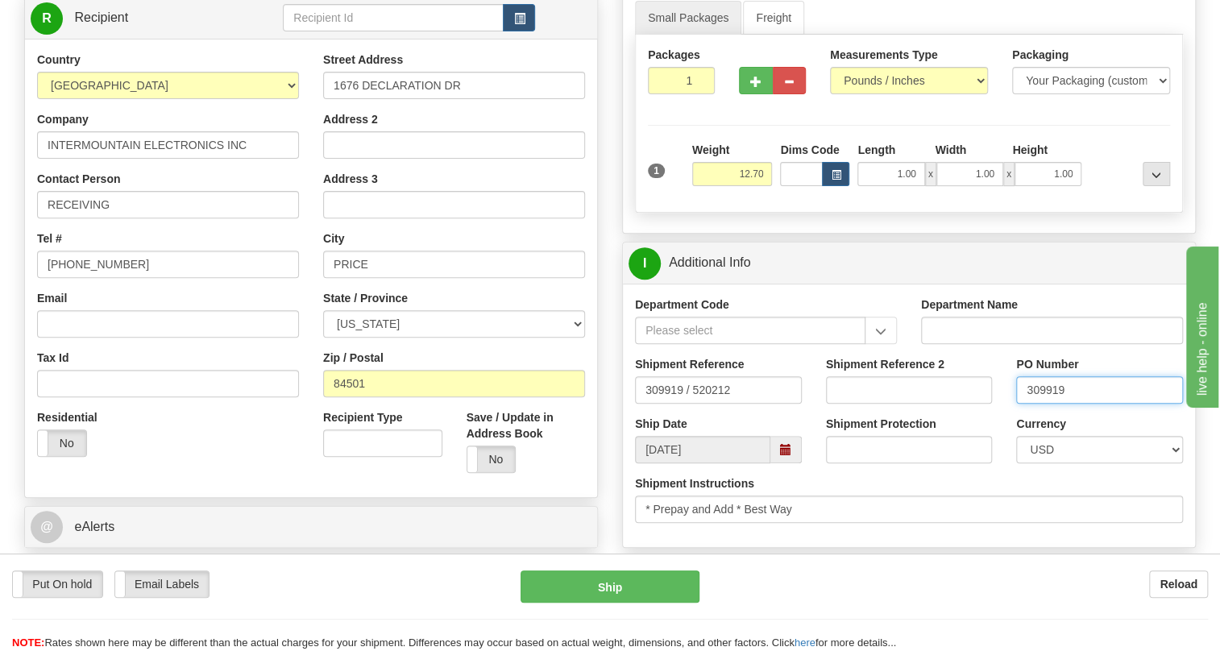
click at [1039, 404] on input "309919" at bounding box center [1099, 389] width 167 height 27
click at [152, 218] on div "Contact Person RECEIVING" at bounding box center [168, 195] width 262 height 48
click at [151, 218] on input "RECEIVING" at bounding box center [168, 204] width 262 height 27
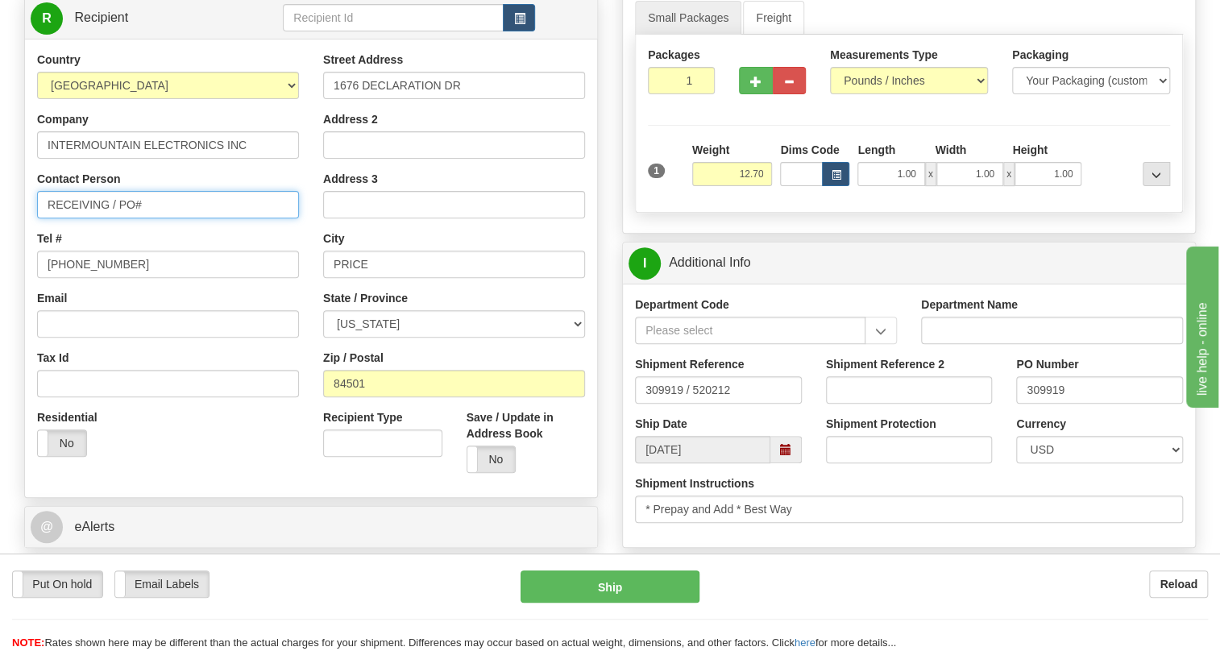
paste input "309919"
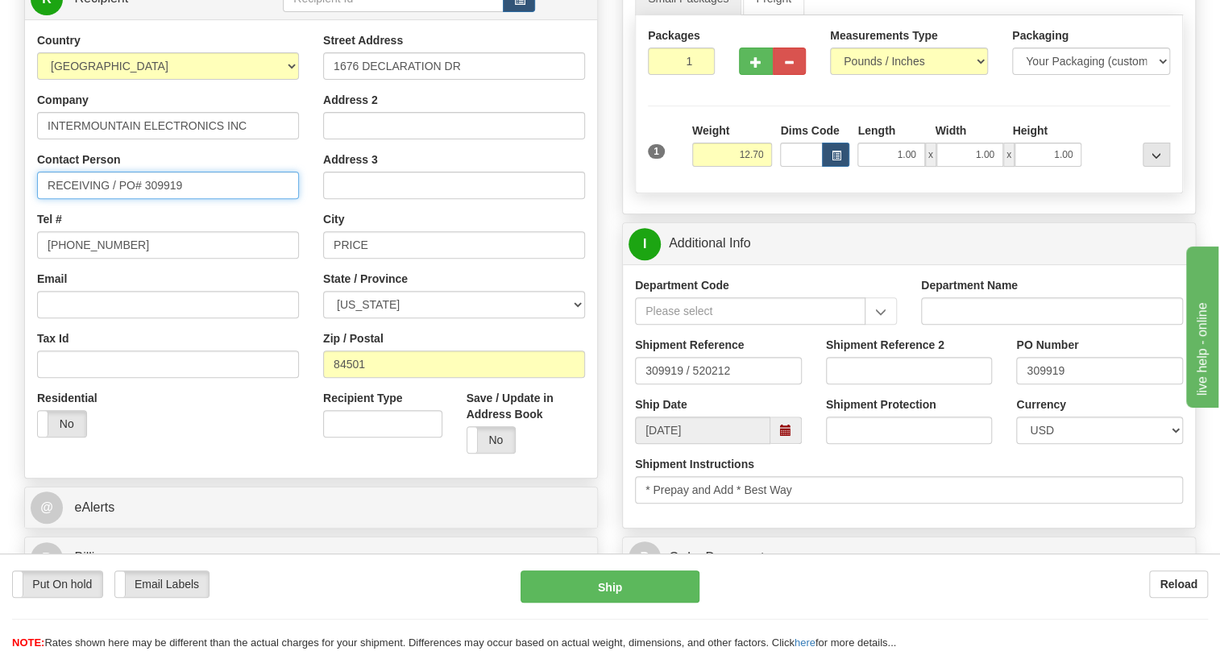
scroll to position [293, 0]
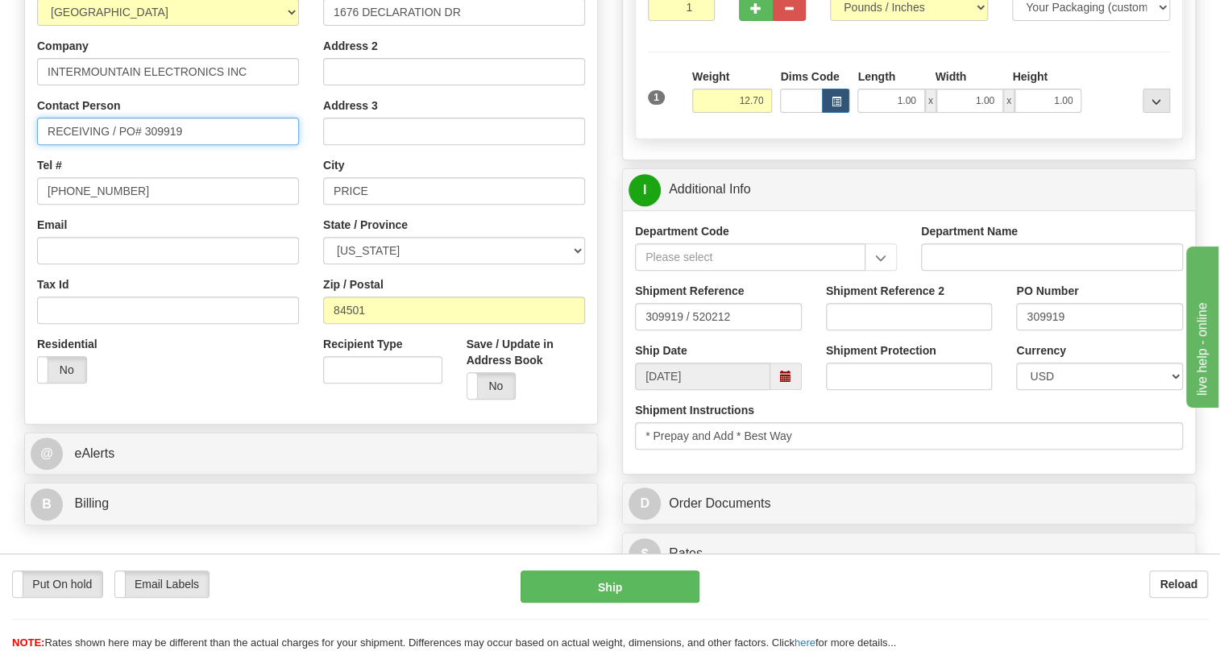
type input "RECEIVING / PO# 309919"
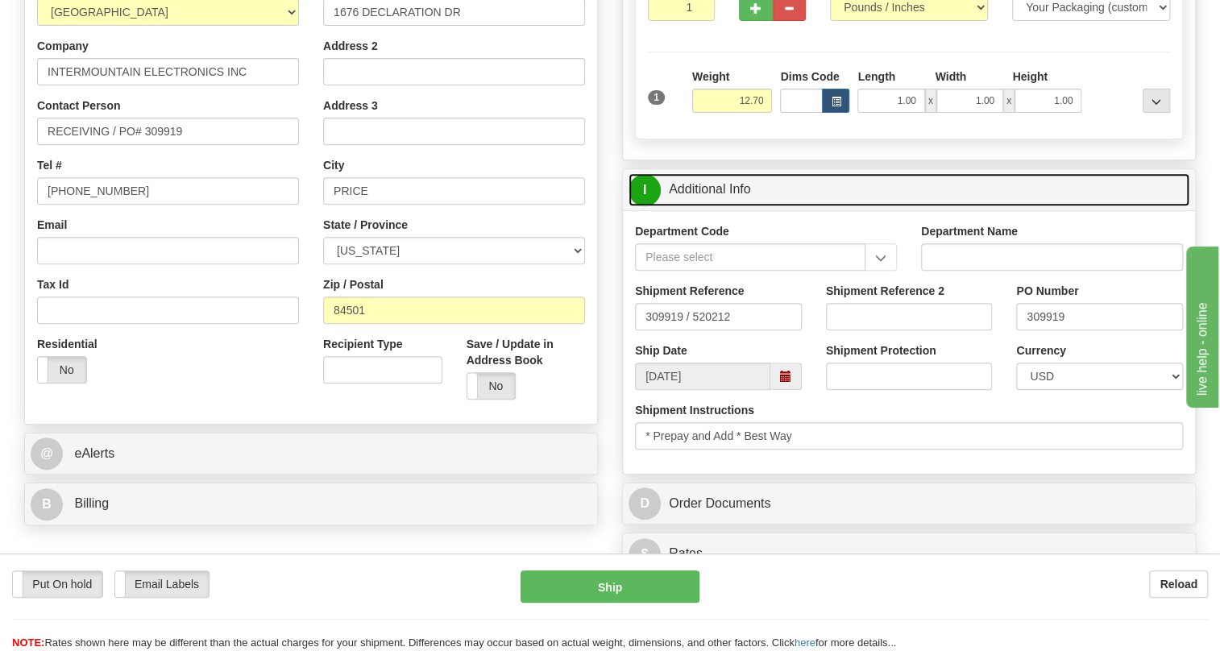
click at [707, 206] on link "I Additional Info" at bounding box center [909, 189] width 561 height 33
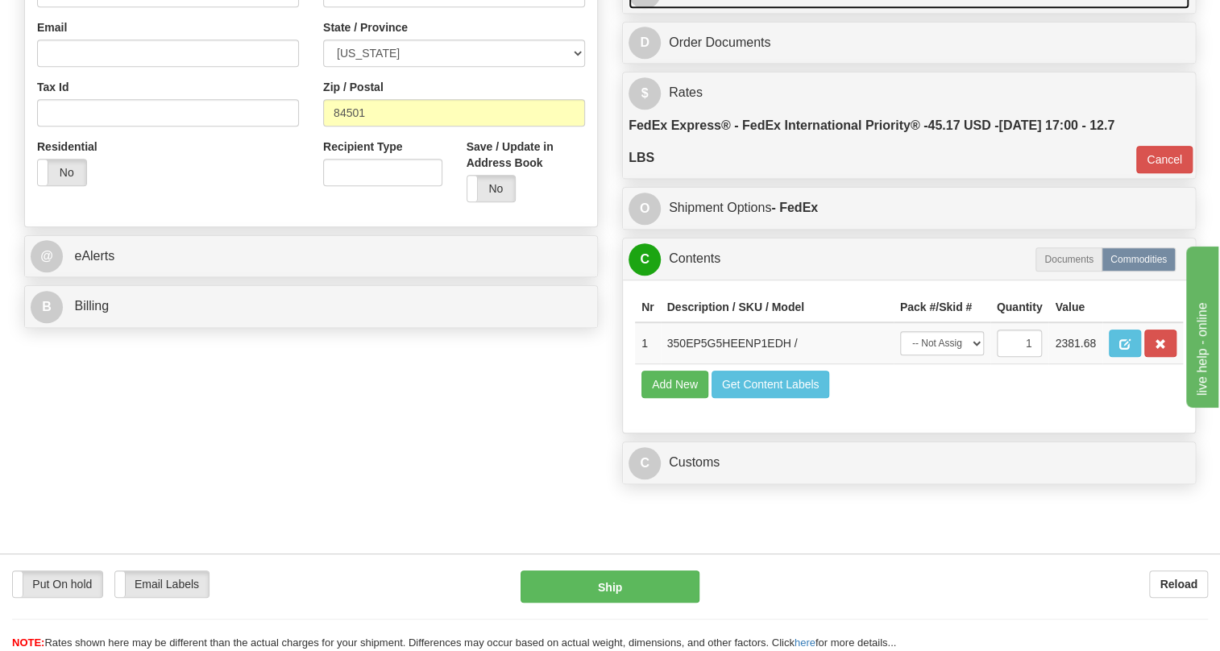
scroll to position [512, 0]
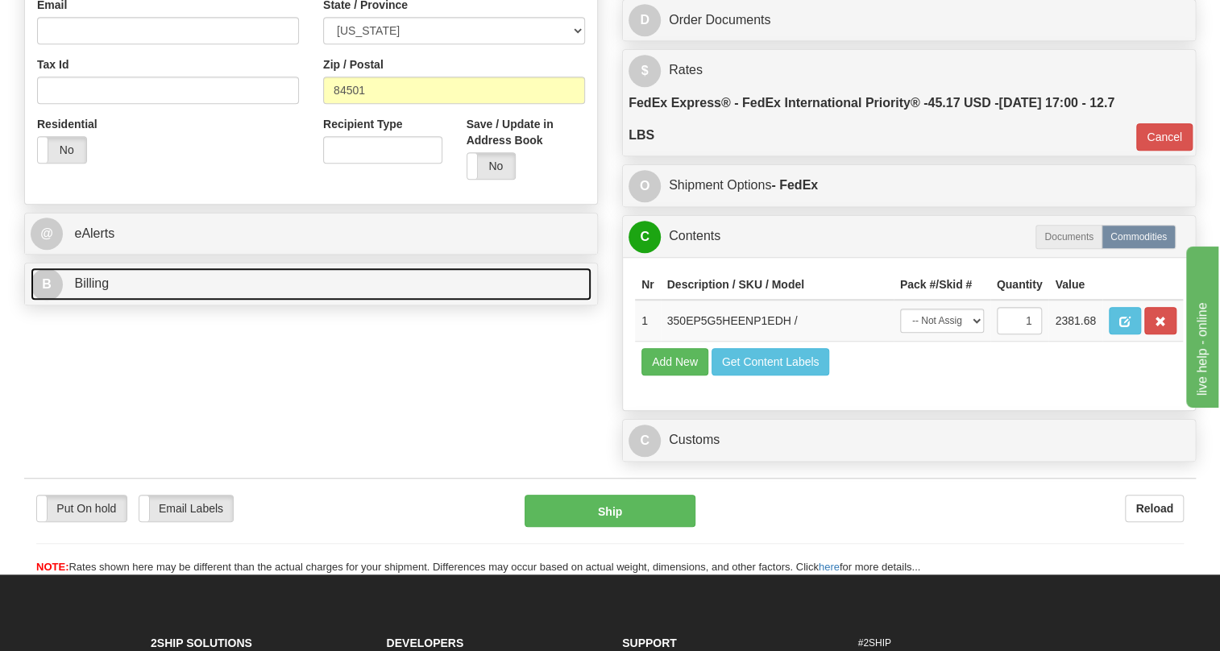
click at [98, 290] on span "Billing" at bounding box center [91, 283] width 35 height 14
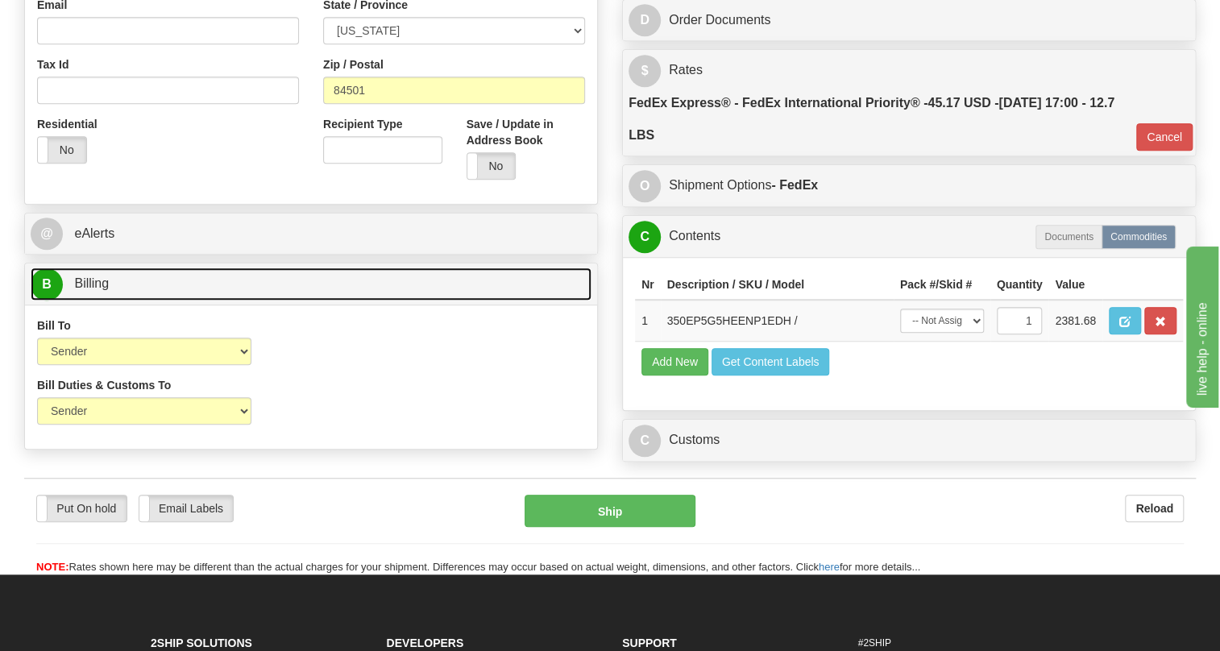
click at [98, 290] on span "Billing" at bounding box center [91, 283] width 35 height 14
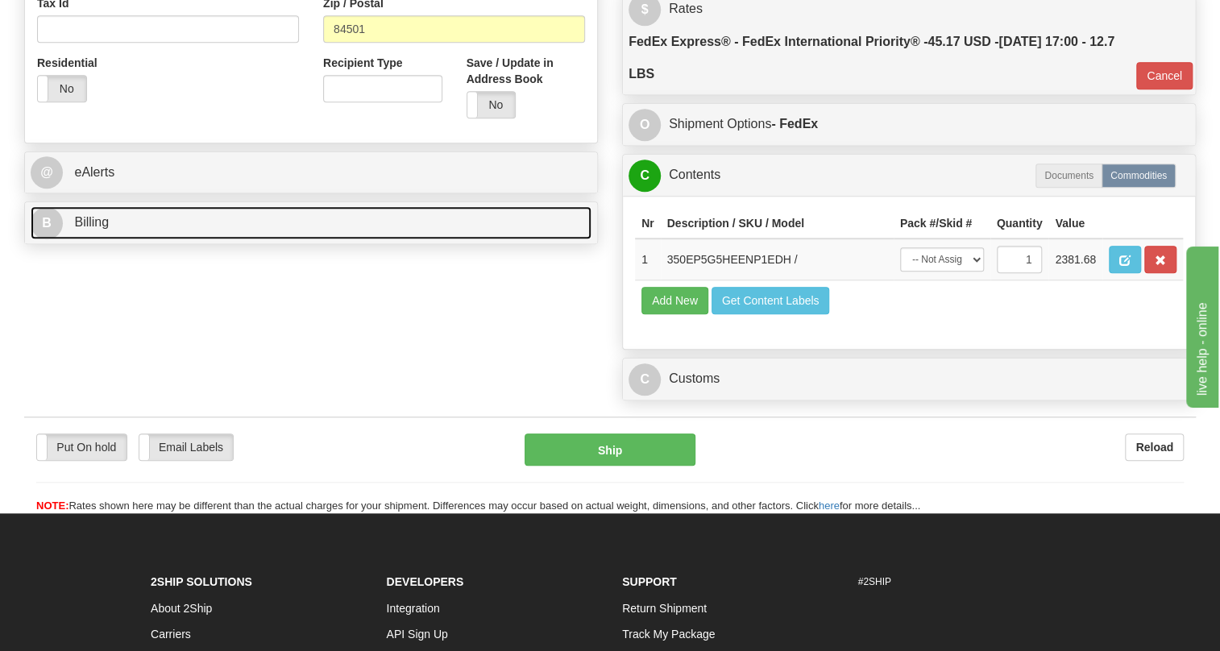
scroll to position [659, 0]
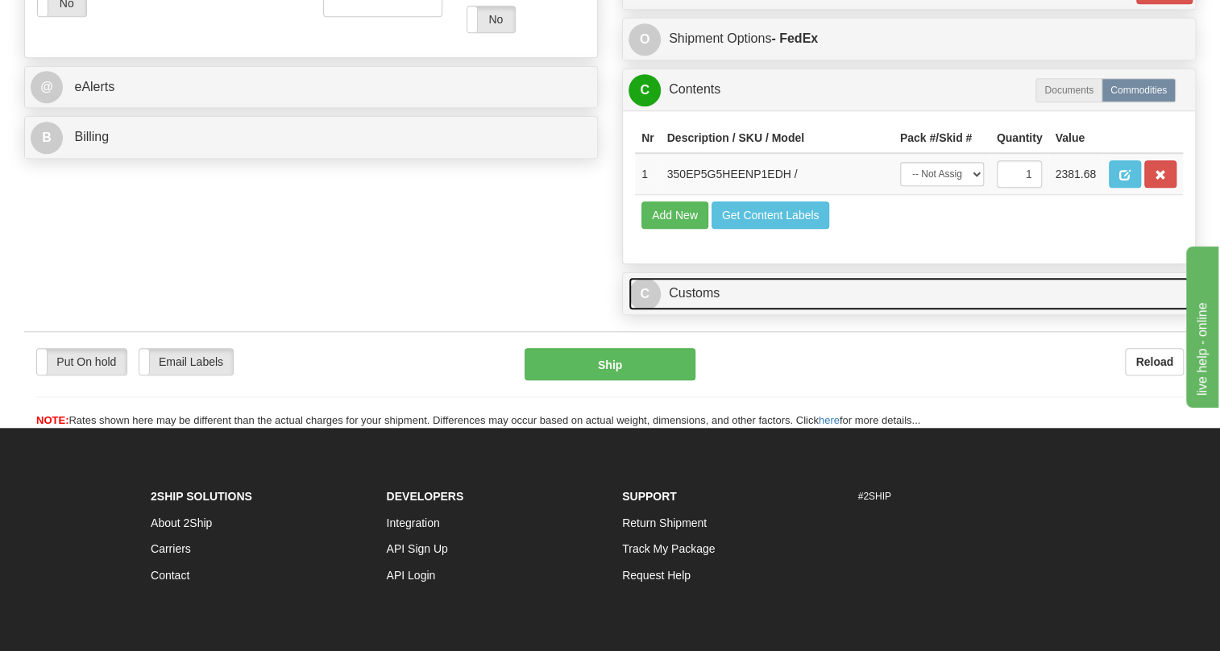
click at [695, 310] on link "C Customs" at bounding box center [909, 293] width 561 height 33
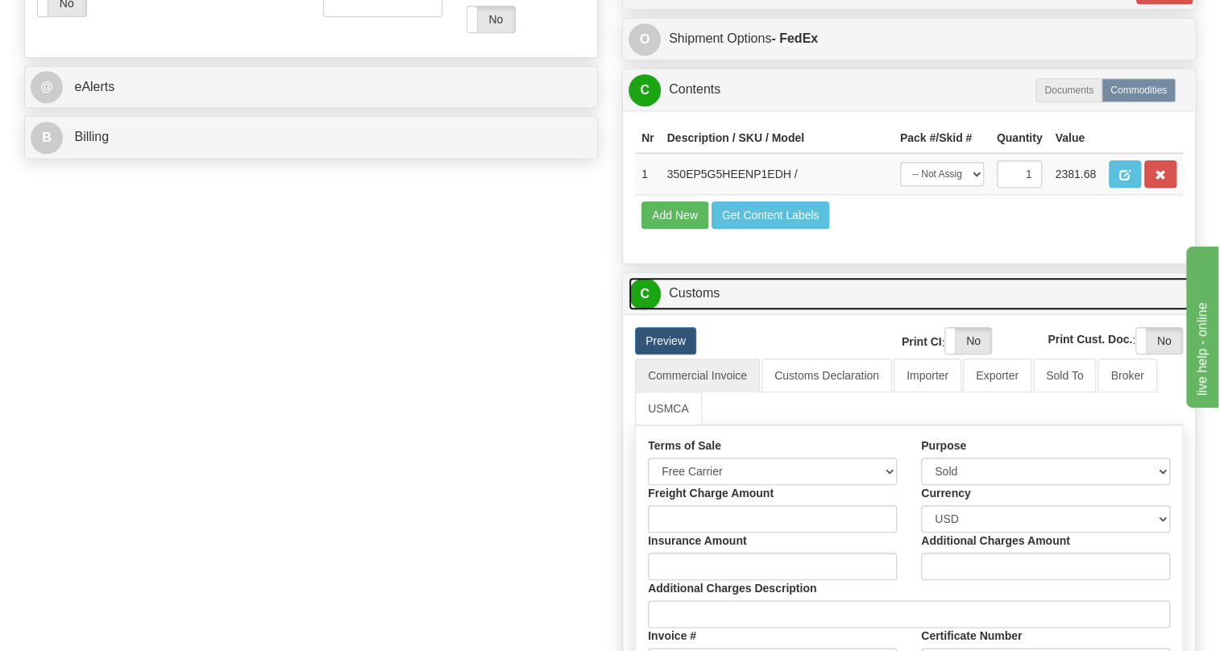
click at [698, 310] on link "C Customs" at bounding box center [909, 293] width 561 height 33
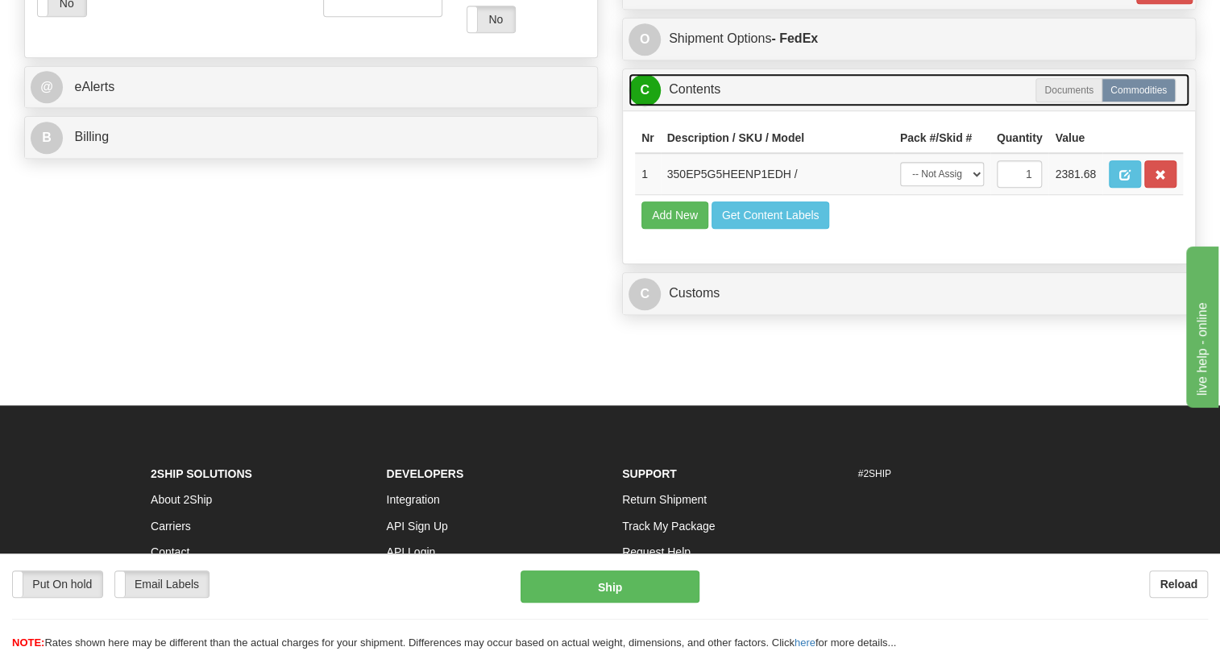
click at [692, 106] on link "C Contents" at bounding box center [909, 89] width 561 height 33
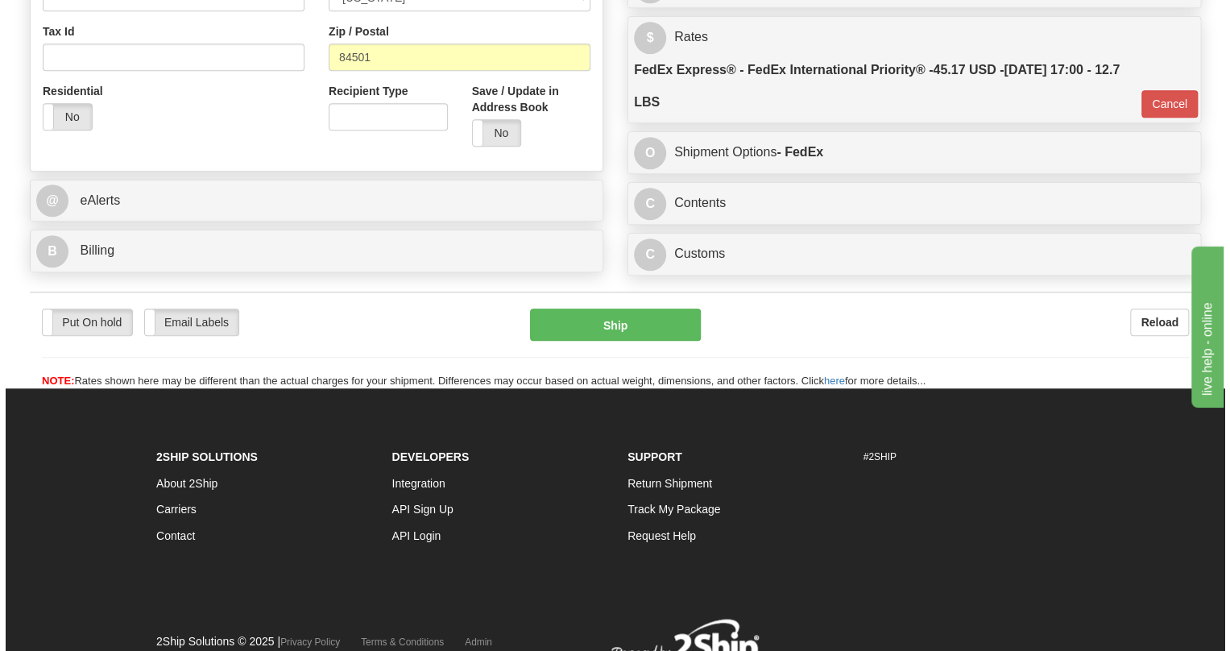
scroll to position [434, 0]
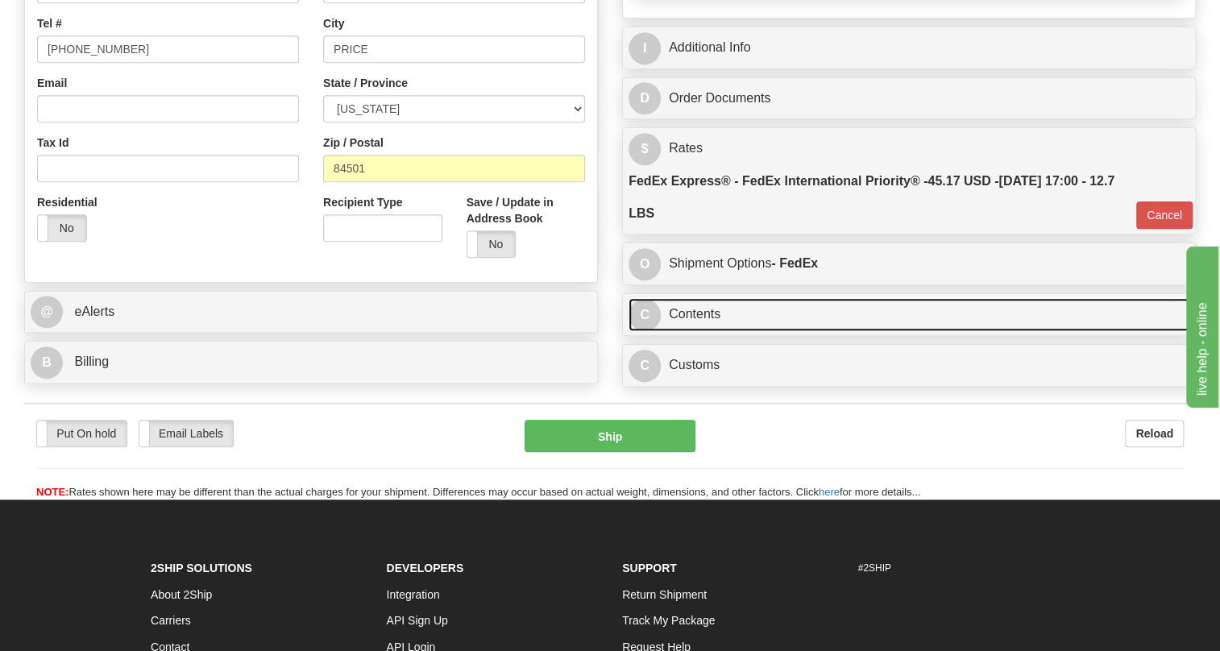
click at [719, 331] on link "C Contents" at bounding box center [909, 314] width 561 height 33
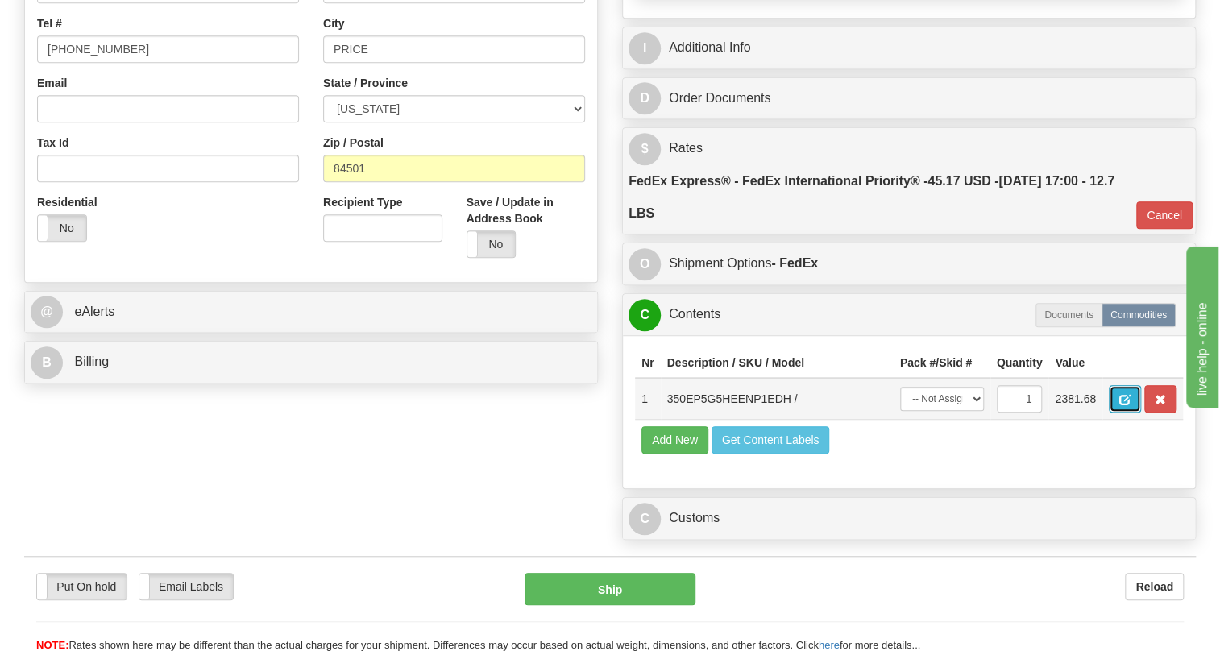
click at [1126, 405] on span "button" at bounding box center [1124, 400] width 11 height 10
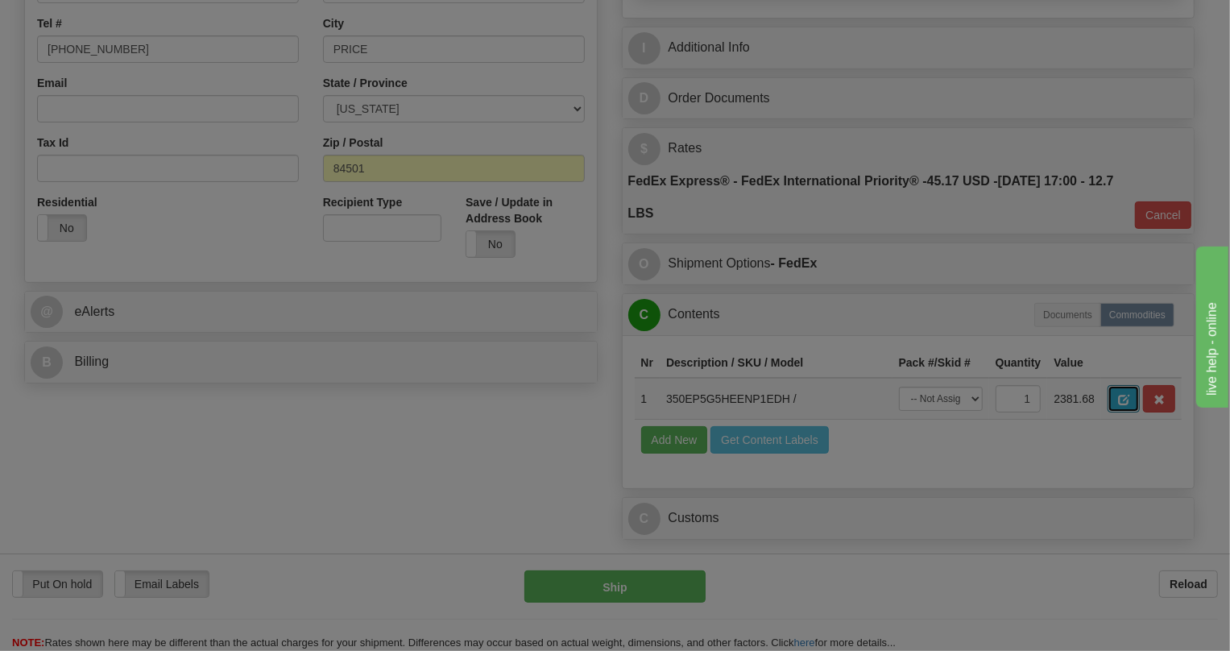
scroll to position [0, 0]
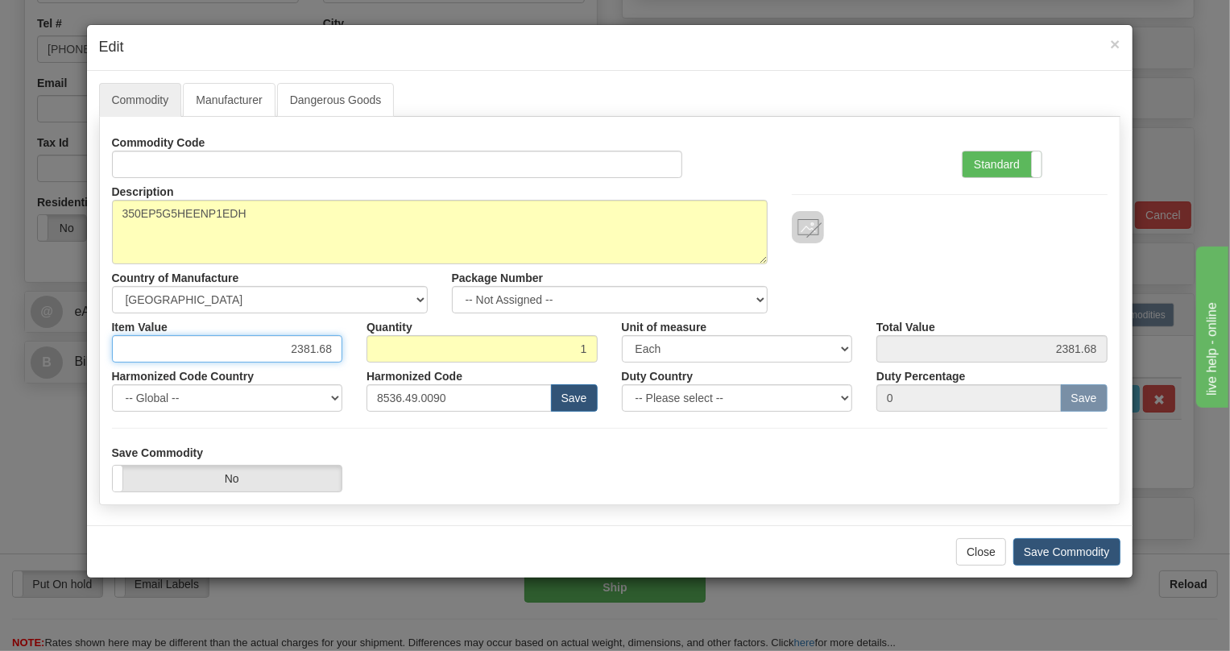
click at [310, 347] on input "2381.68" at bounding box center [227, 348] width 231 height 27
paste input "1.880,2"
click at [295, 350] on input "1.880,28" at bounding box center [227, 348] width 231 height 27
click at [317, 346] on input "1880,28" at bounding box center [227, 348] width 231 height 27
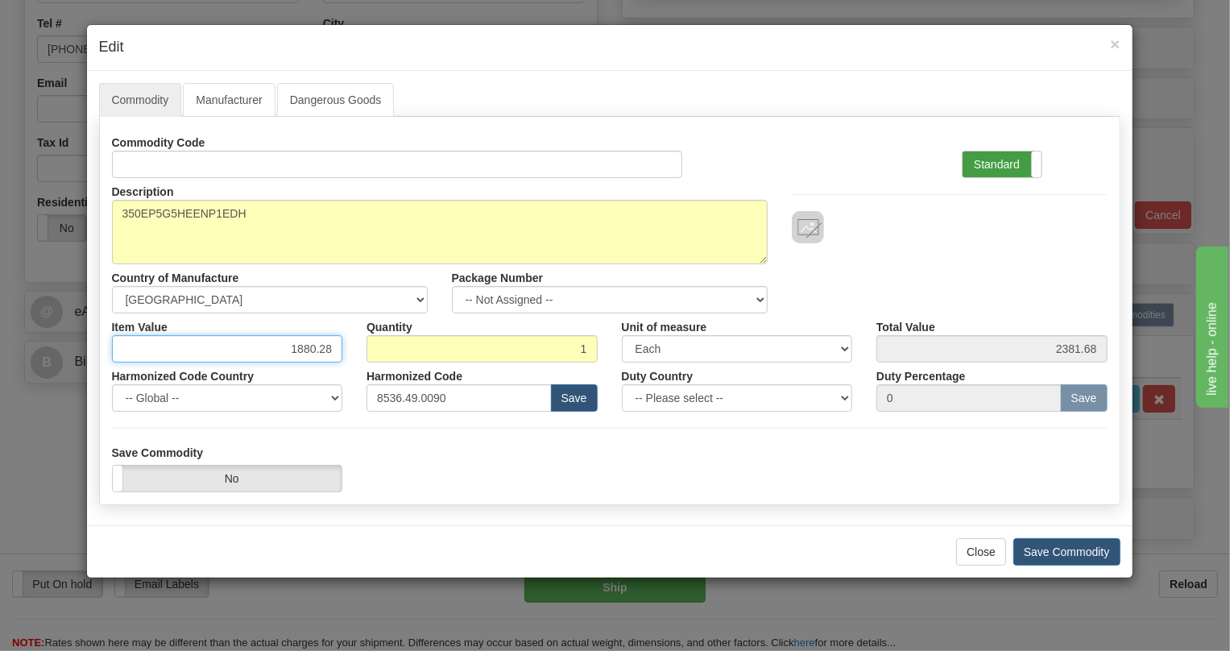
type input "1880.28"
click at [1012, 165] on label "Standard" at bounding box center [1002, 164] width 79 height 26
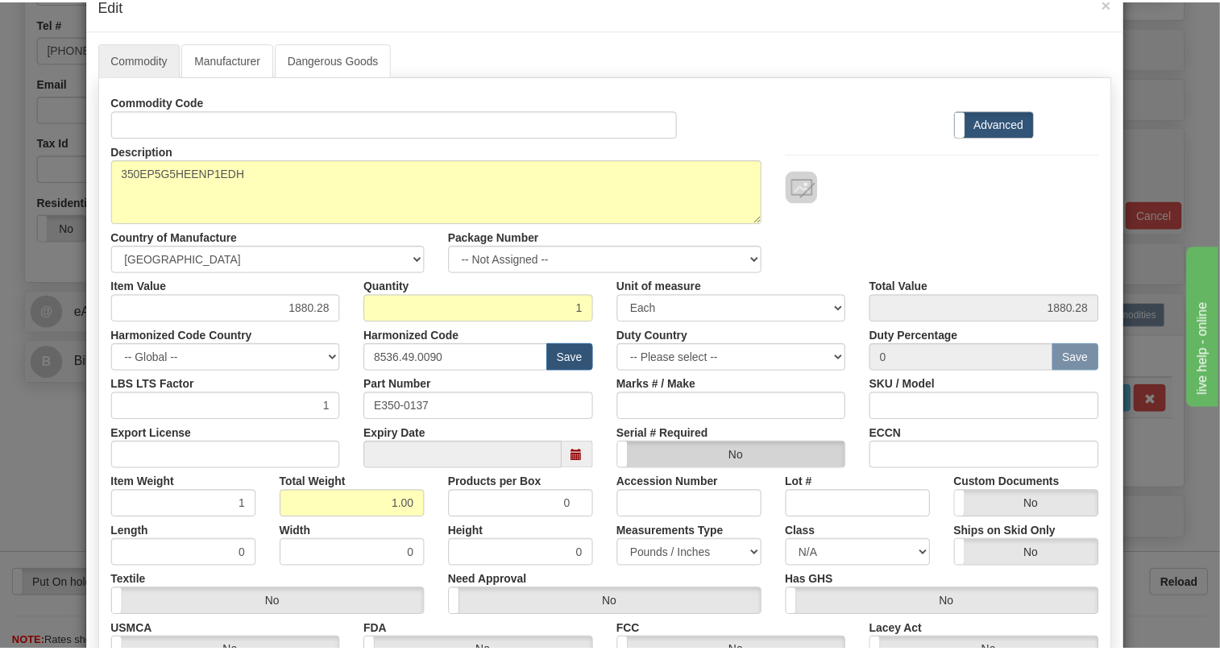
scroll to position [219, 0]
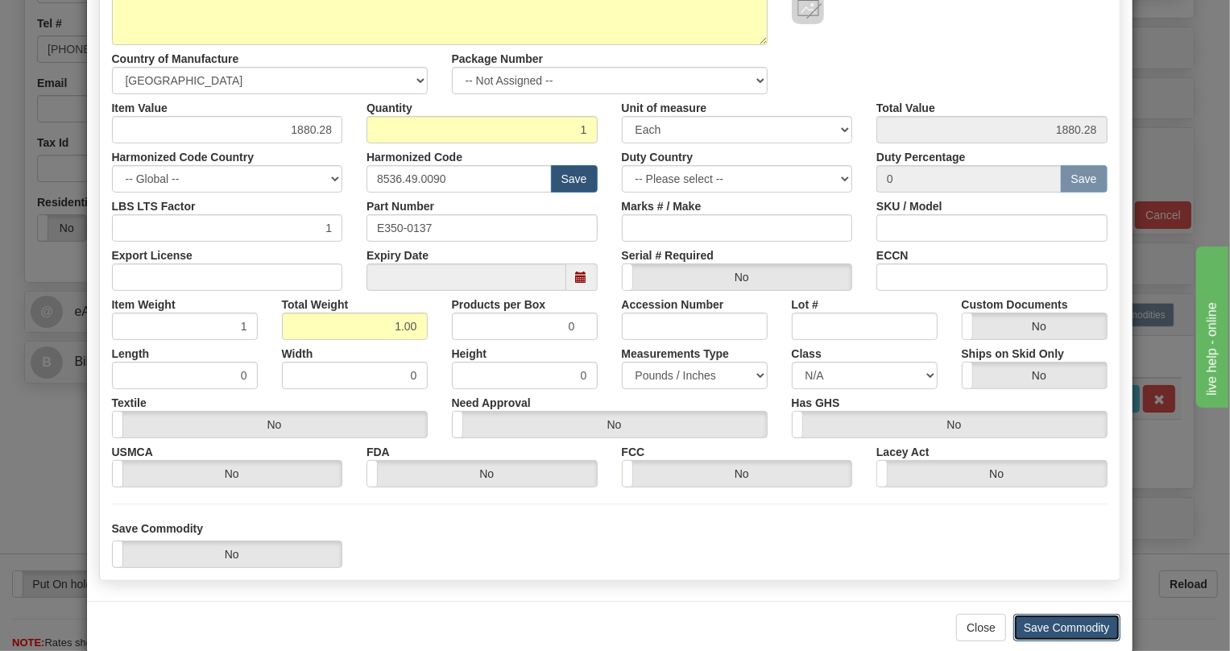
click at [1068, 624] on button "Save Commodity" at bounding box center [1067, 627] width 107 height 27
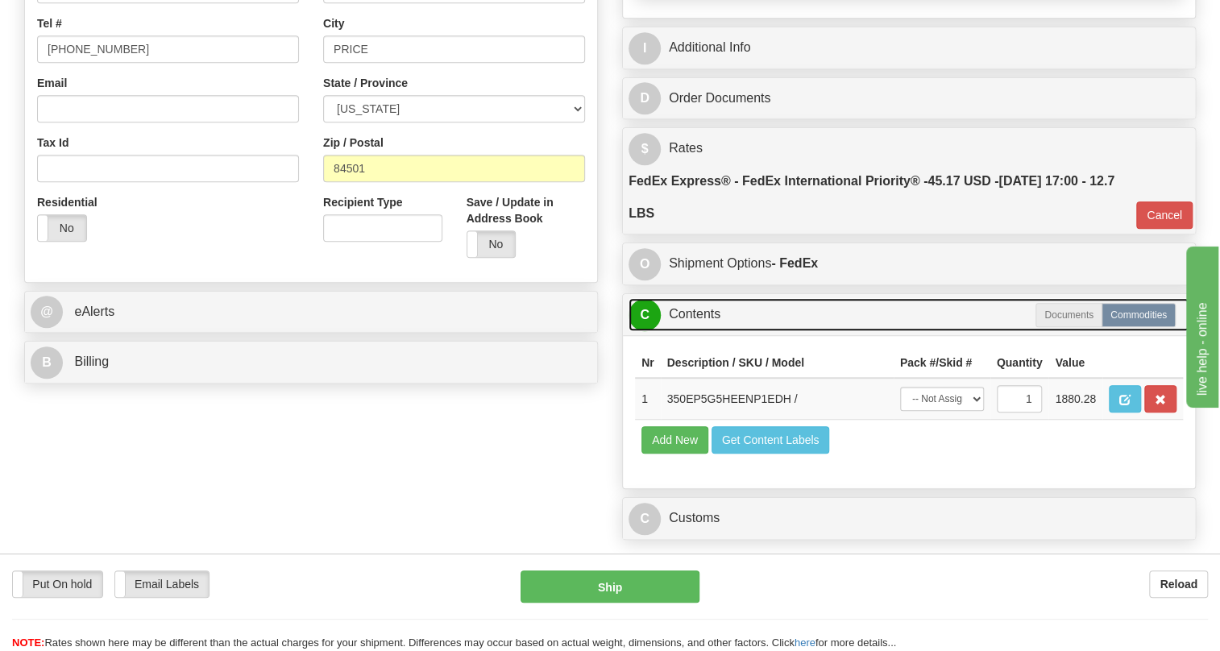
click at [707, 331] on link "C Contents" at bounding box center [909, 314] width 561 height 33
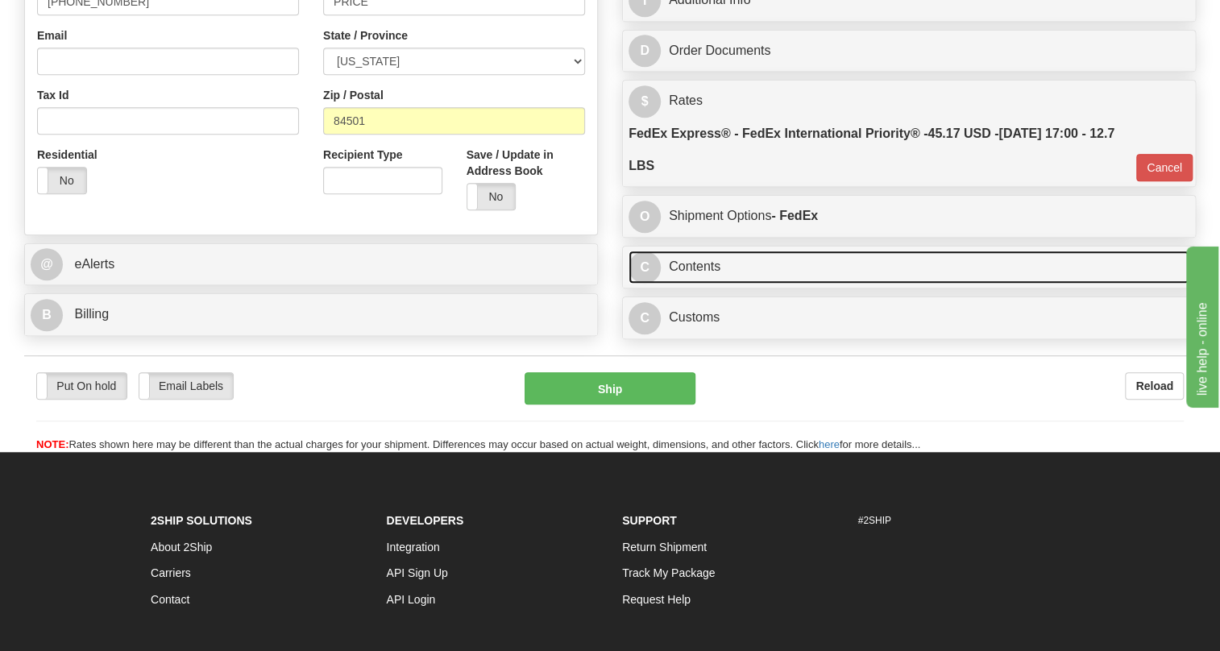
scroll to position [508, 0]
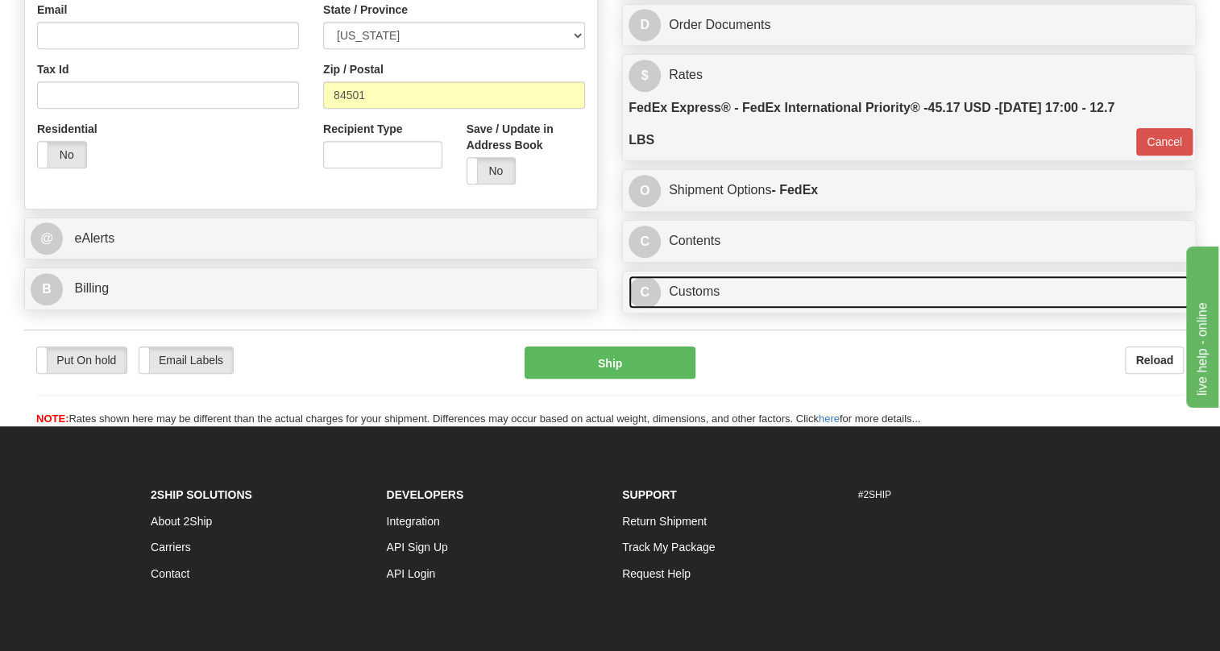
click at [695, 309] on link "C Customs" at bounding box center [909, 292] width 561 height 33
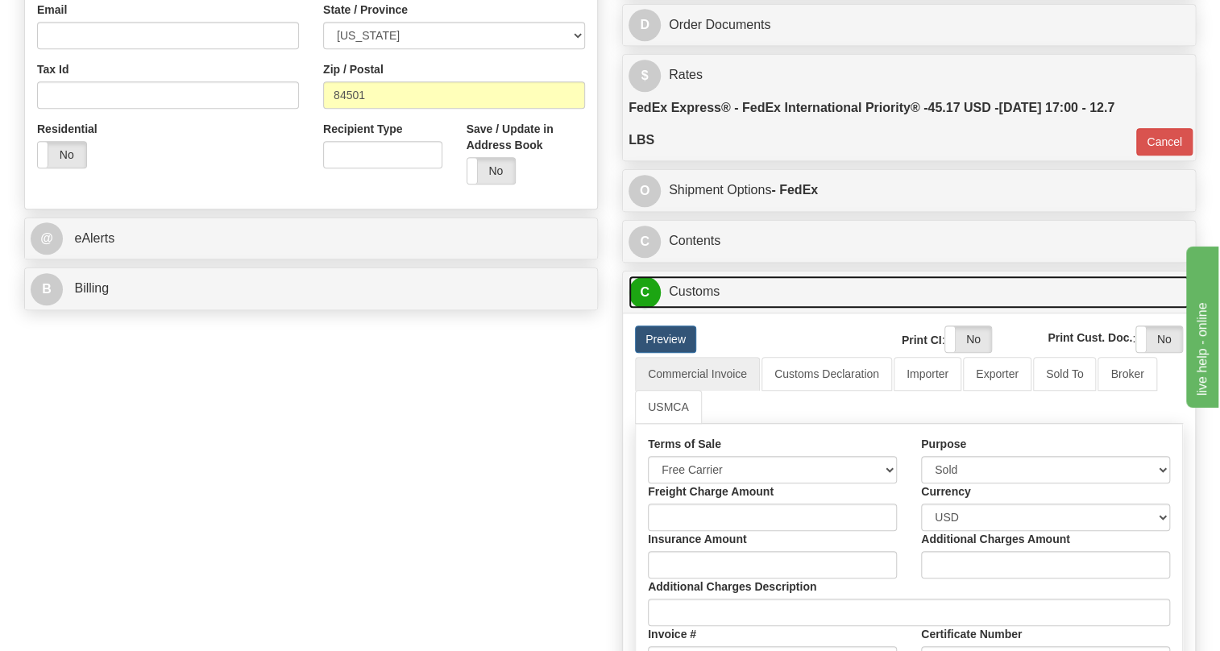
click at [695, 309] on link "C Customs" at bounding box center [909, 292] width 561 height 33
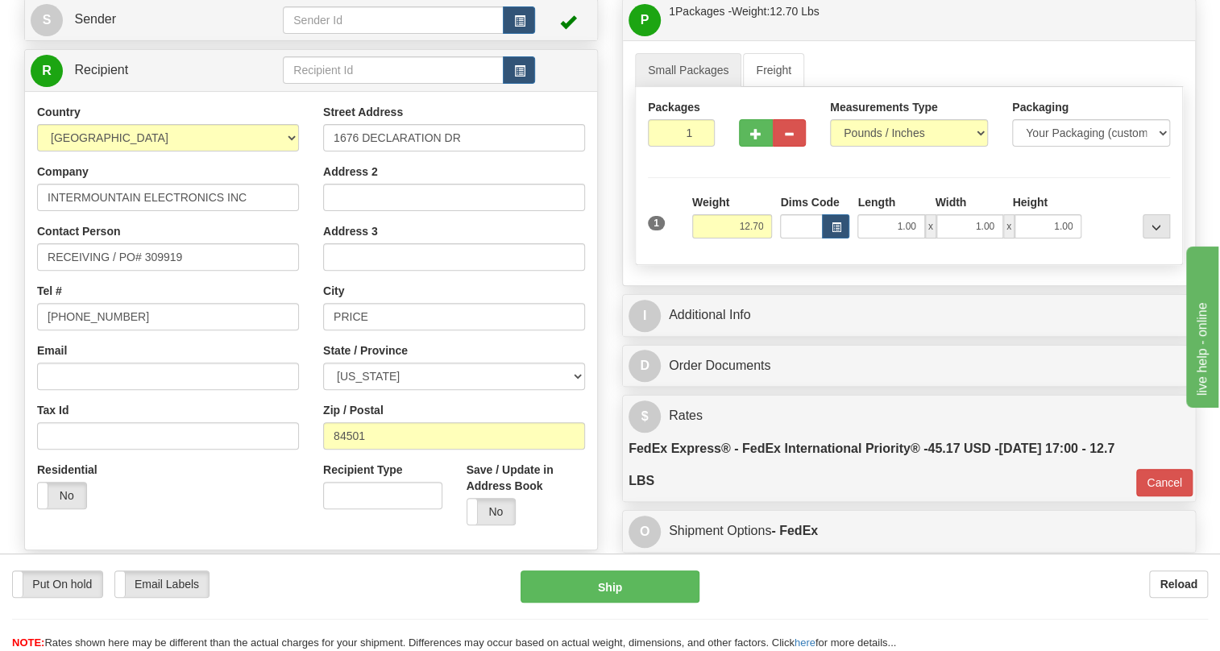
scroll to position [141, 0]
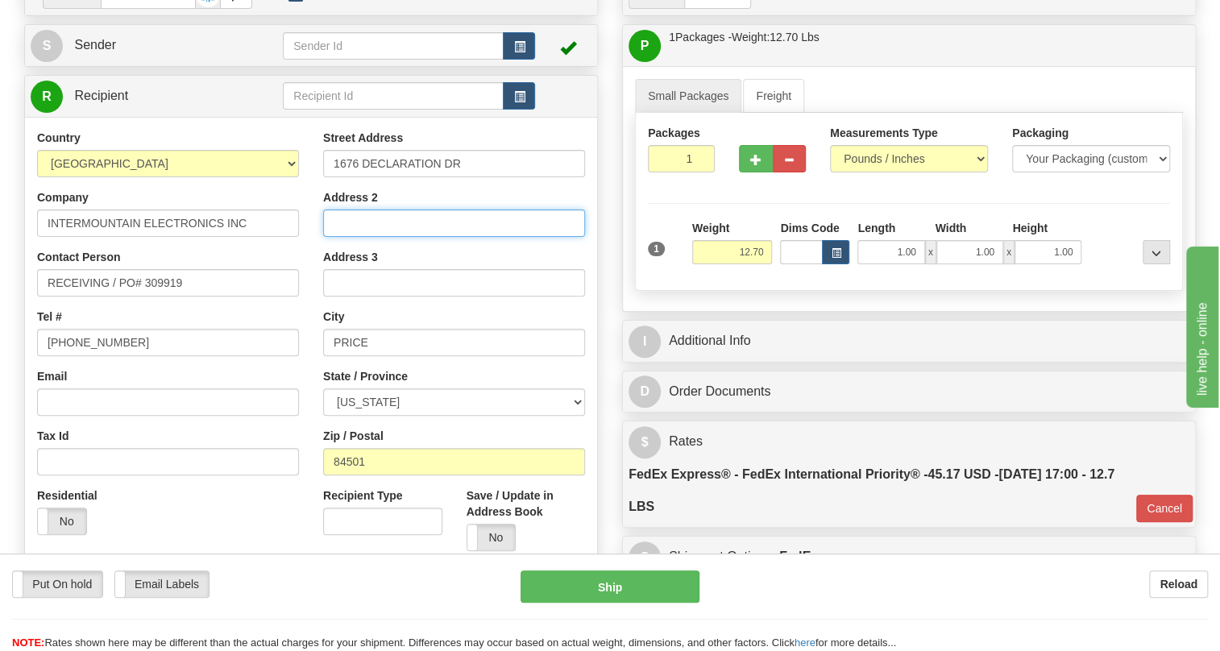
click at [362, 237] on input "Address 2" at bounding box center [454, 223] width 262 height 27
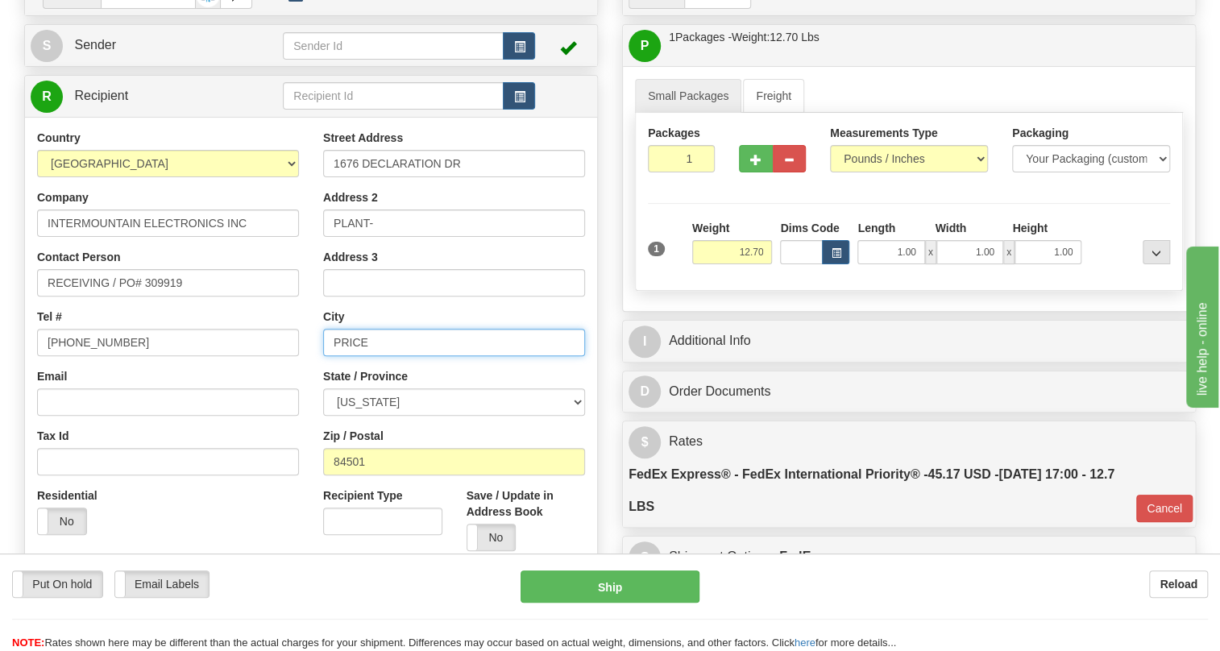
drag, startPoint x: 371, startPoint y: 379, endPoint x: 330, endPoint y: 384, distance: 42.2
click at [330, 356] on input "PRICE" at bounding box center [454, 342] width 262 height 27
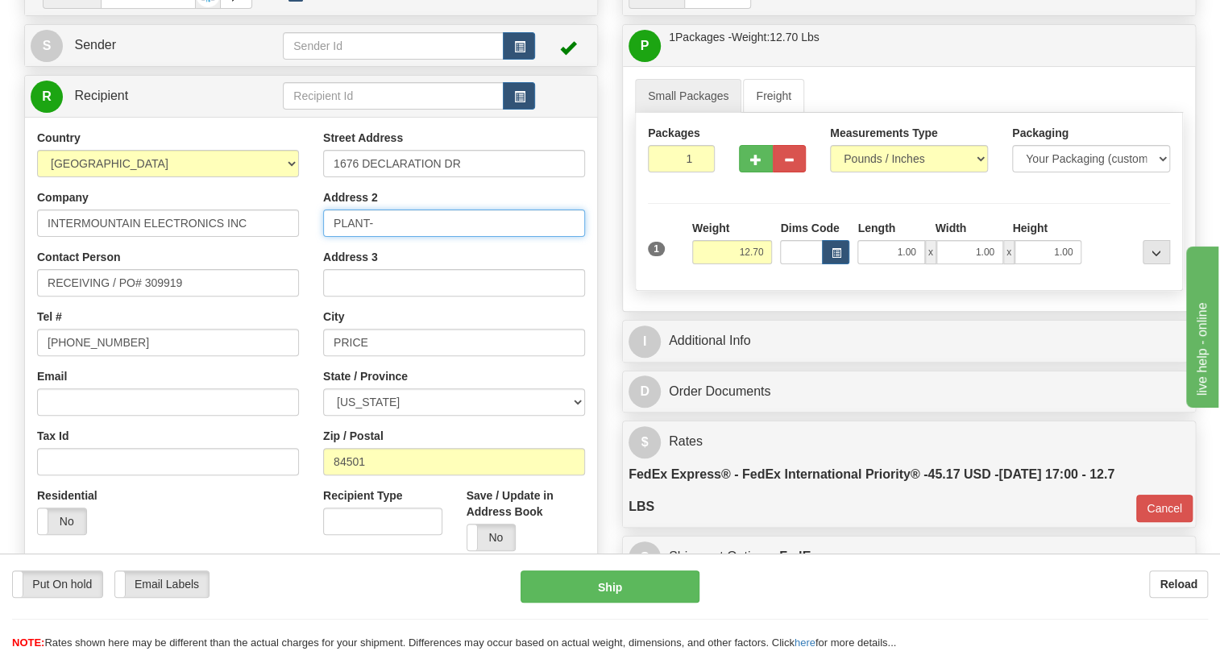
click at [399, 237] on input "PLANT-" at bounding box center [454, 223] width 262 height 27
paste input "PRICE"
type input "PLANT- PRICE [US_STATE]"
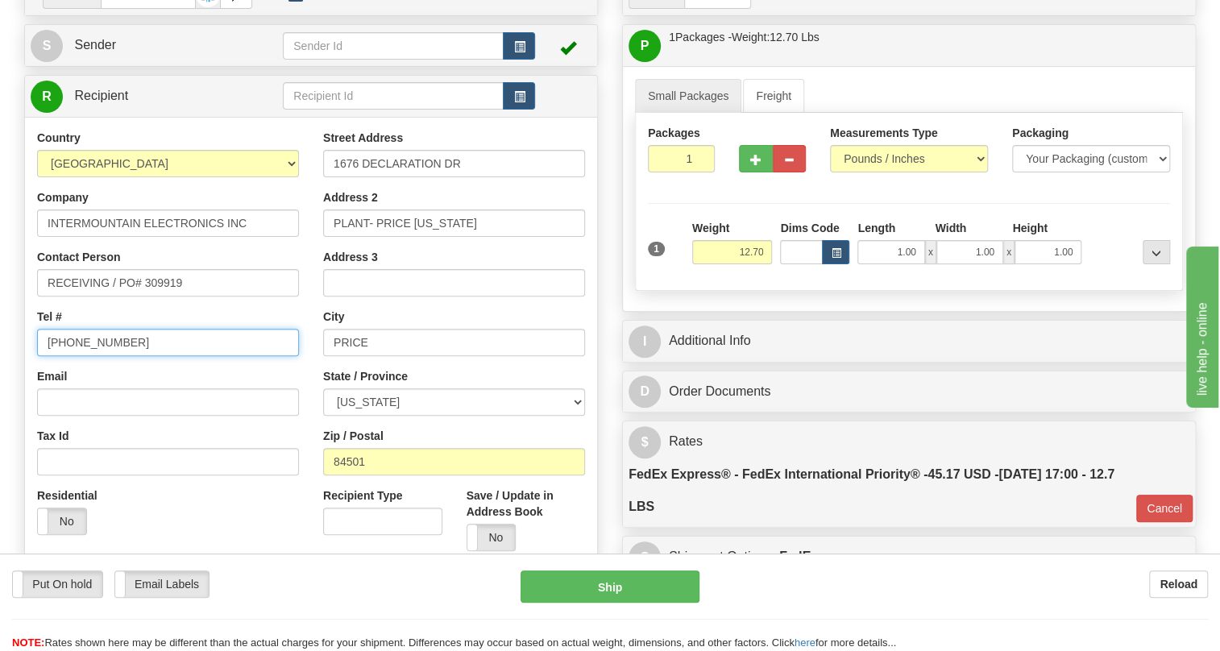
click at [90, 356] on input "[PHONE_NUMBER]" at bounding box center [168, 342] width 262 height 27
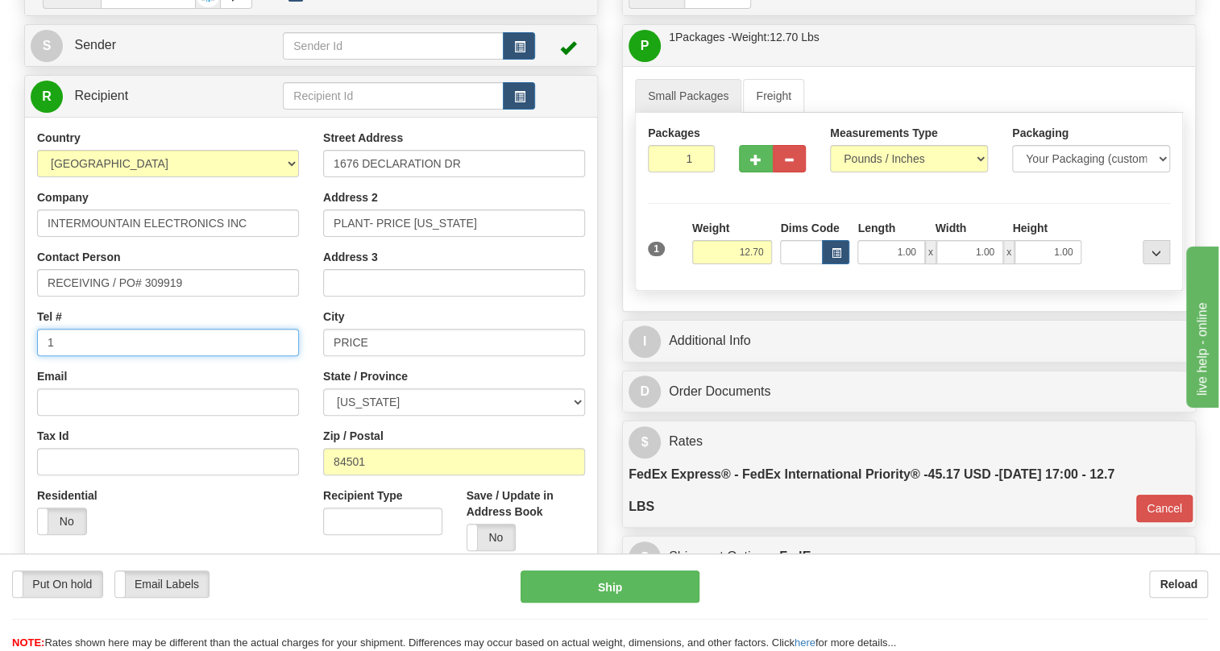
type input "111-111-1111"
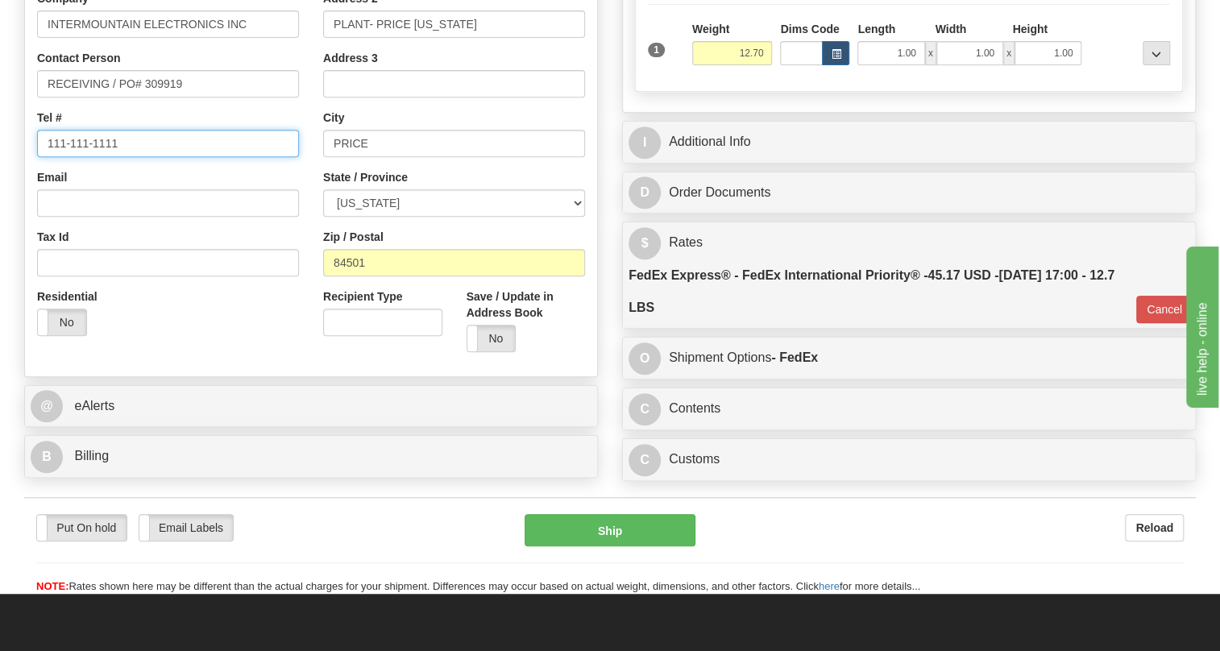
scroll to position [361, 0]
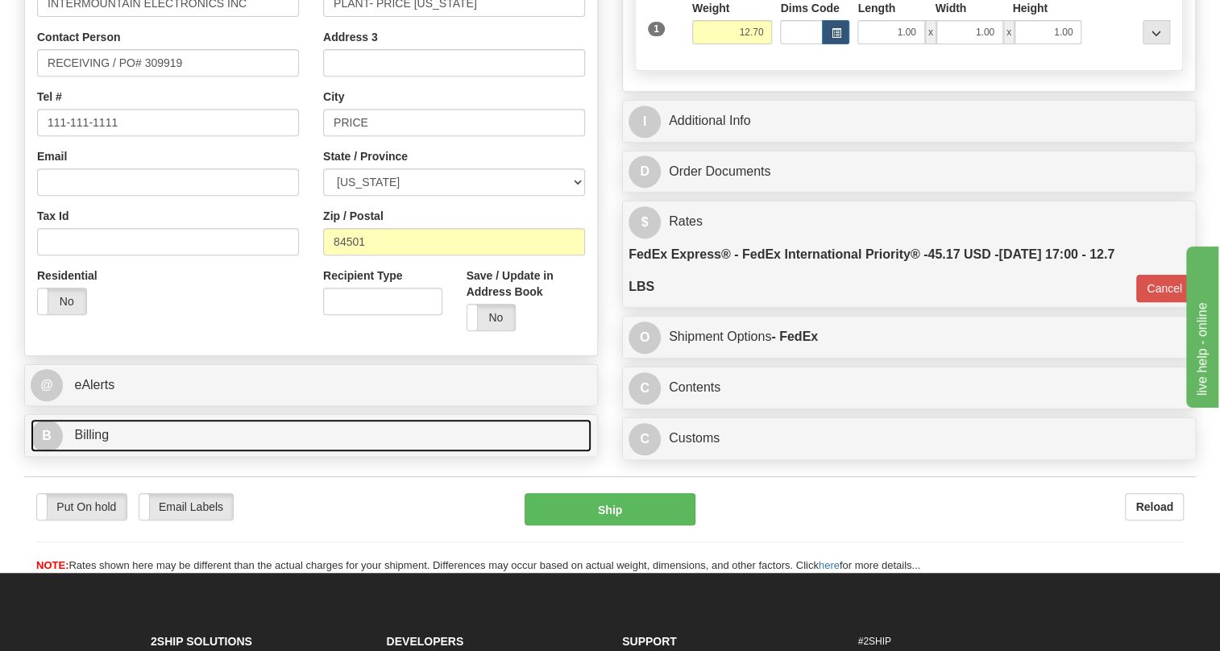
click at [98, 442] on span "Billing" at bounding box center [91, 435] width 35 height 14
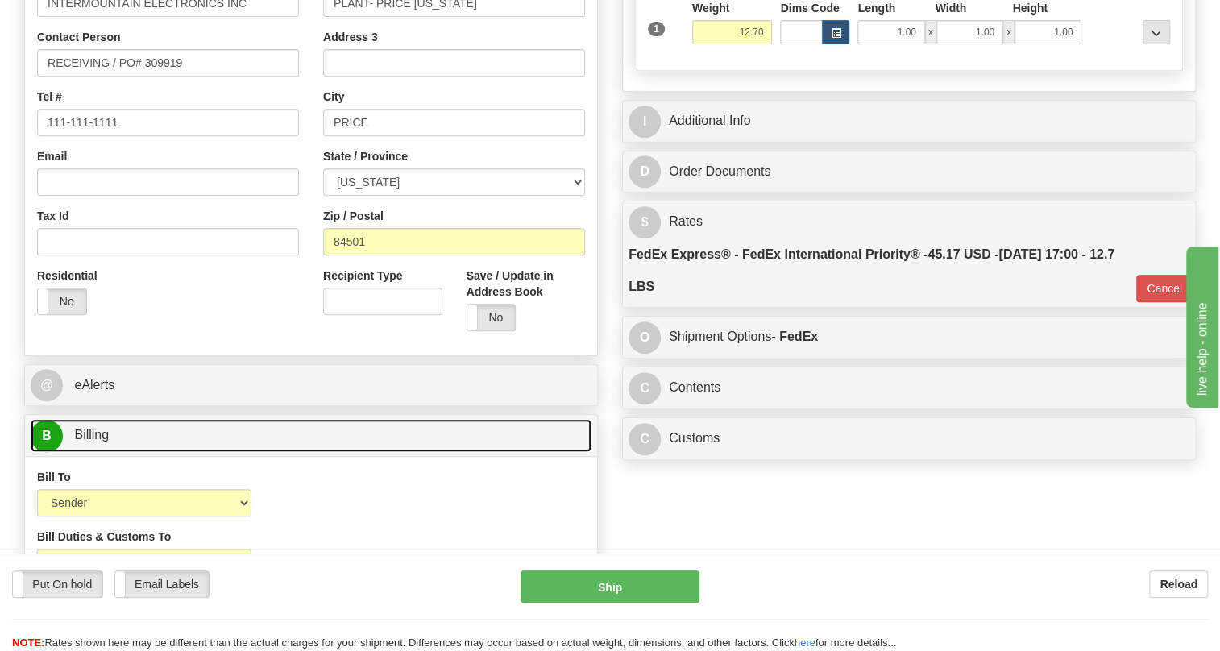
scroll to position [434, 0]
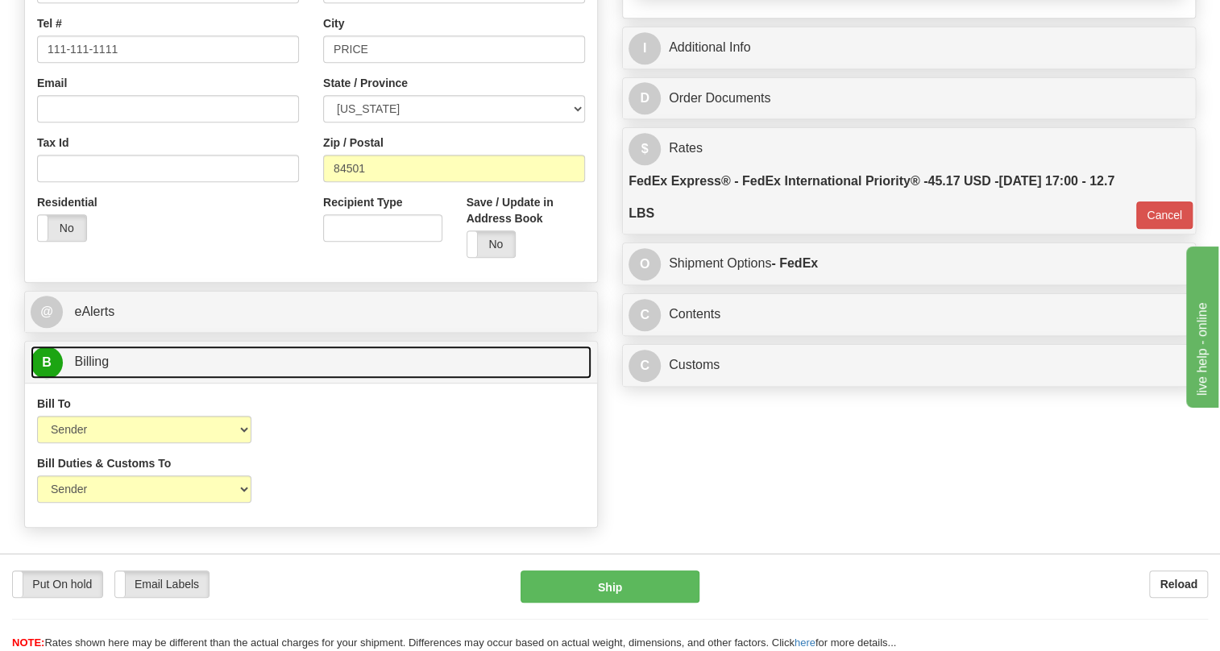
click at [98, 368] on span "Billing" at bounding box center [91, 362] width 35 height 14
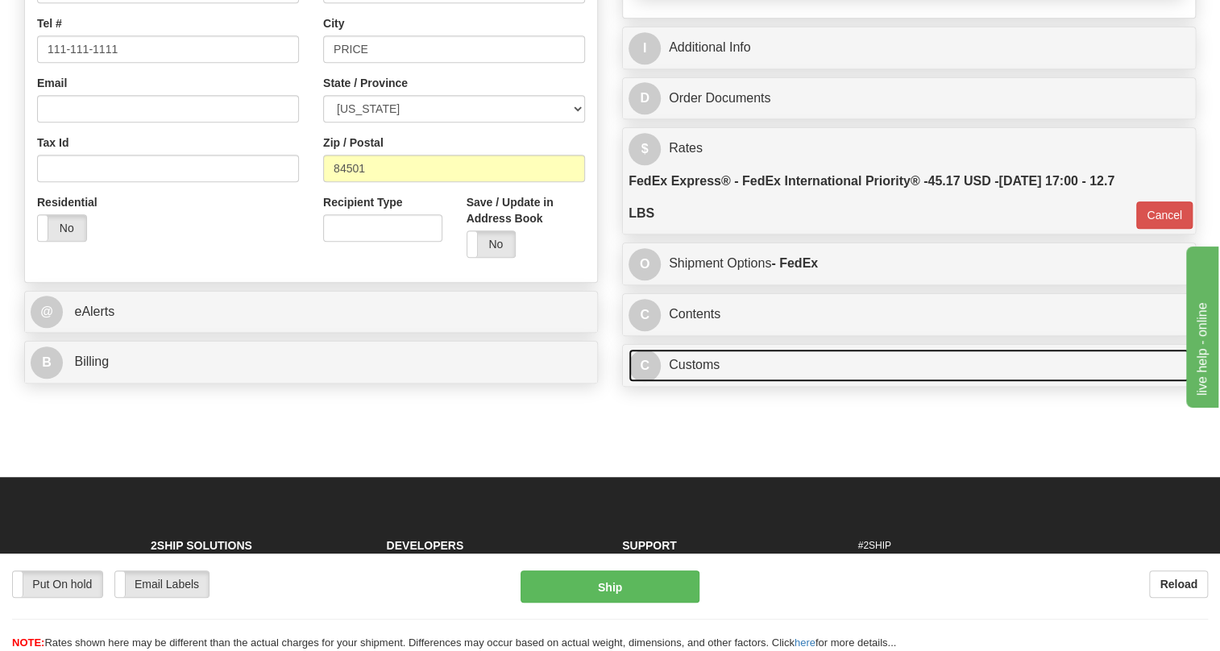
click at [695, 382] on link "C Customs" at bounding box center [909, 365] width 561 height 33
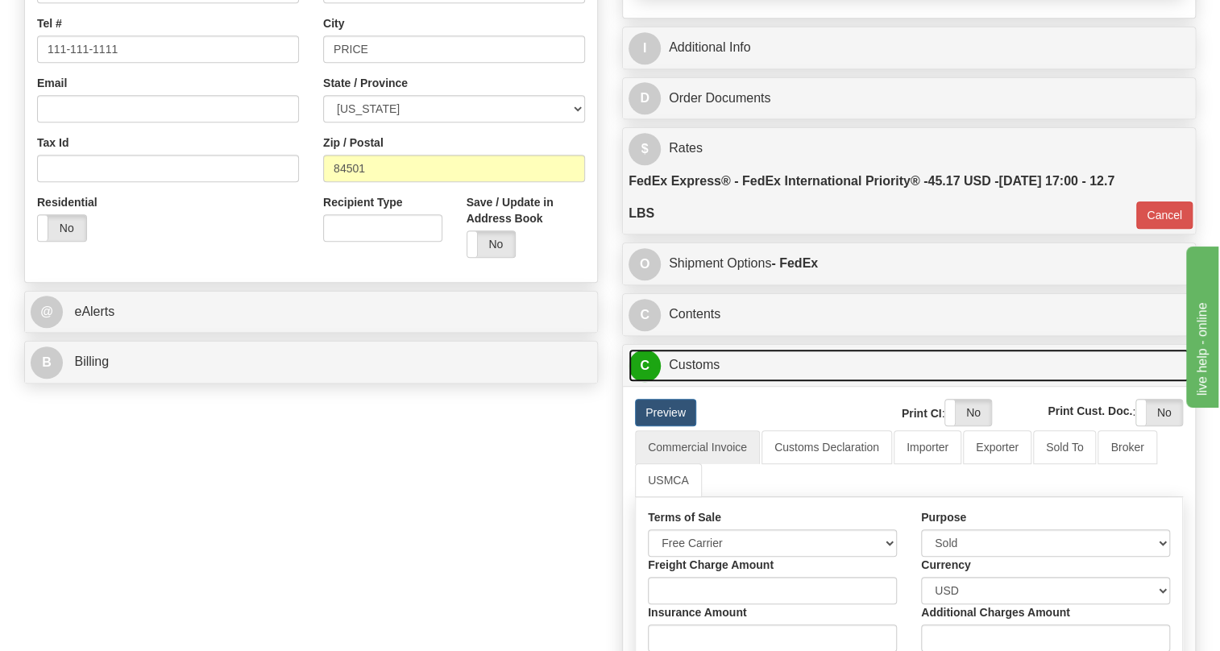
click at [695, 382] on link "C Customs" at bounding box center [909, 365] width 561 height 33
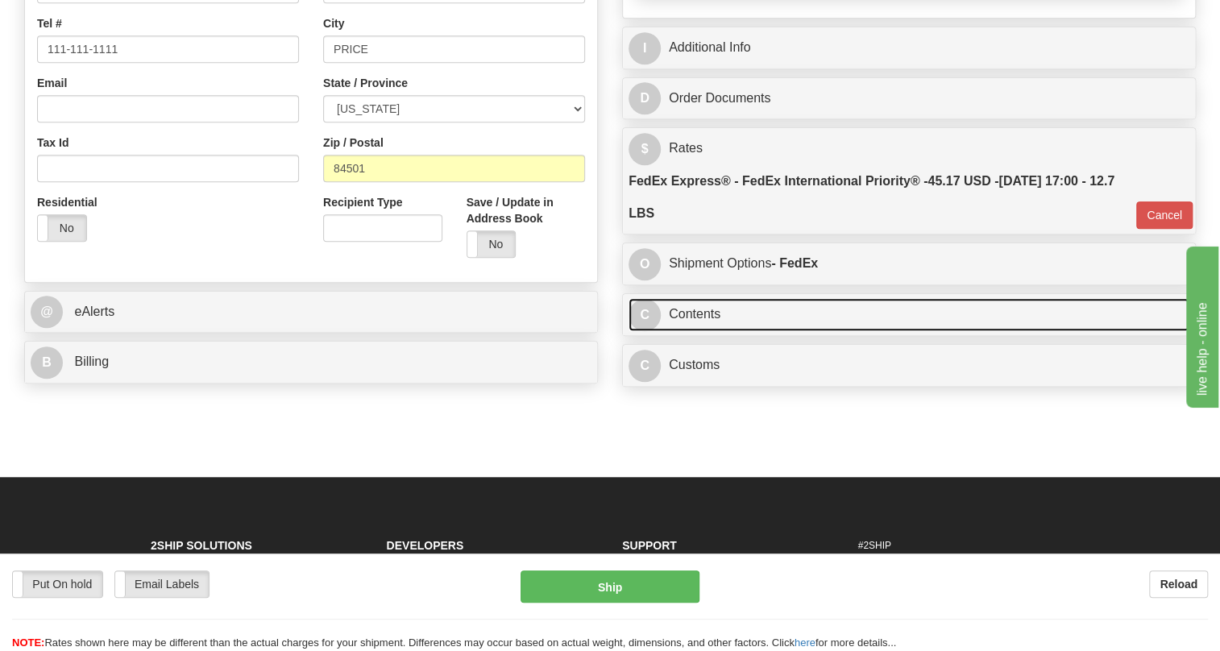
click at [703, 331] on link "C Contents" at bounding box center [909, 314] width 561 height 33
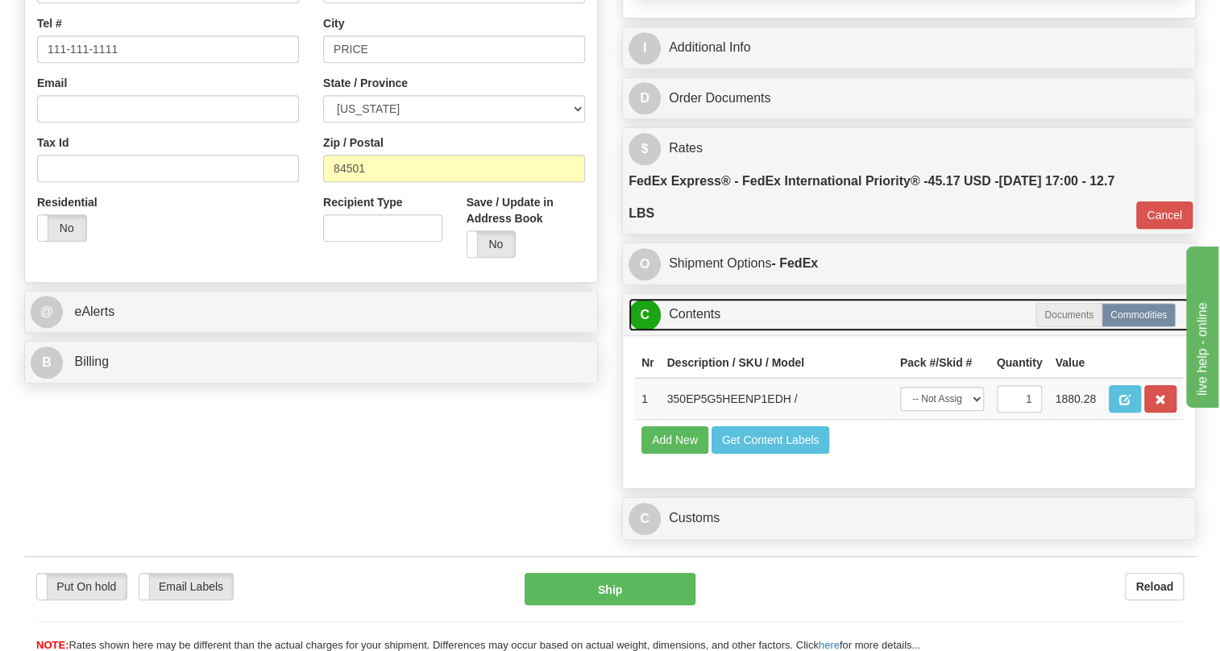
click at [703, 331] on link "C Contents" at bounding box center [909, 314] width 561 height 33
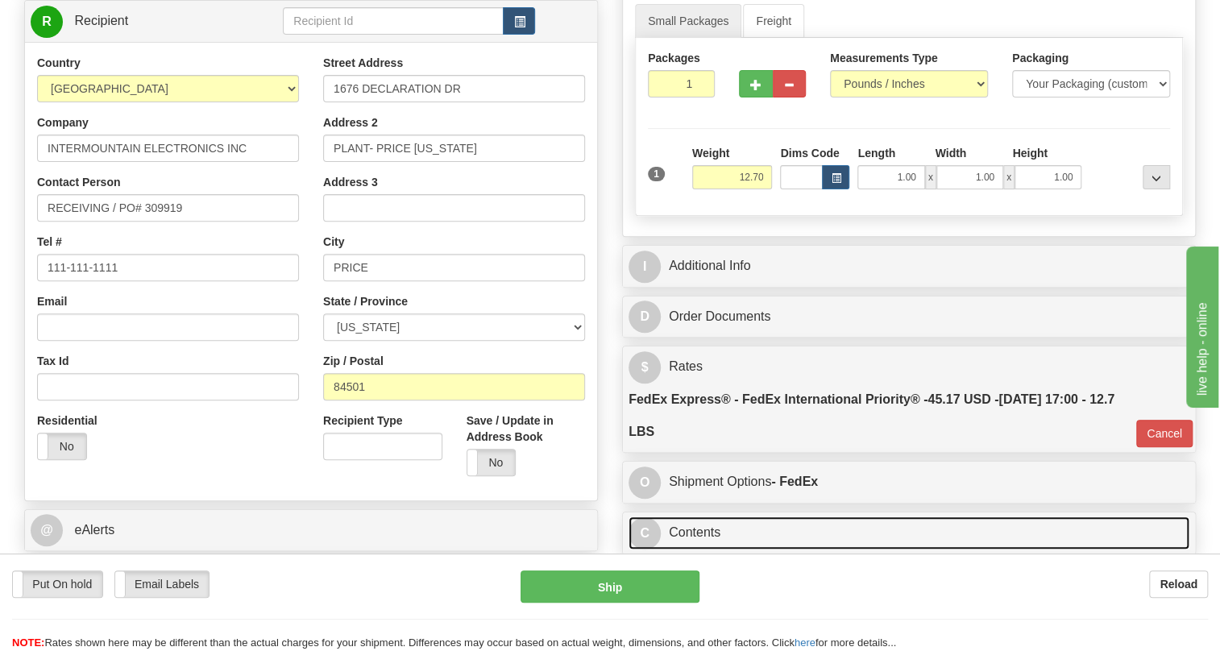
scroll to position [214, 0]
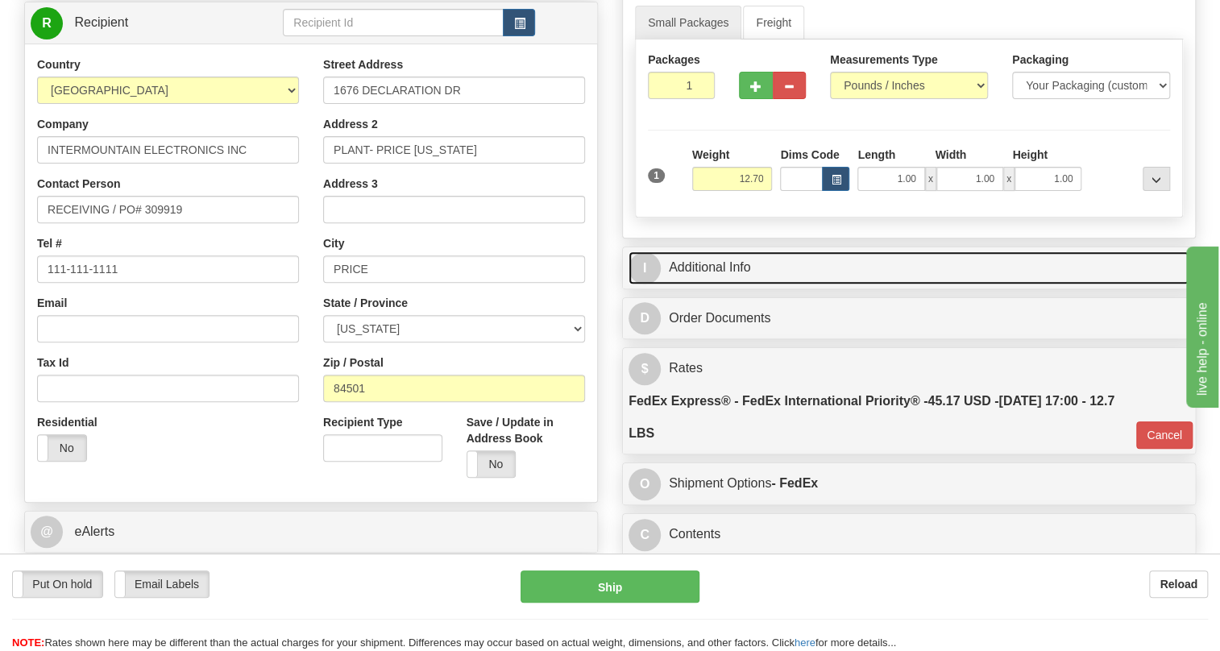
click at [741, 284] on link "I Additional Info" at bounding box center [909, 267] width 561 height 33
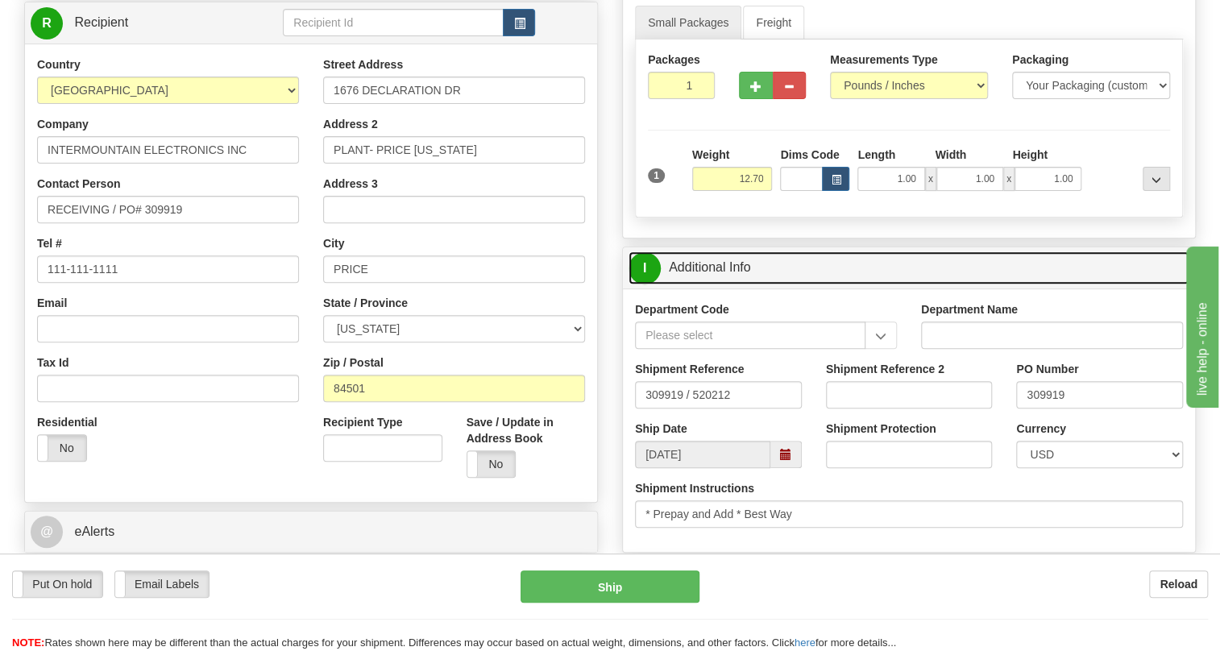
click at [741, 284] on link "I Additional Info" at bounding box center [909, 267] width 561 height 33
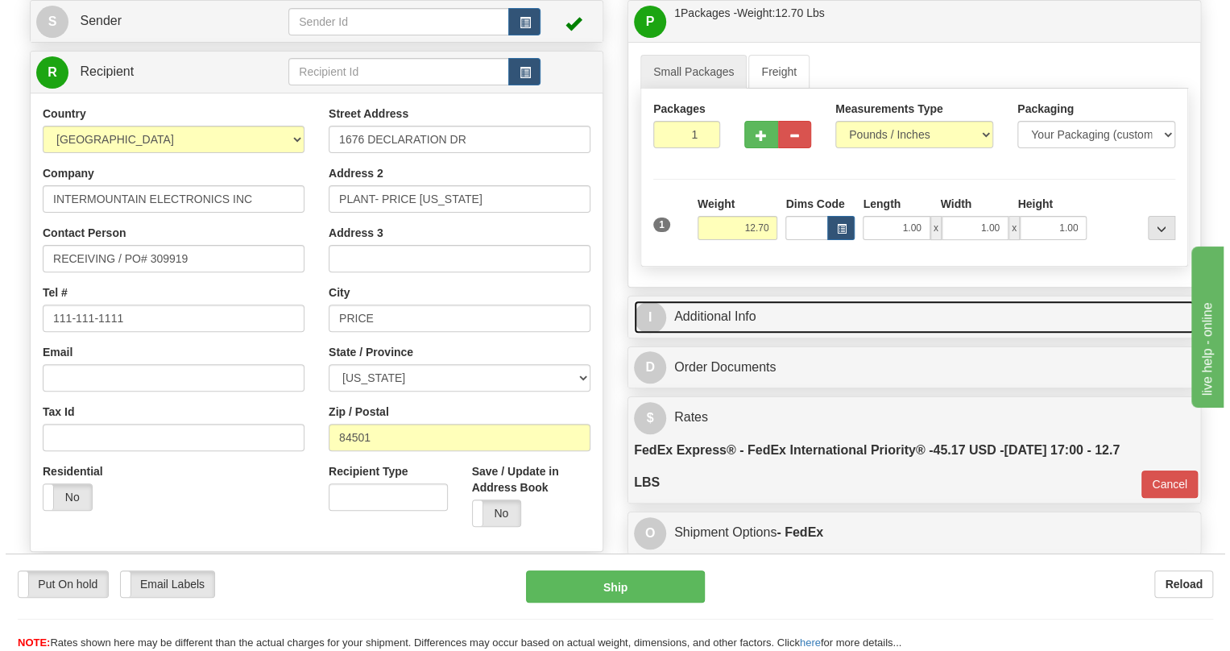
scroll to position [141, 0]
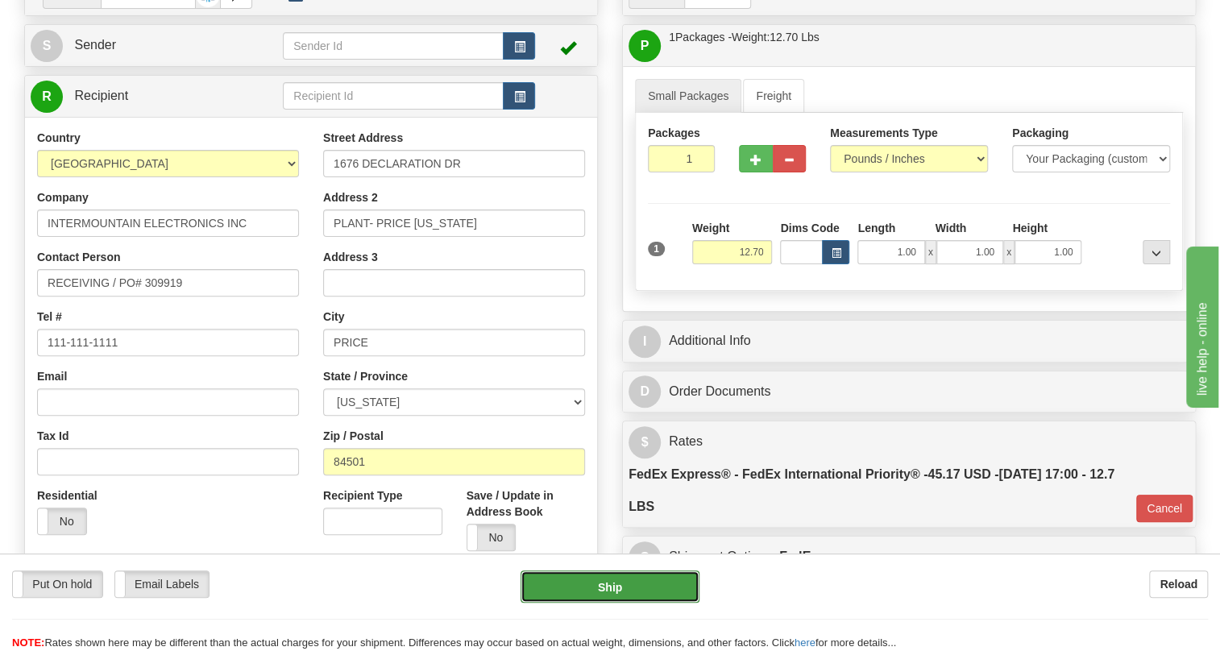
click at [612, 587] on button "Ship" at bounding box center [610, 586] width 179 height 32
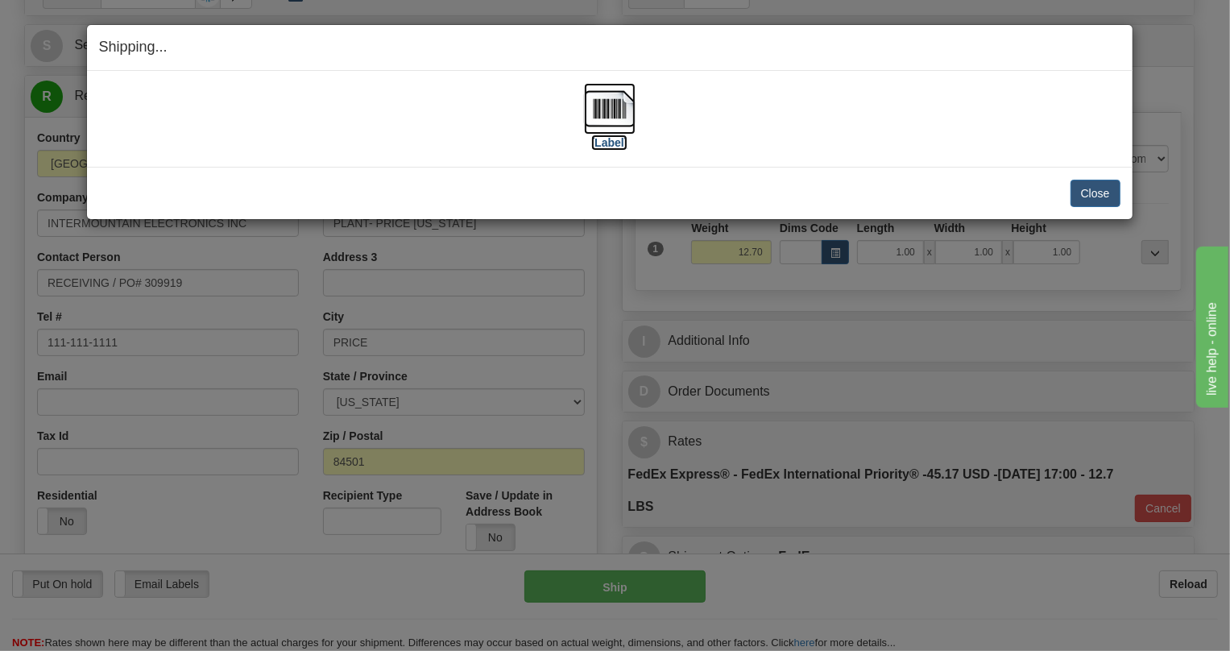
click at [614, 103] on img at bounding box center [610, 109] width 52 height 52
click at [1088, 193] on button "Close" at bounding box center [1096, 193] width 50 height 27
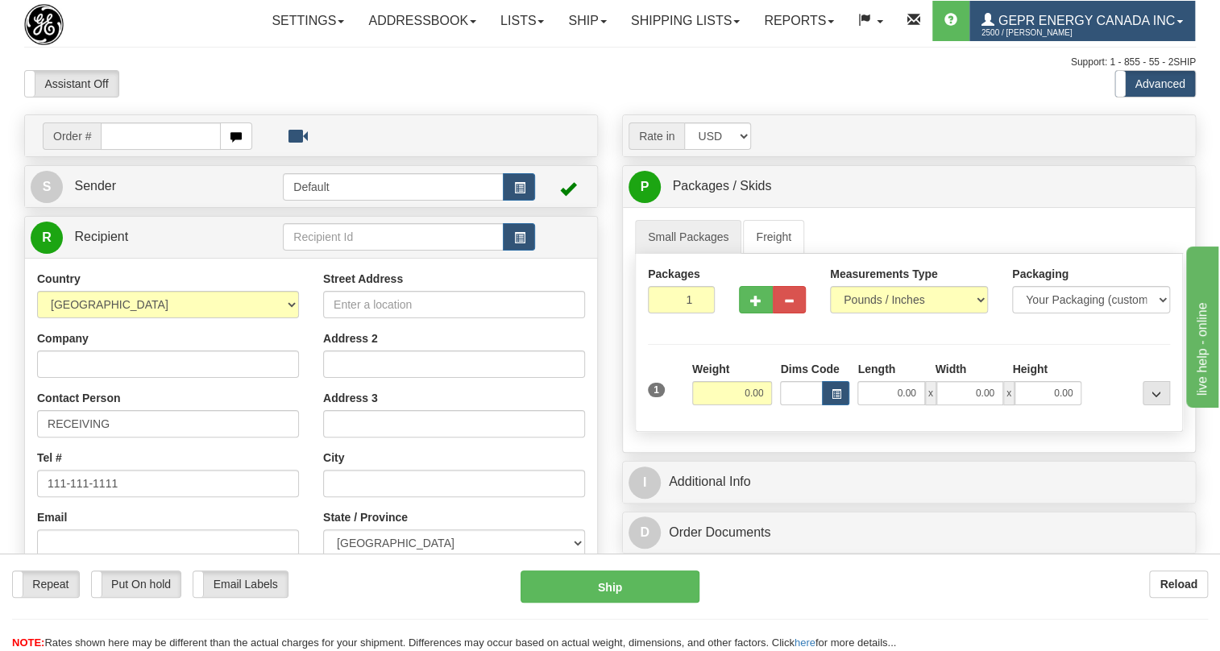
click at [994, 27] on span "GEPR Energy Canada Inc" at bounding box center [1084, 21] width 180 height 14
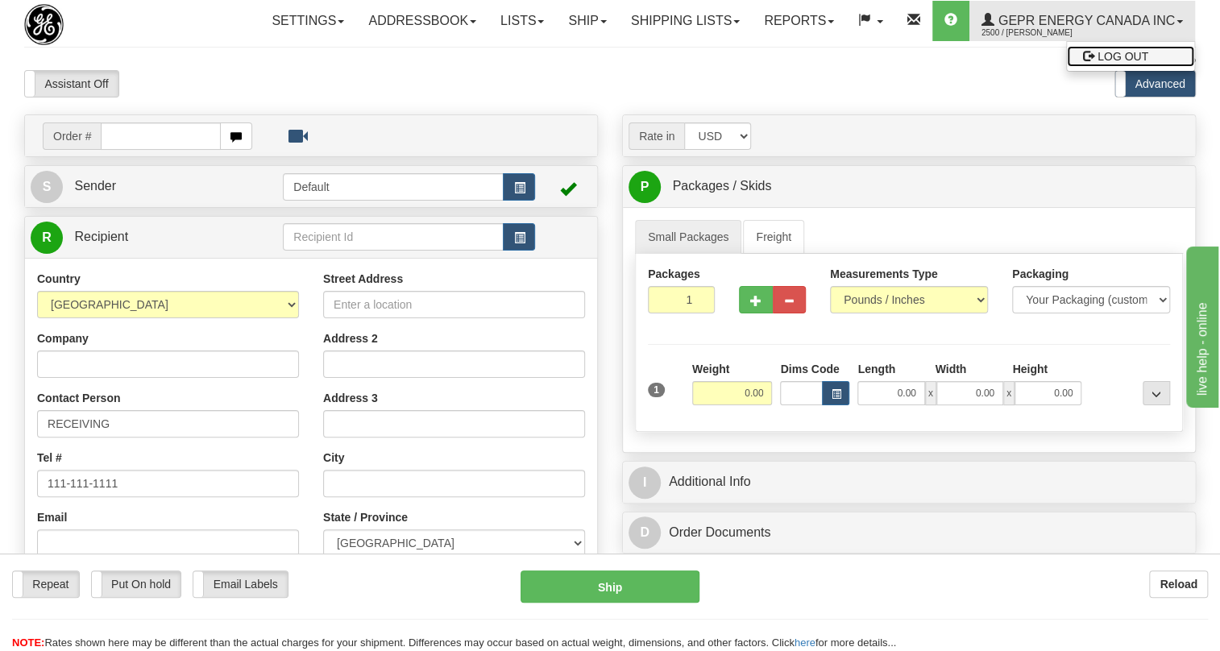
click at [1097, 63] on span "LOG OUT" at bounding box center [1122, 56] width 51 height 13
